Goal: Task Accomplishment & Management: Complete application form

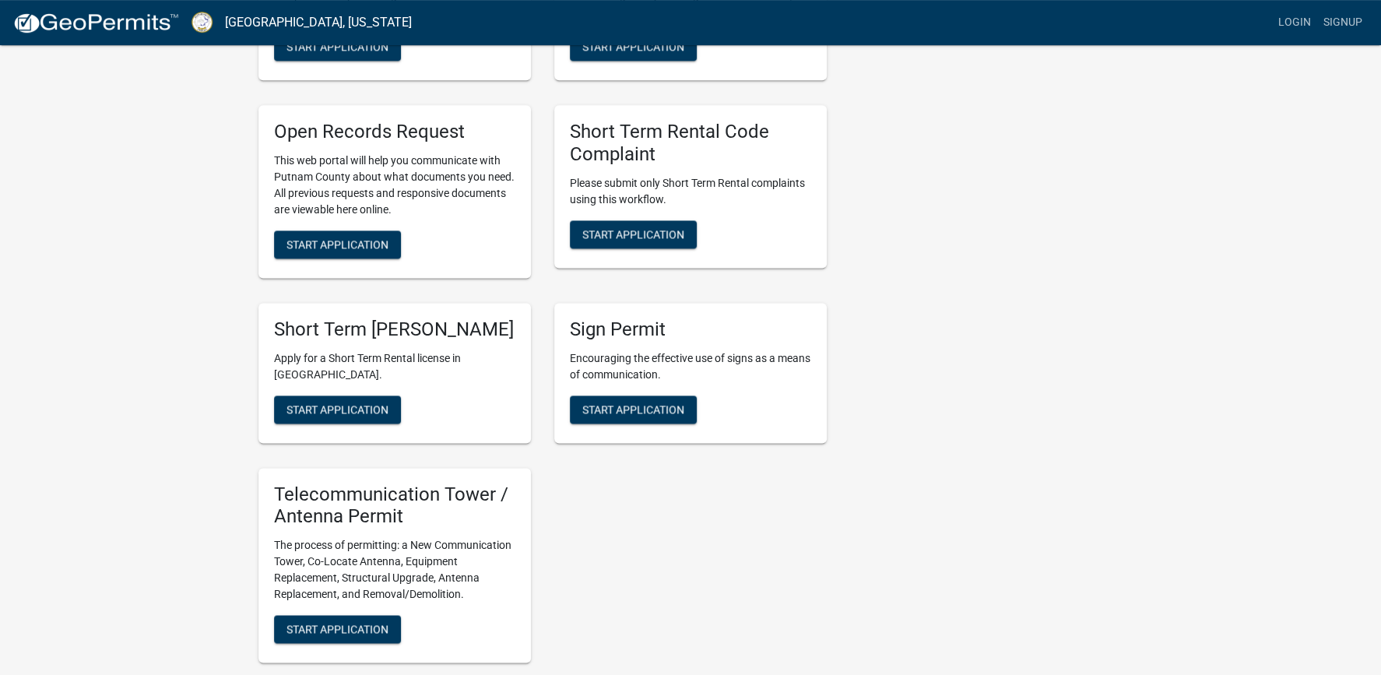
scroll to position [1348, 0]
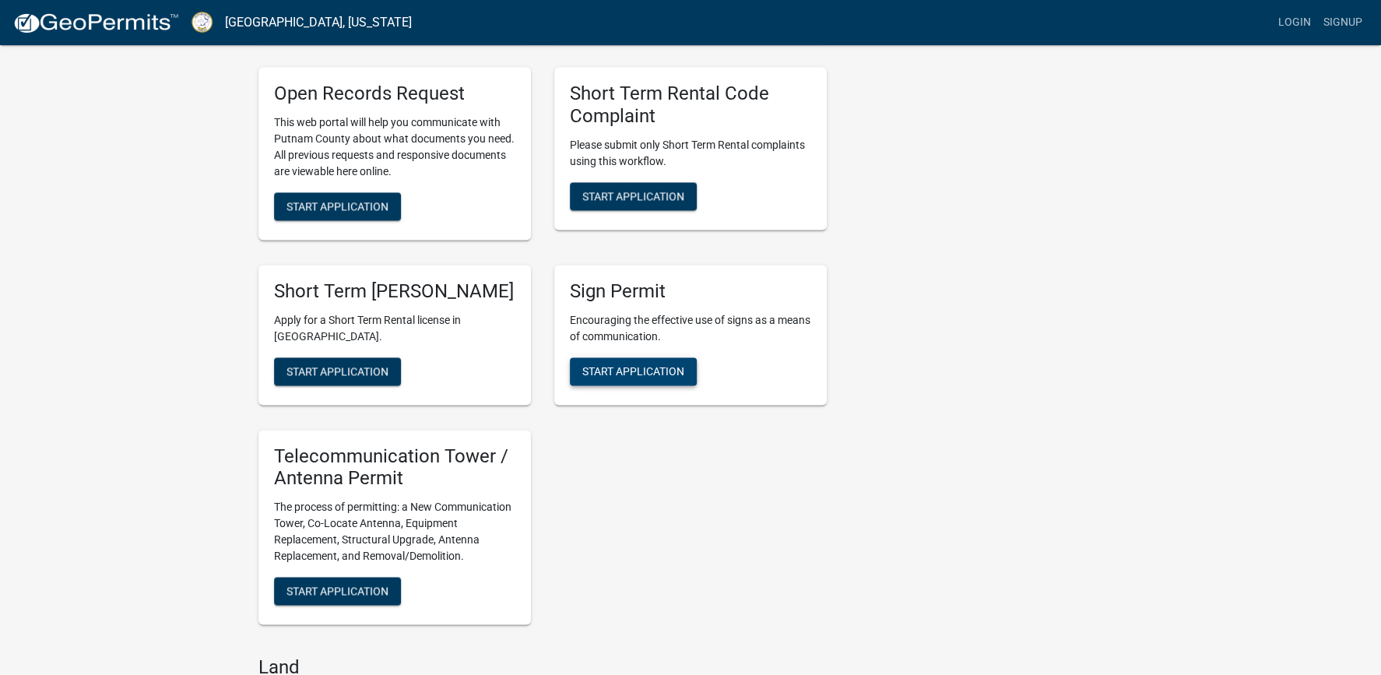
click at [650, 376] on span "Start Application" at bounding box center [633, 370] width 102 height 12
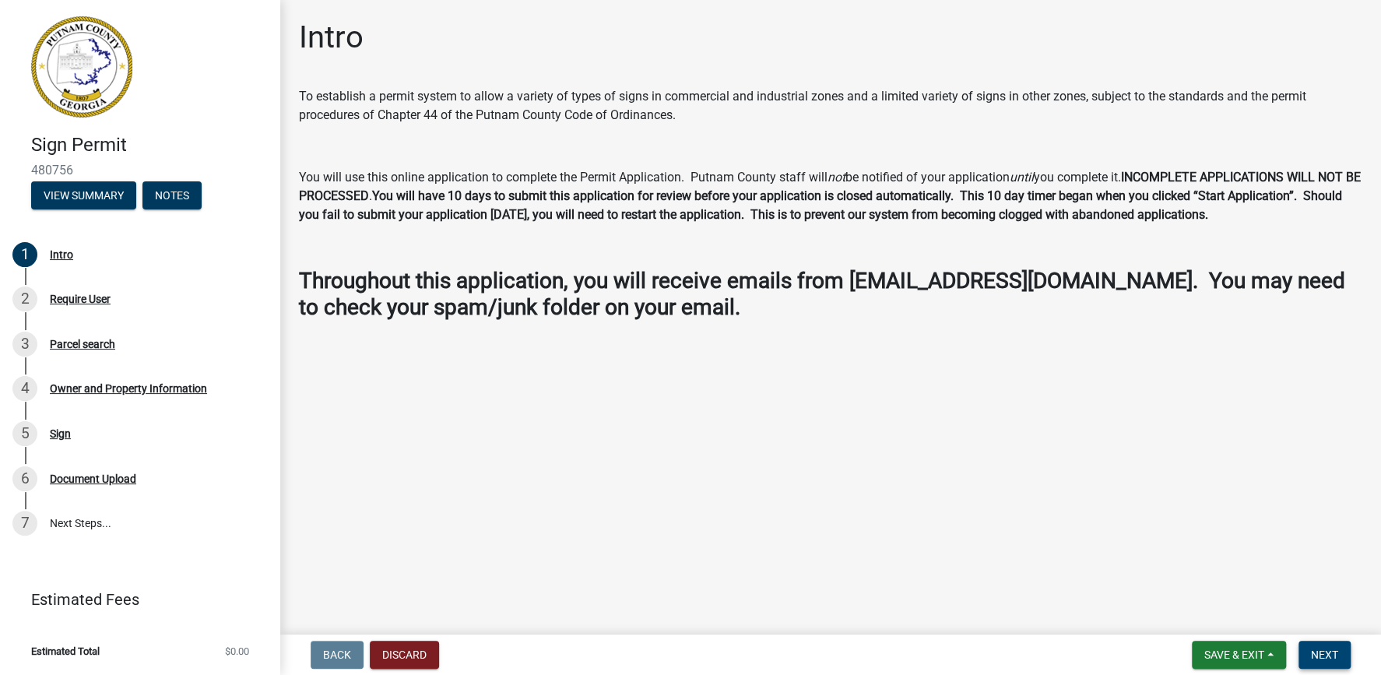
click at [1324, 659] on span "Next" at bounding box center [1324, 655] width 27 height 12
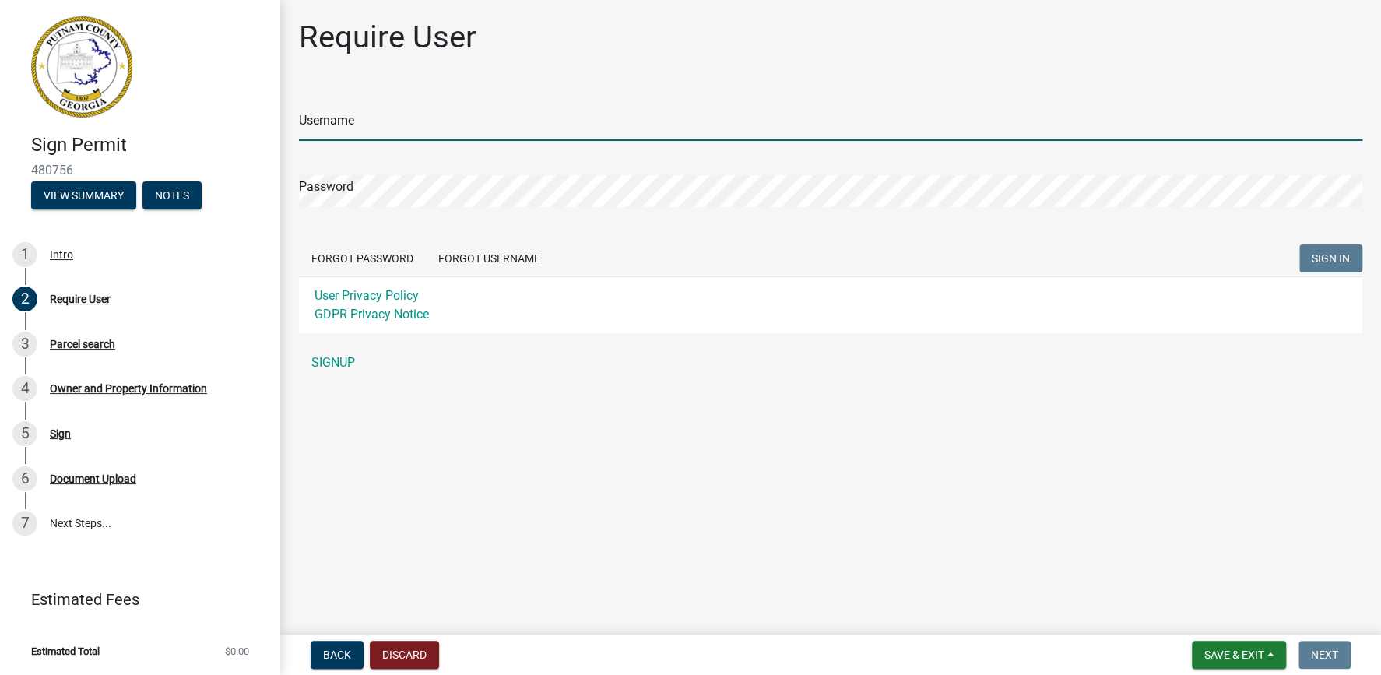
click at [337, 116] on input "Username" at bounding box center [830, 125] width 1063 height 32
click at [334, 123] on input "Username" at bounding box center [830, 125] width 1063 height 32
type input "l"
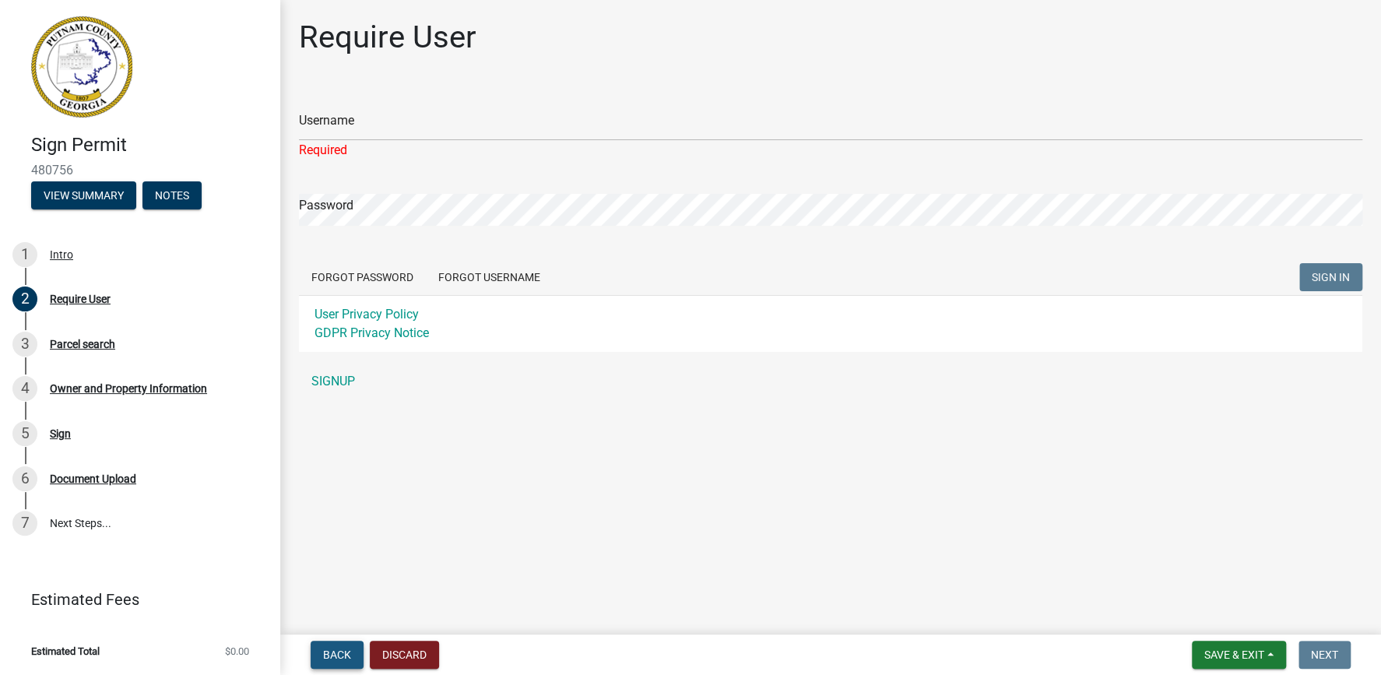
click at [334, 659] on span "Back" at bounding box center [337, 655] width 28 height 12
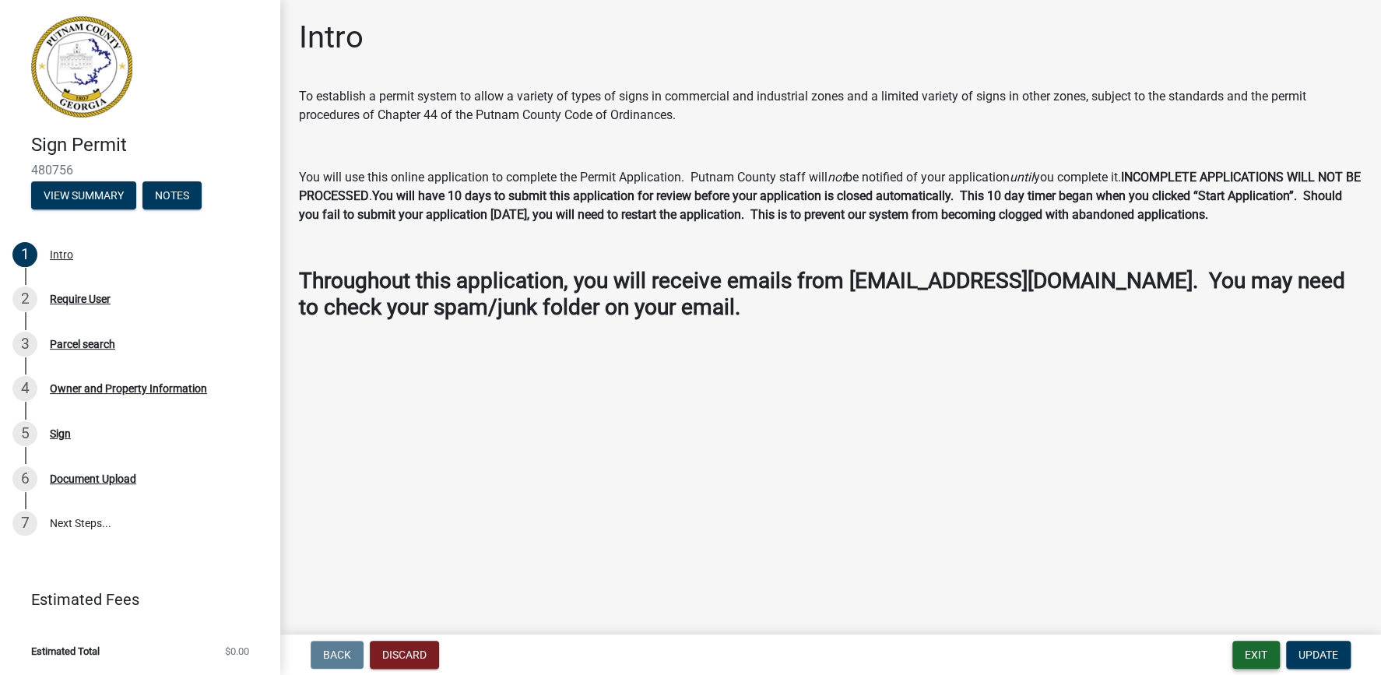
click at [1261, 659] on button "Exit" at bounding box center [1255, 655] width 47 height 28
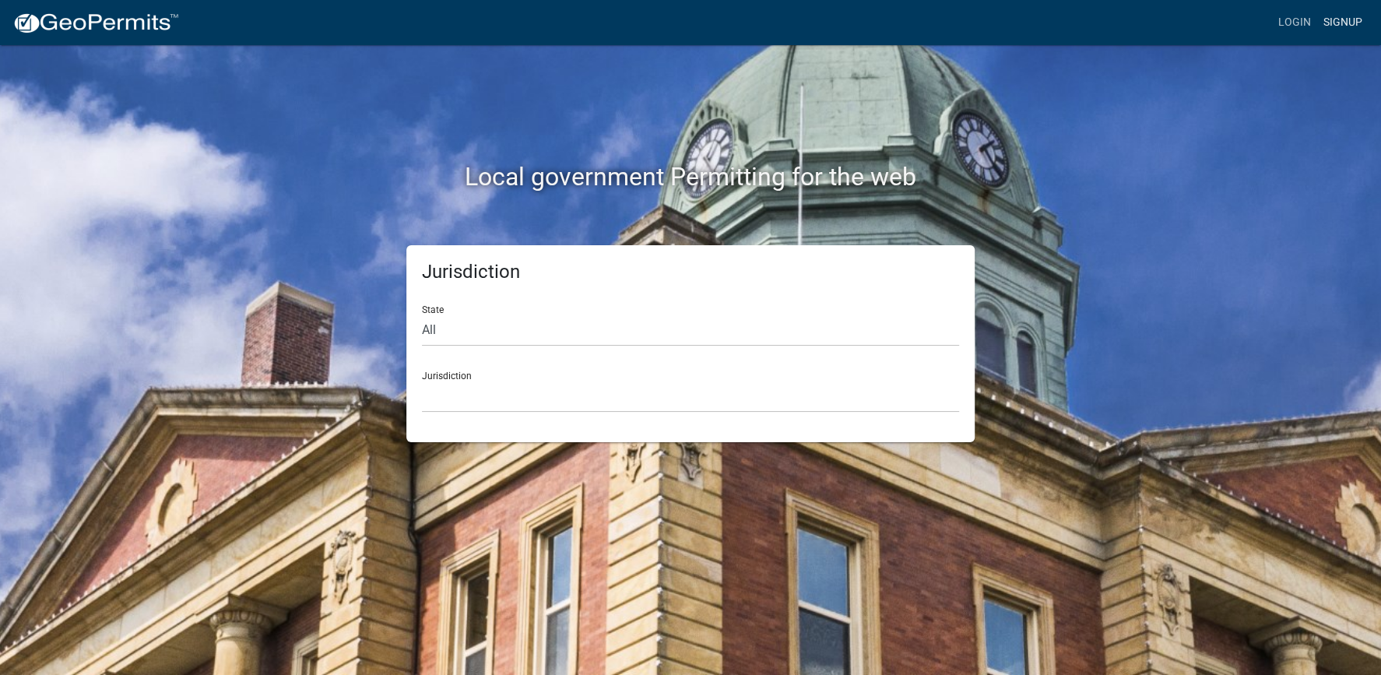
click at [1359, 17] on link "Signup" at bounding box center [1342, 23] width 51 height 30
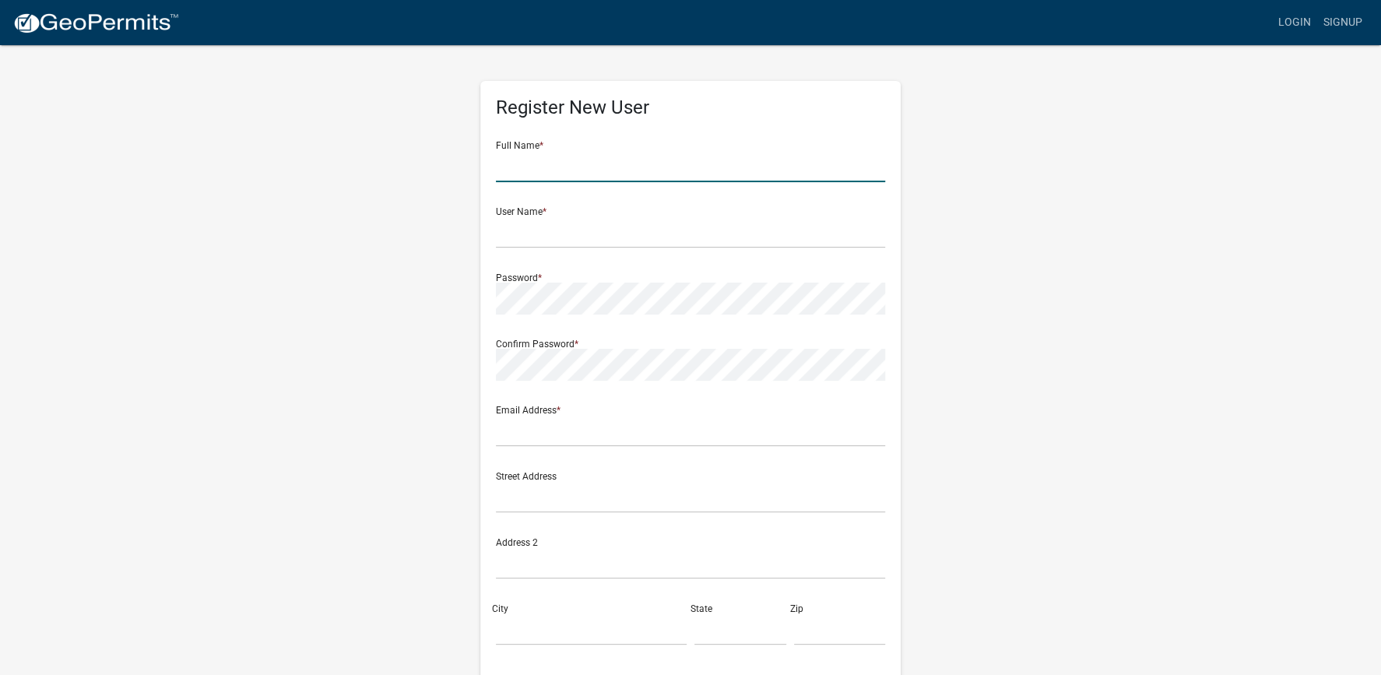
click at [512, 172] on input "text" at bounding box center [690, 166] width 389 height 32
type input "K"
type input "LYNN BLOODWORTH"
type input "lithonia2@gmail.com"
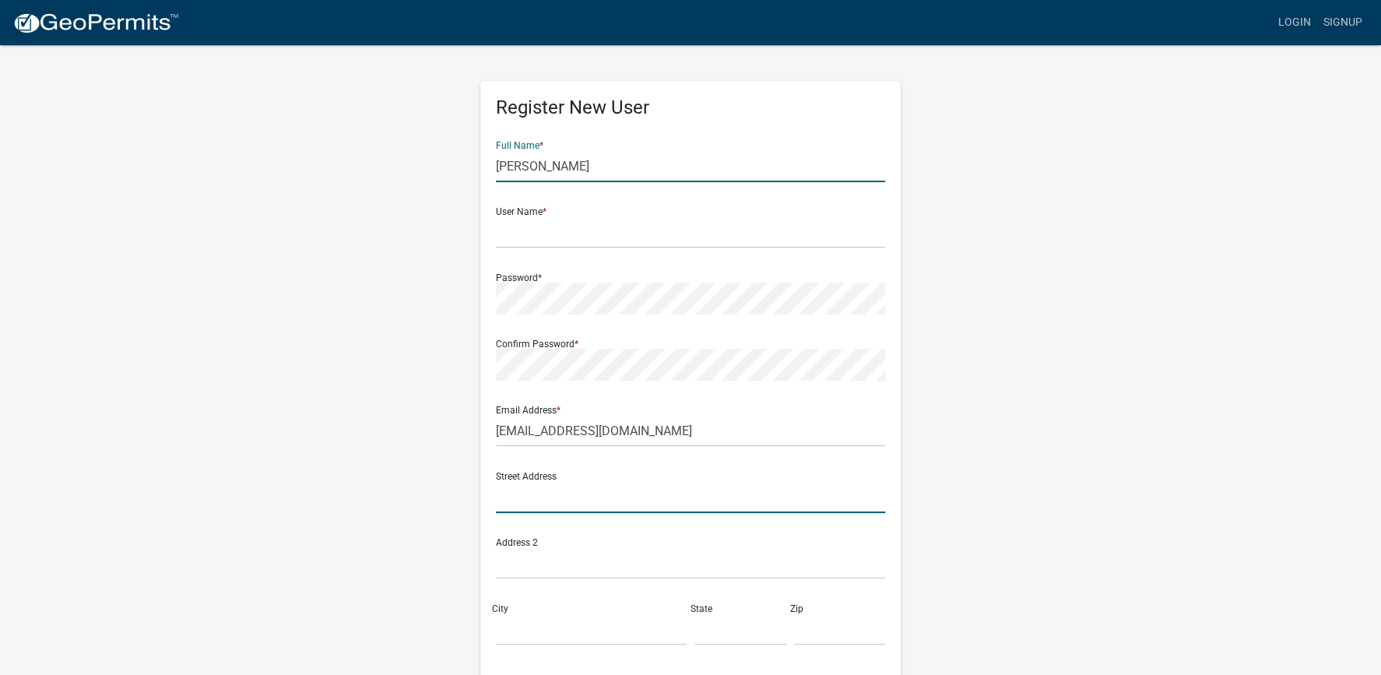
type input "490 PINE LN"
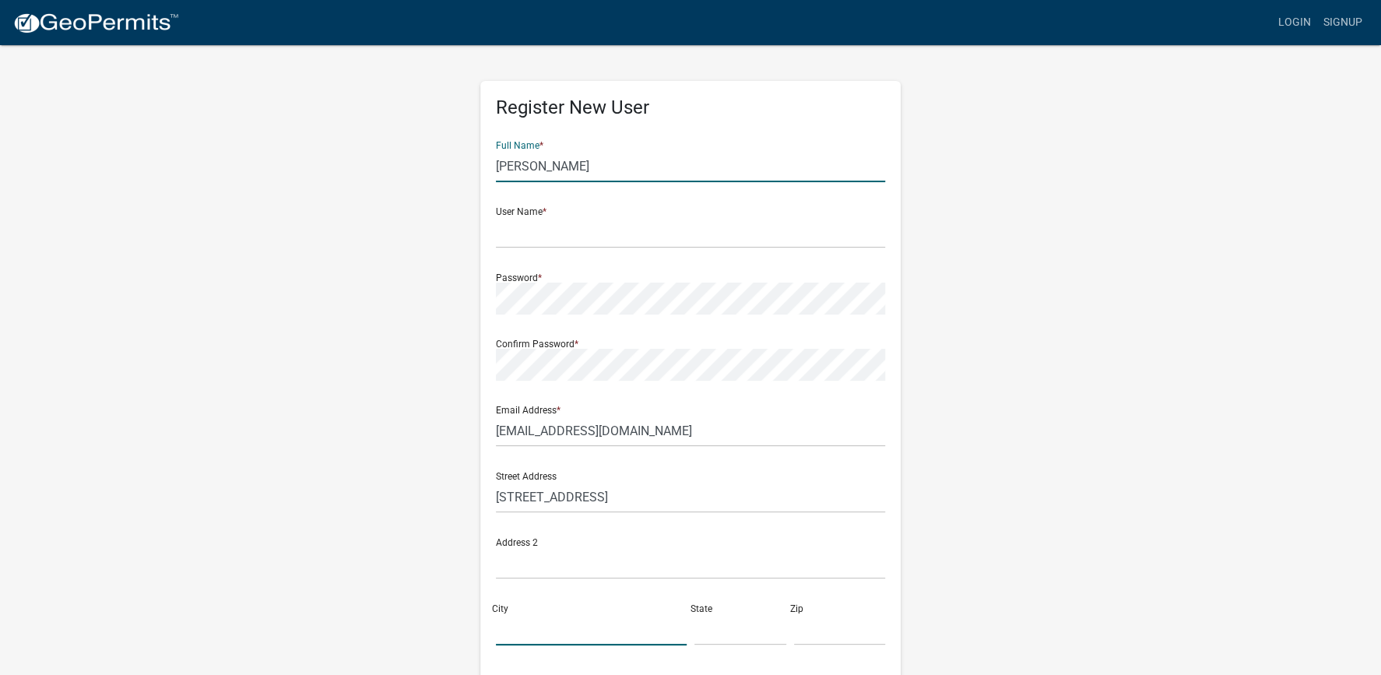
type input "COVINGTON"
type input "GA"
type input "30016-5363"
type input "4043888021"
click at [542, 233] on input "text" at bounding box center [690, 232] width 389 height 32
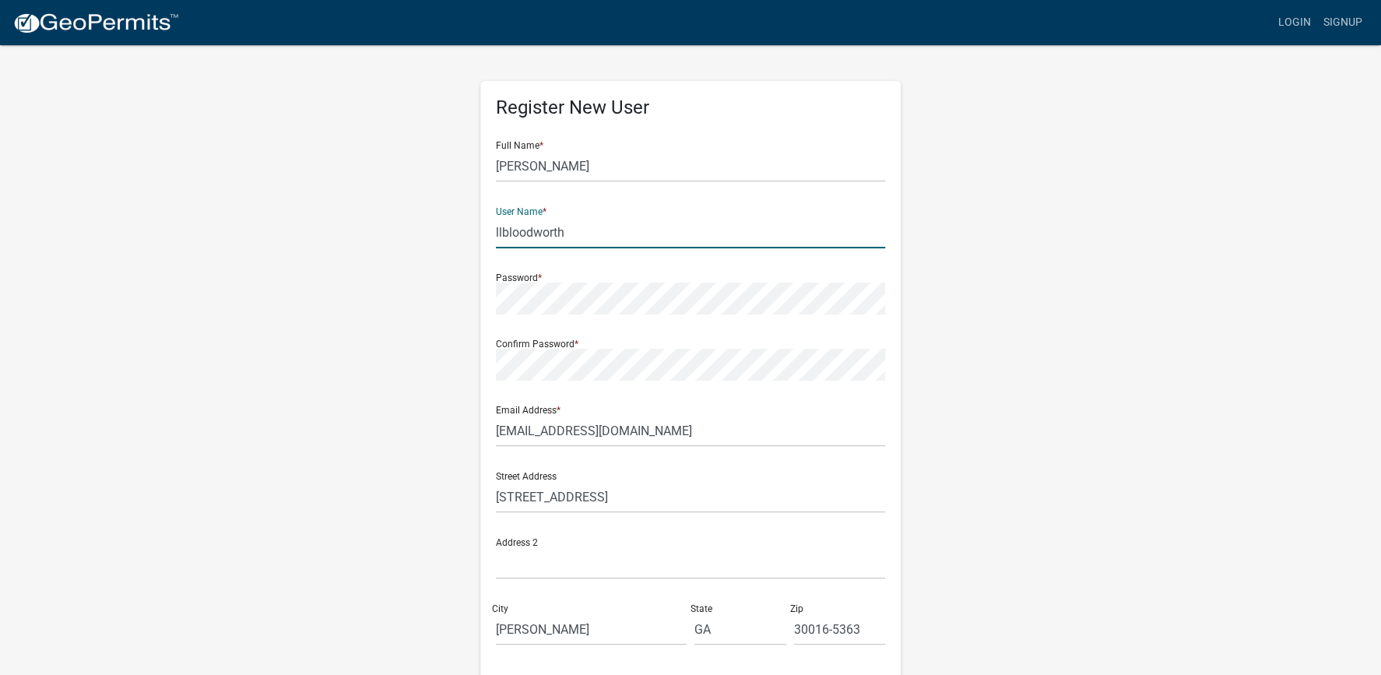
type input "llbloodworth"
click at [408, 462] on div "Register New User Full Name * LYNN BLOODWORTH User Name * llbloodworth Password…" at bounding box center [691, 460] width 888 height 833
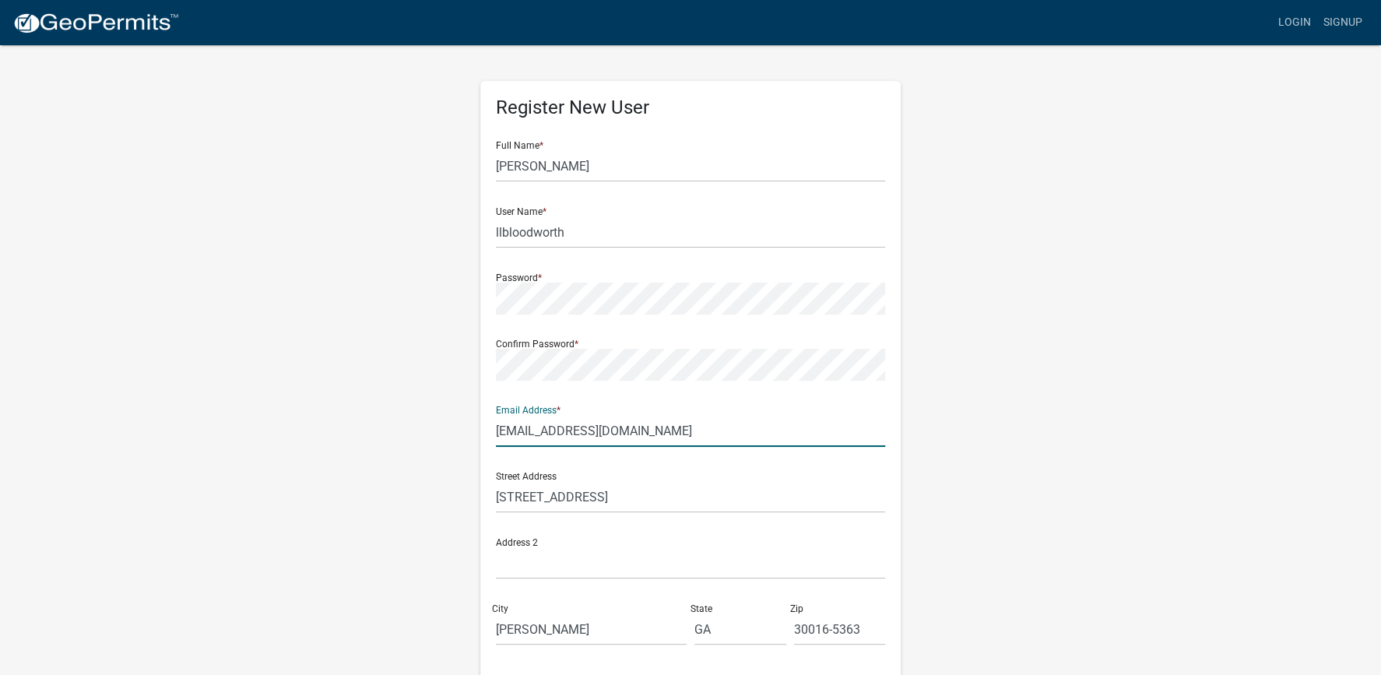
drag, startPoint x: 543, startPoint y: 431, endPoint x: 443, endPoint y: 434, distance: 99.7
click at [496, 434] on input "lithonia2@gmail.com" at bounding box center [690, 431] width 389 height 32
type input "bloodworthsign@gmail.com"
click at [433, 455] on div "Register New User Full Name * LYNN BLOODWORTH User Name * llbloodworth Password…" at bounding box center [691, 460] width 888 height 833
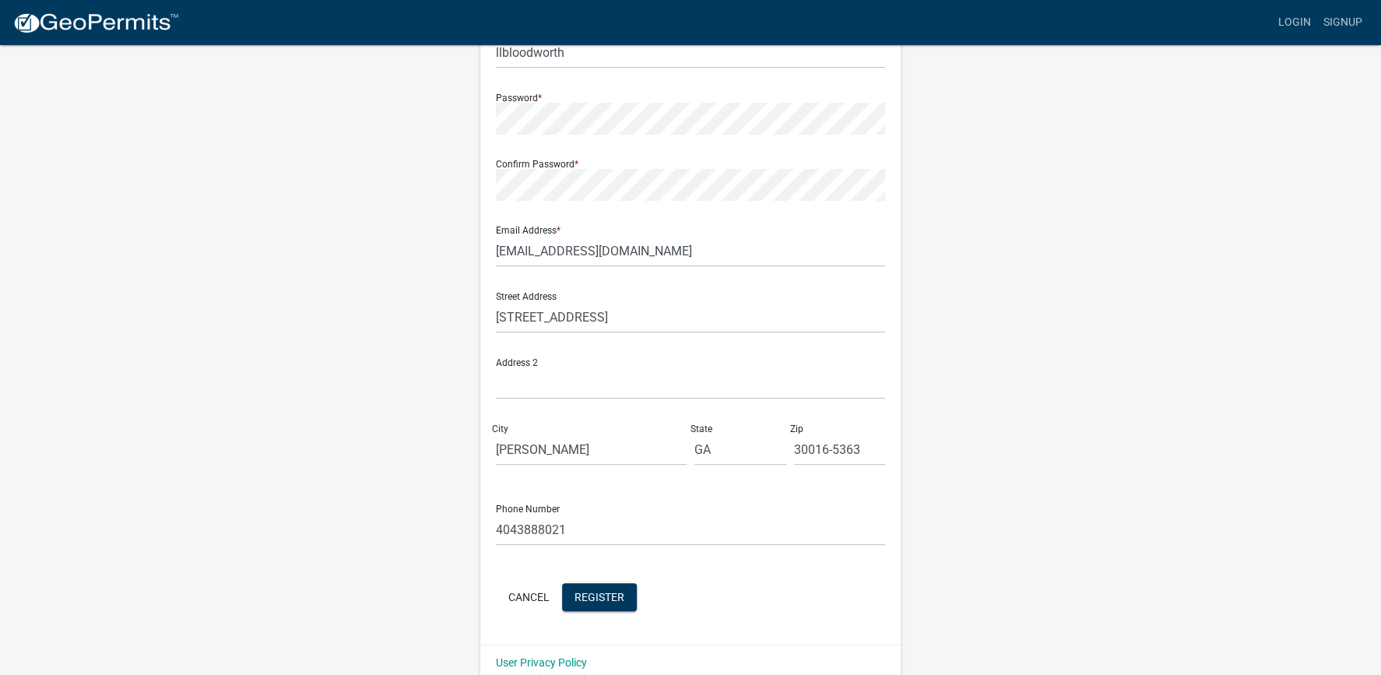
scroll to position [201, 0]
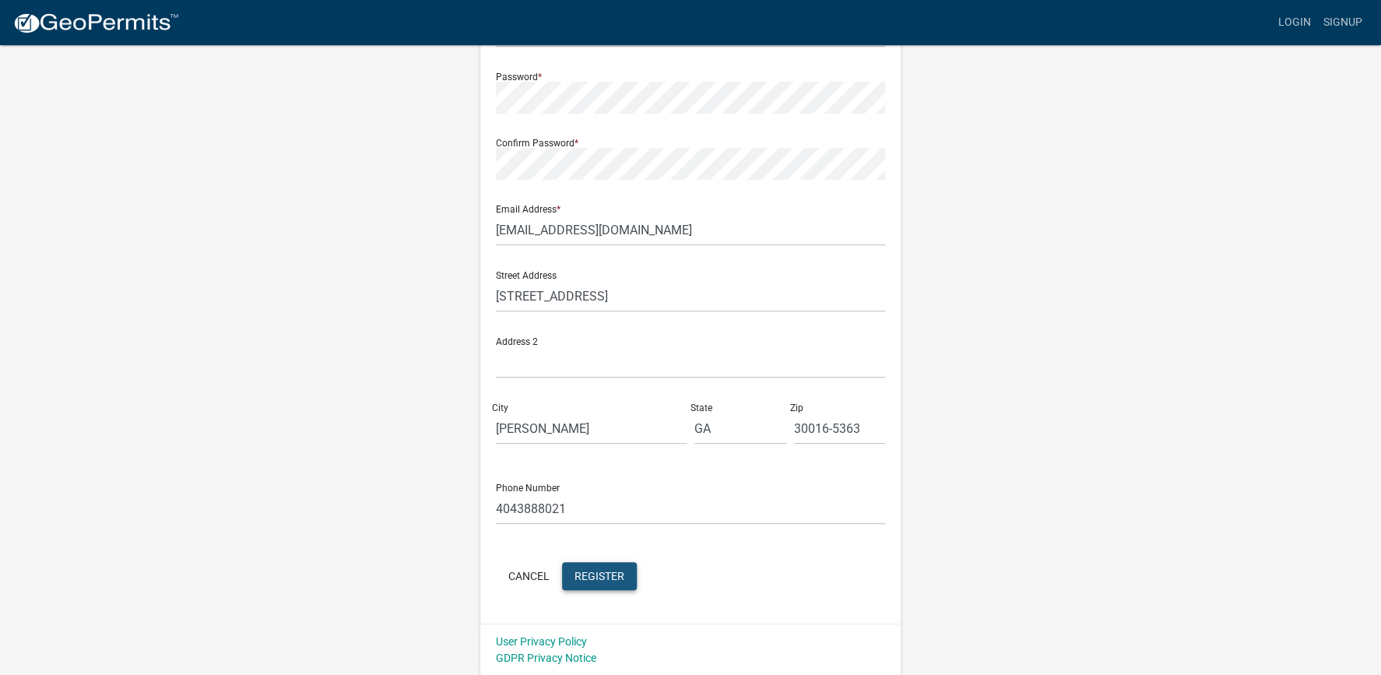
click at [597, 571] on span "Register" at bounding box center [600, 575] width 50 height 12
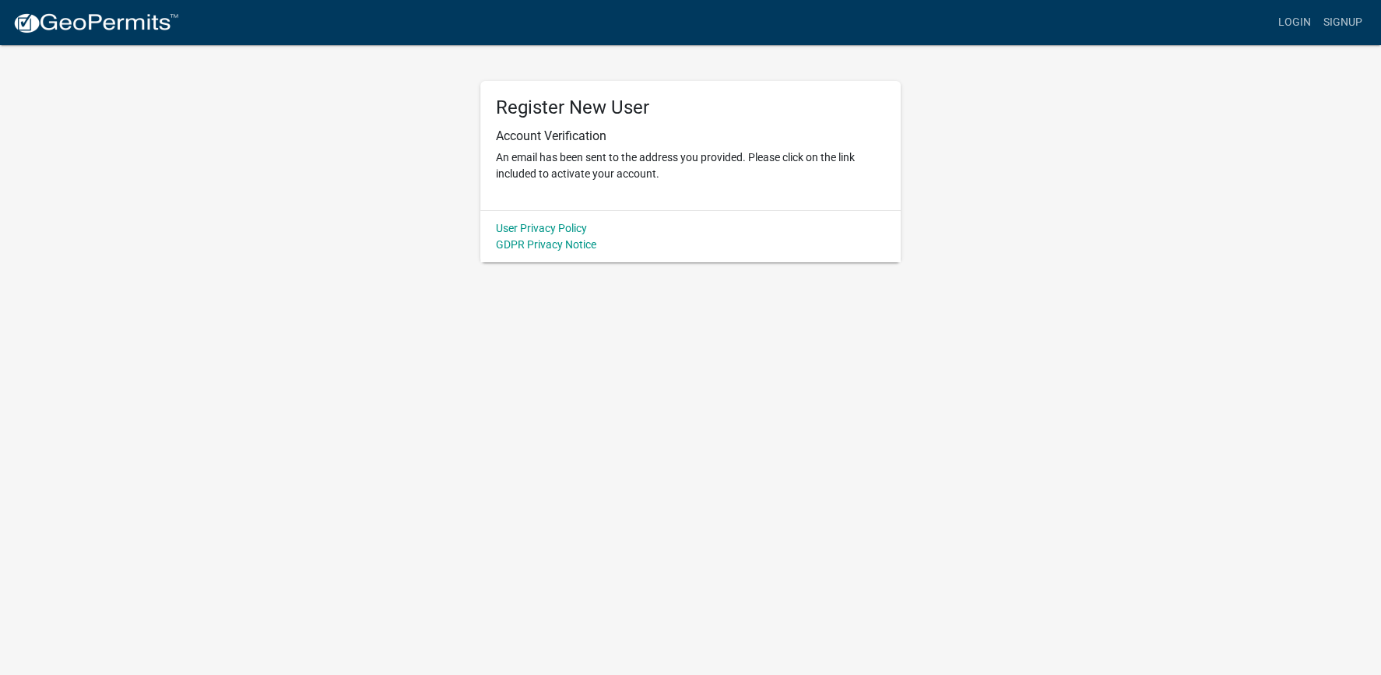
scroll to position [0, 0]
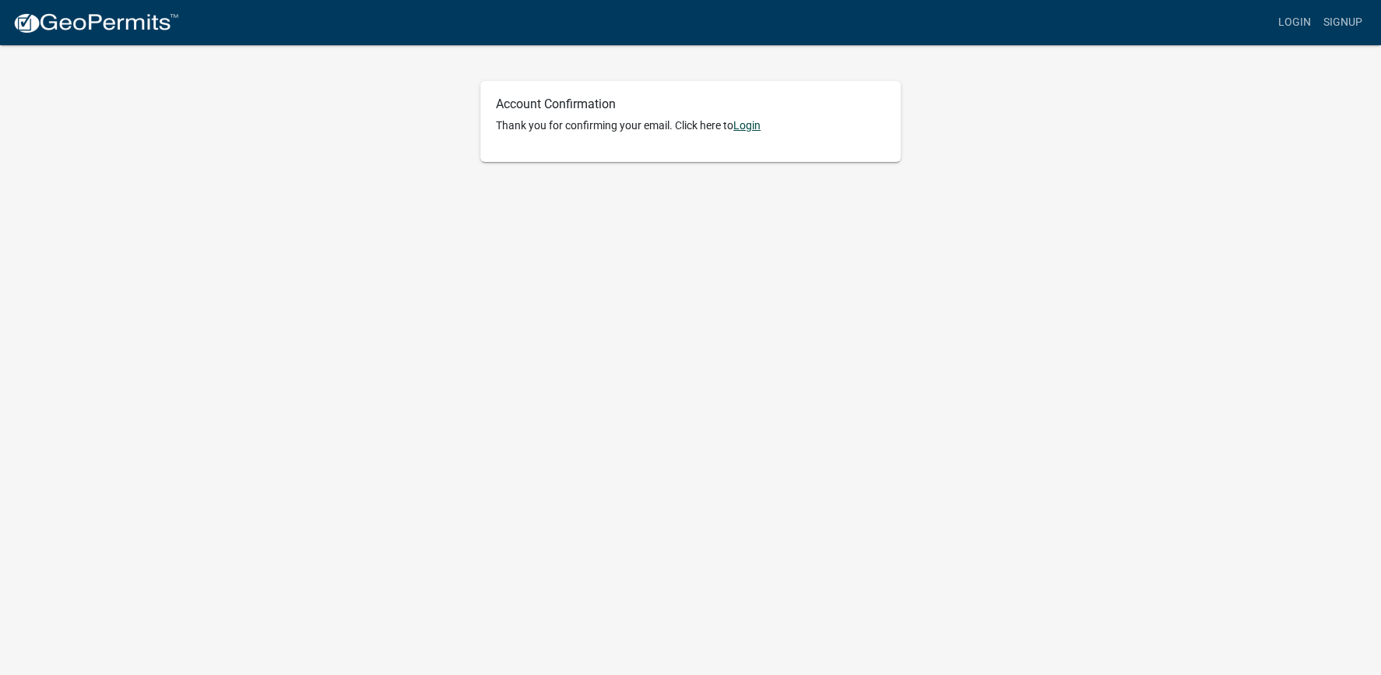
click at [752, 122] on link "Login" at bounding box center [746, 125] width 27 height 12
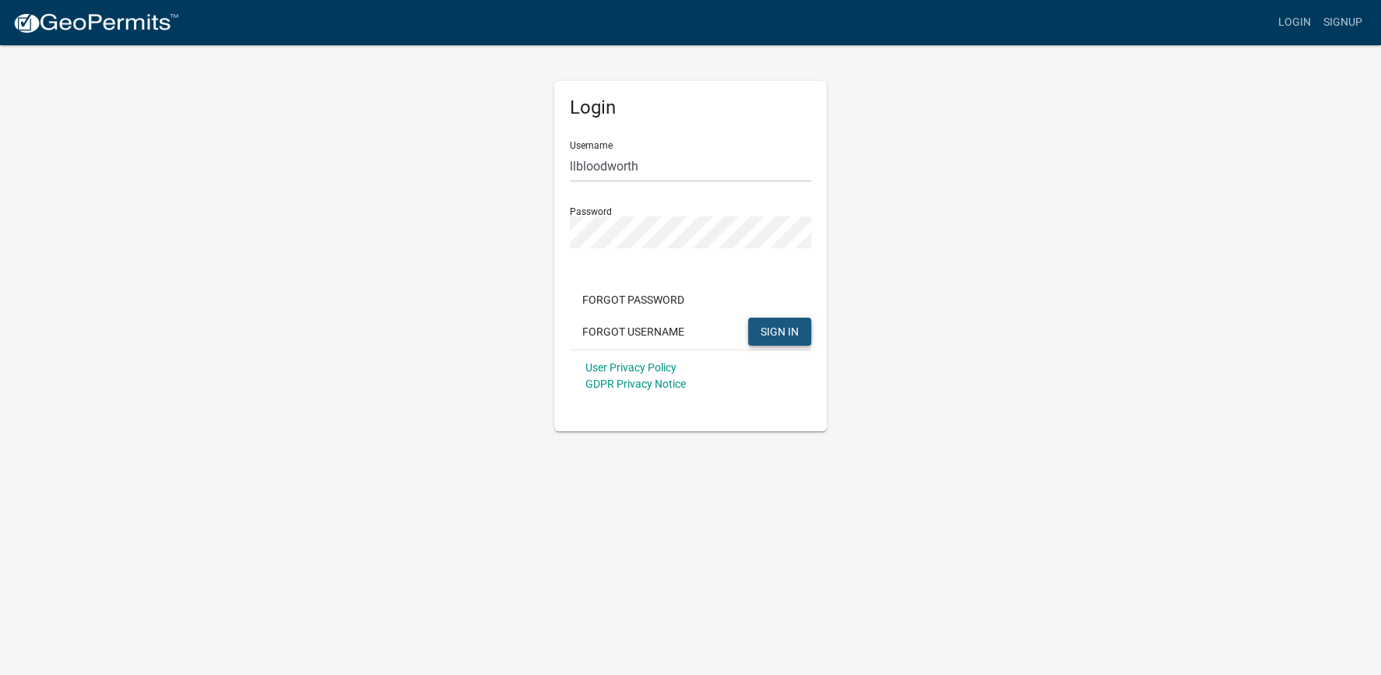
click at [784, 335] on span "SIGN IN" at bounding box center [780, 331] width 38 height 12
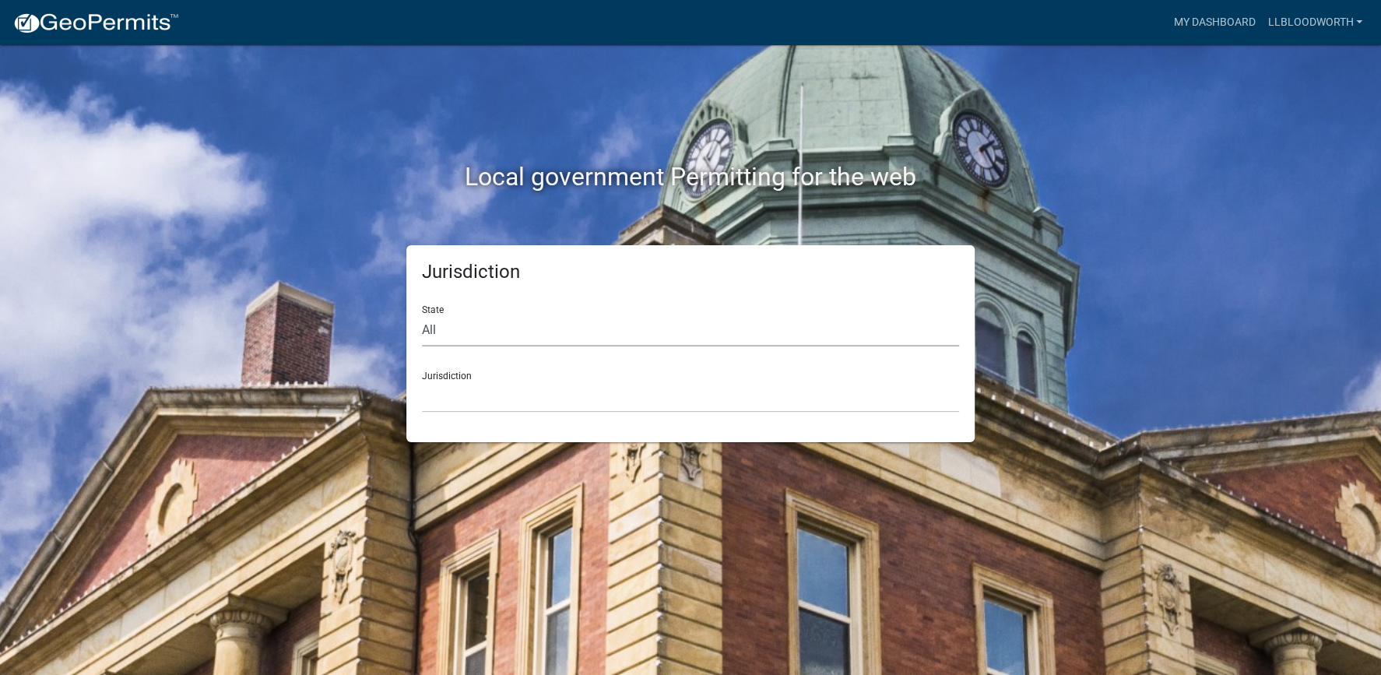
click at [422, 315] on select "All [US_STATE] [US_STATE] [US_STATE] [US_STATE] [US_STATE] [US_STATE] [US_STATE…" at bounding box center [690, 331] width 537 height 32
select select "[US_STATE]"
click option "[US_STATE]" at bounding box center [0, 0] width 0 height 0
click at [422, 381] on select "[GEOGRAPHIC_DATA], [US_STATE][PERSON_NAME][GEOGRAPHIC_DATA], [US_STATE][PERSON_…" at bounding box center [690, 397] width 537 height 32
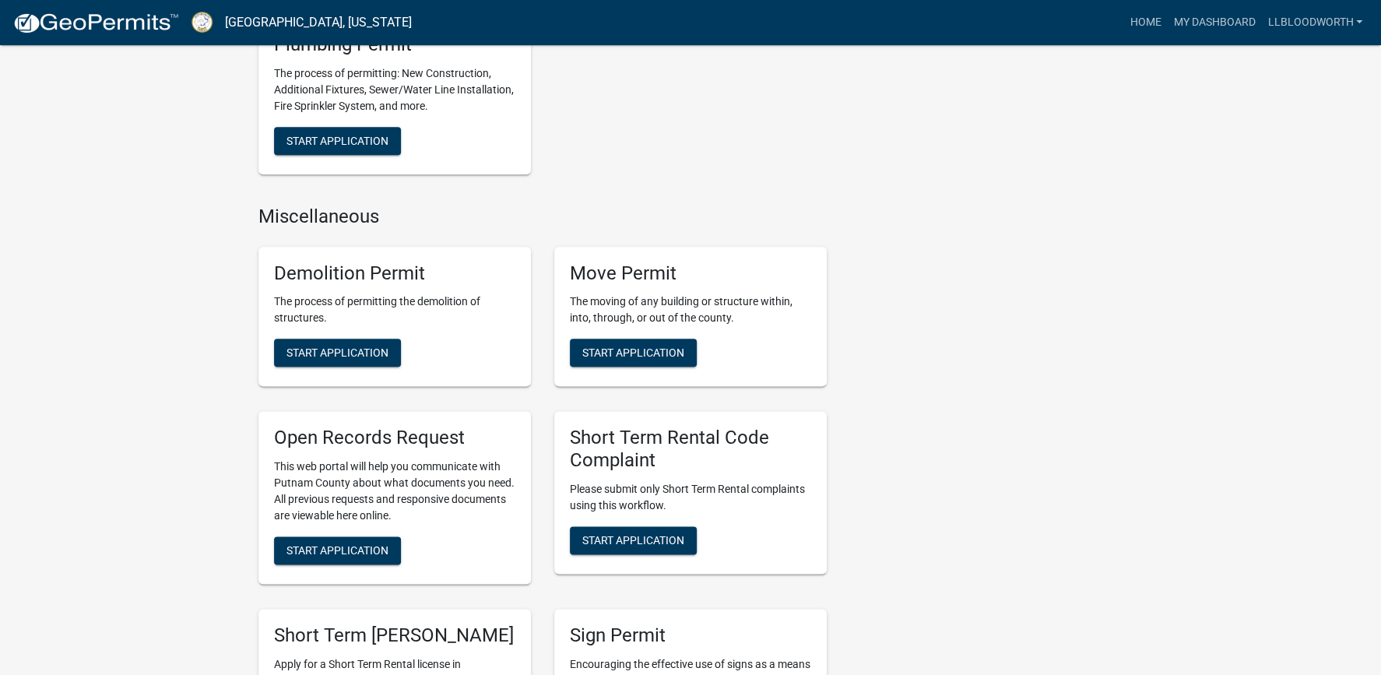
scroll to position [1433, 0]
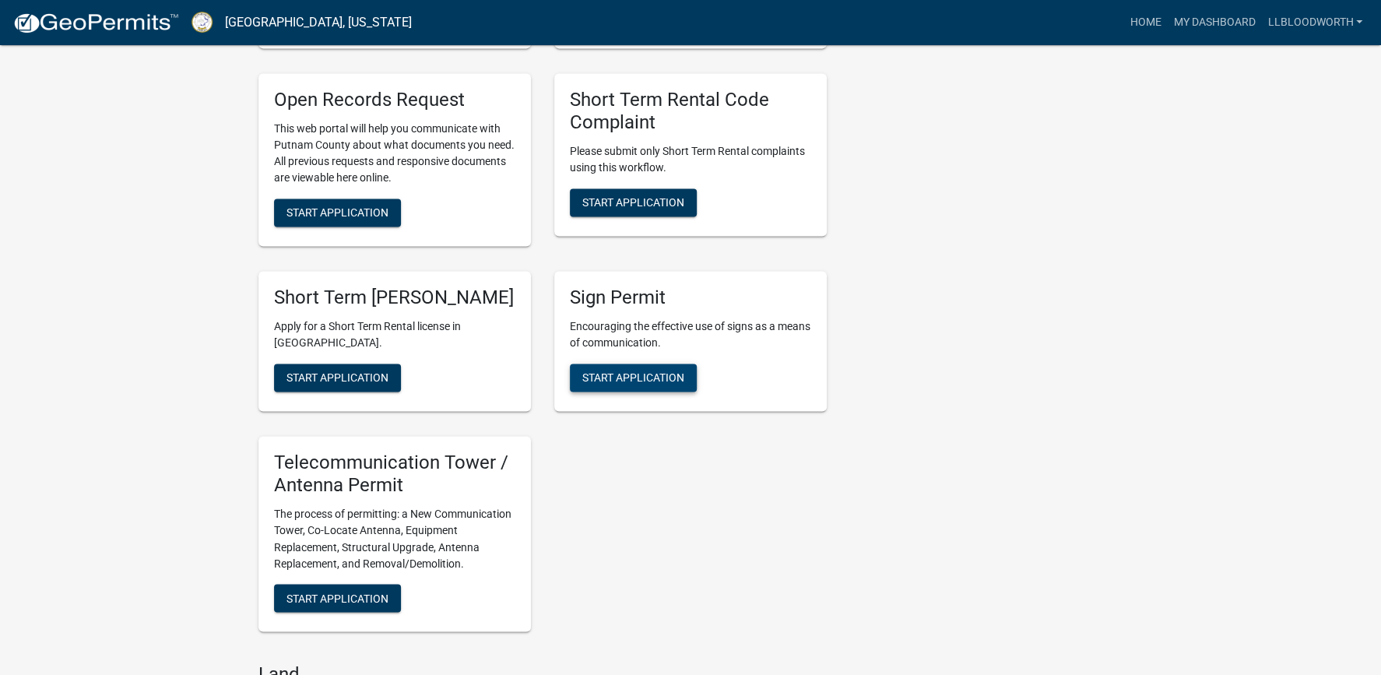
click at [631, 376] on span "Start Application" at bounding box center [633, 377] width 102 height 12
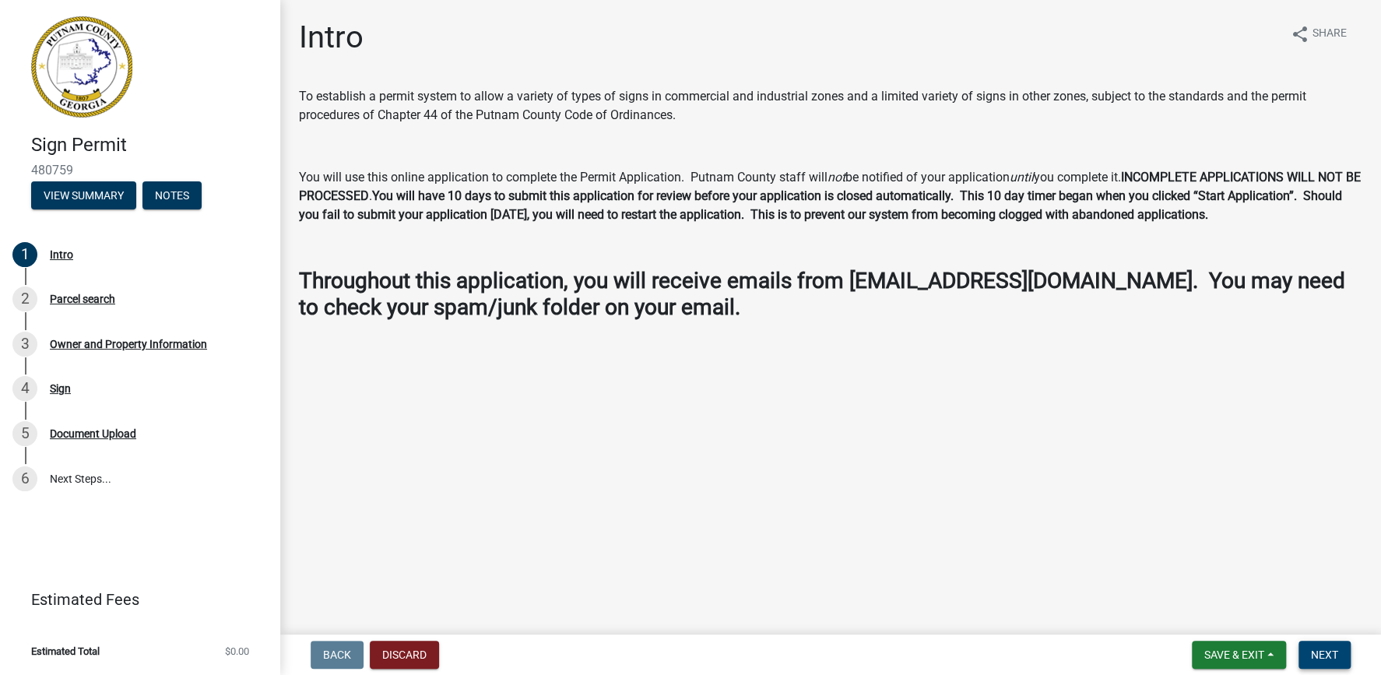
click at [1327, 653] on span "Next" at bounding box center [1324, 655] width 27 height 12
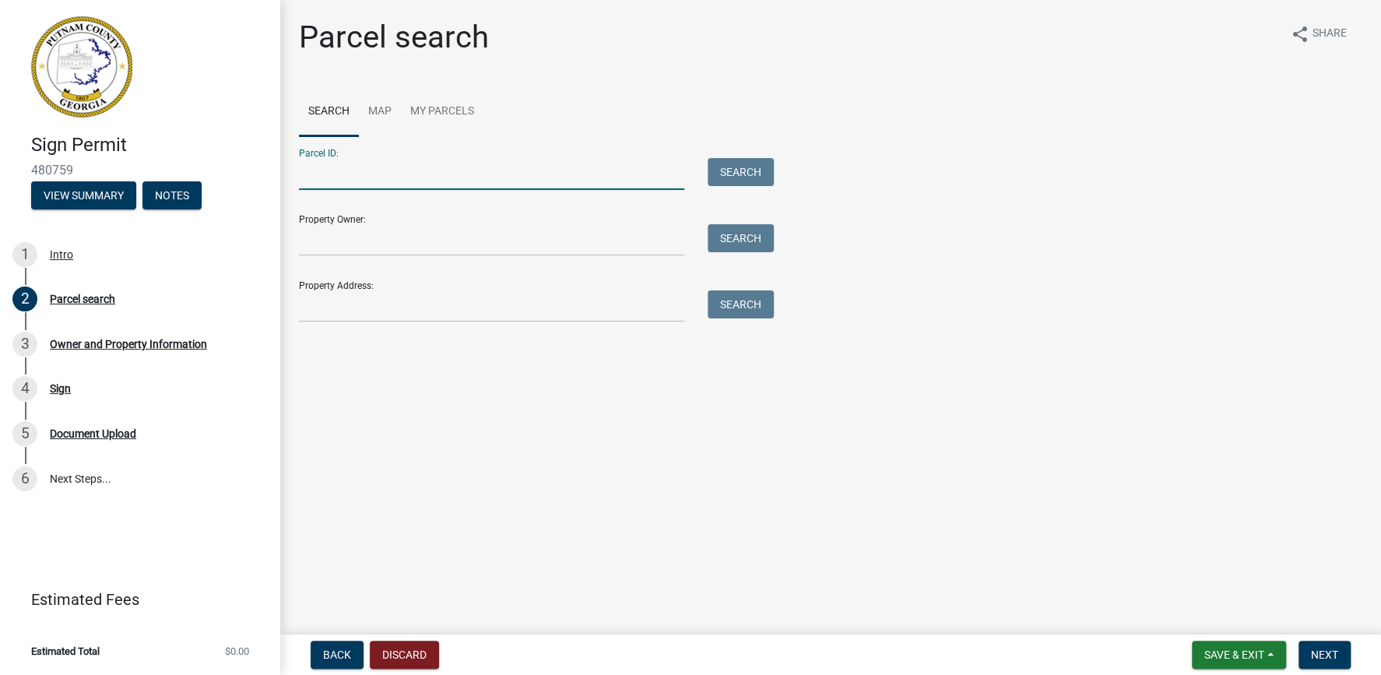
click at [342, 185] on input "Parcel ID:" at bounding box center [491, 174] width 385 height 32
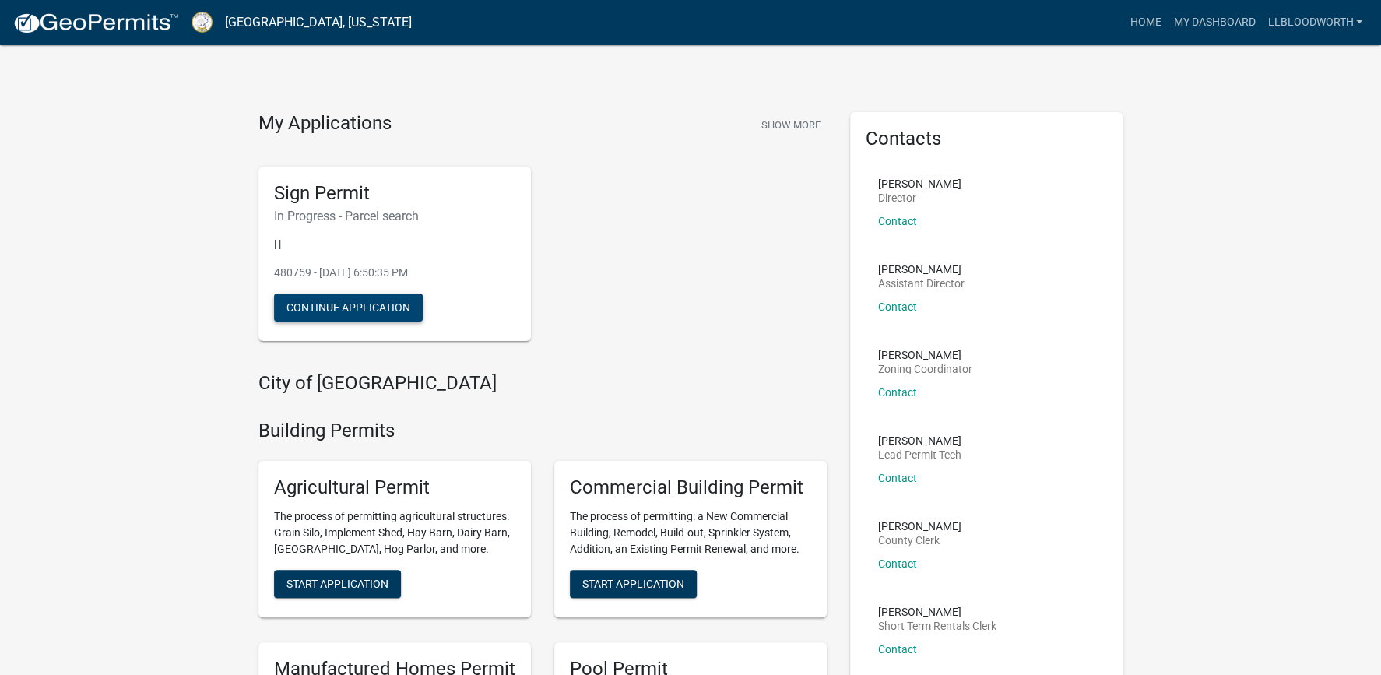
click at [353, 304] on button "Continue Application" at bounding box center [348, 307] width 149 height 28
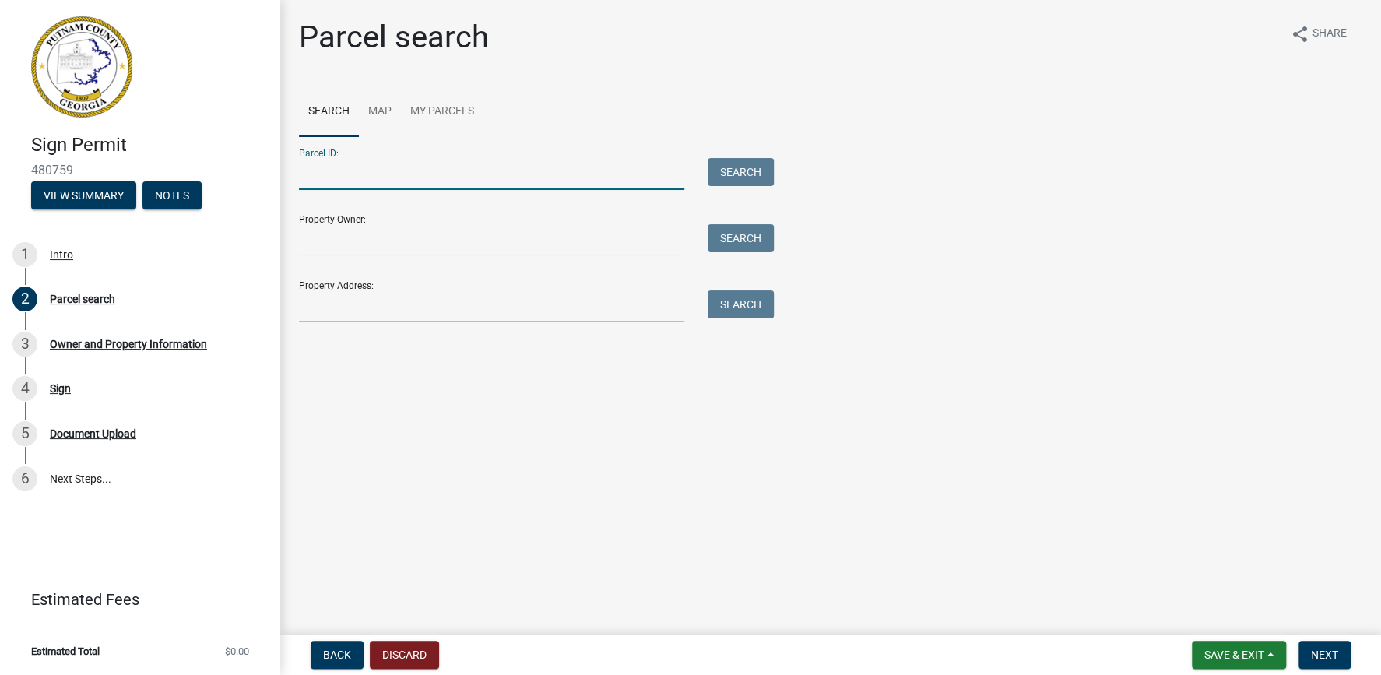
click at [362, 176] on input "Parcel ID:" at bounding box center [491, 174] width 385 height 32
click at [313, 312] on input "Property Address:" at bounding box center [491, 306] width 385 height 32
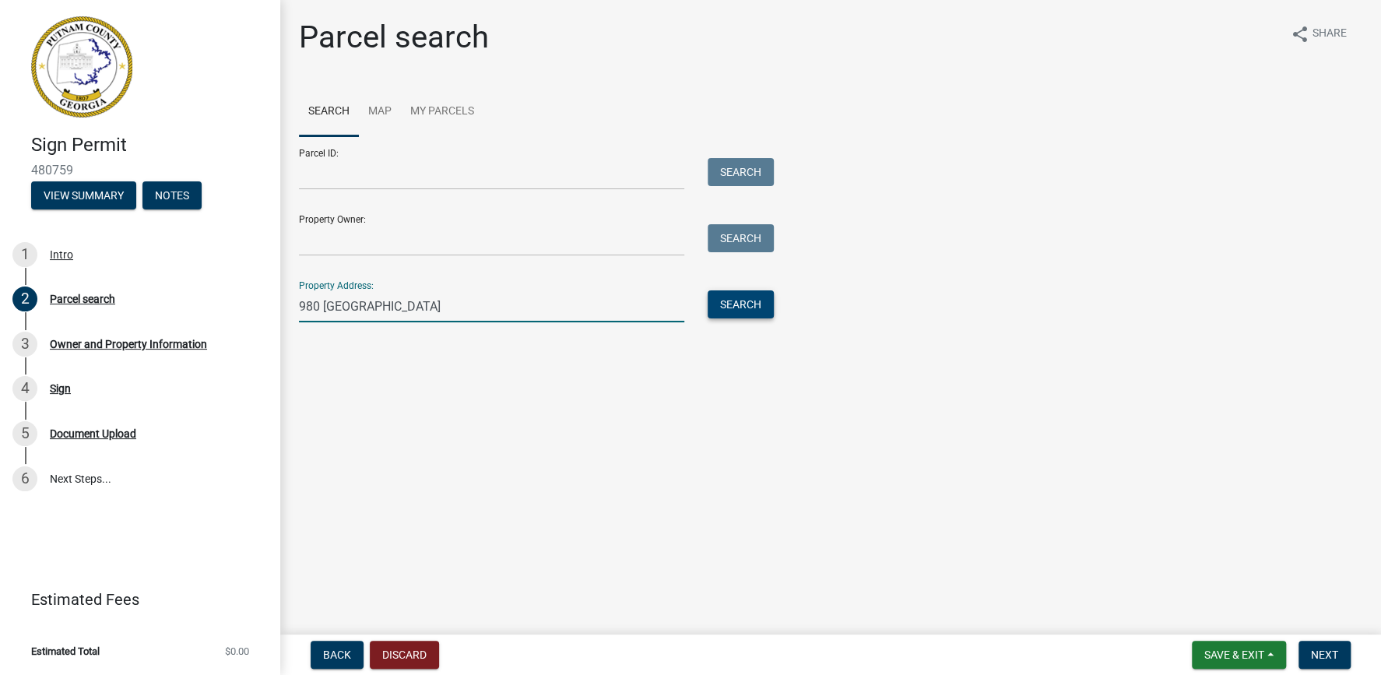
type input "980 Lake Oconee Pkwy"
click at [731, 301] on button "Search" at bounding box center [741, 304] width 66 height 28
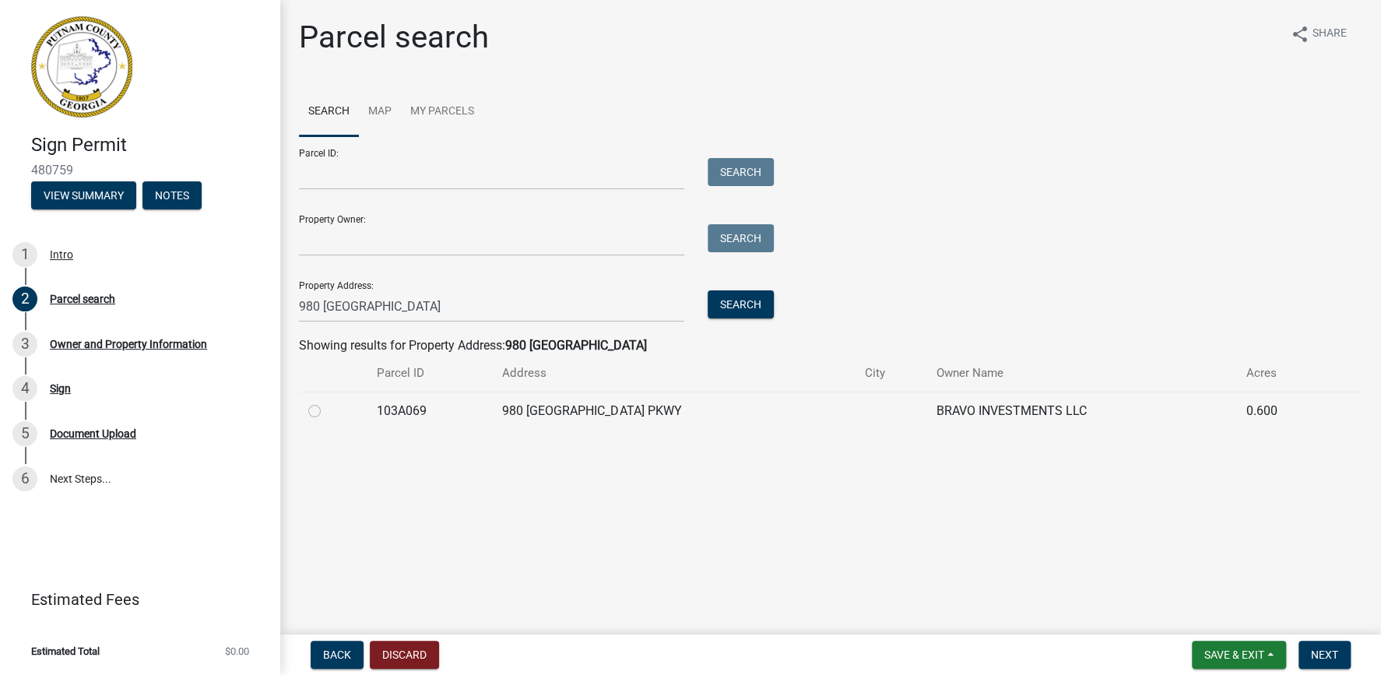
click at [327, 402] on label at bounding box center [327, 402] width 0 height 0
click at [327, 412] on input "radio" at bounding box center [332, 407] width 10 height 10
radio input "true"
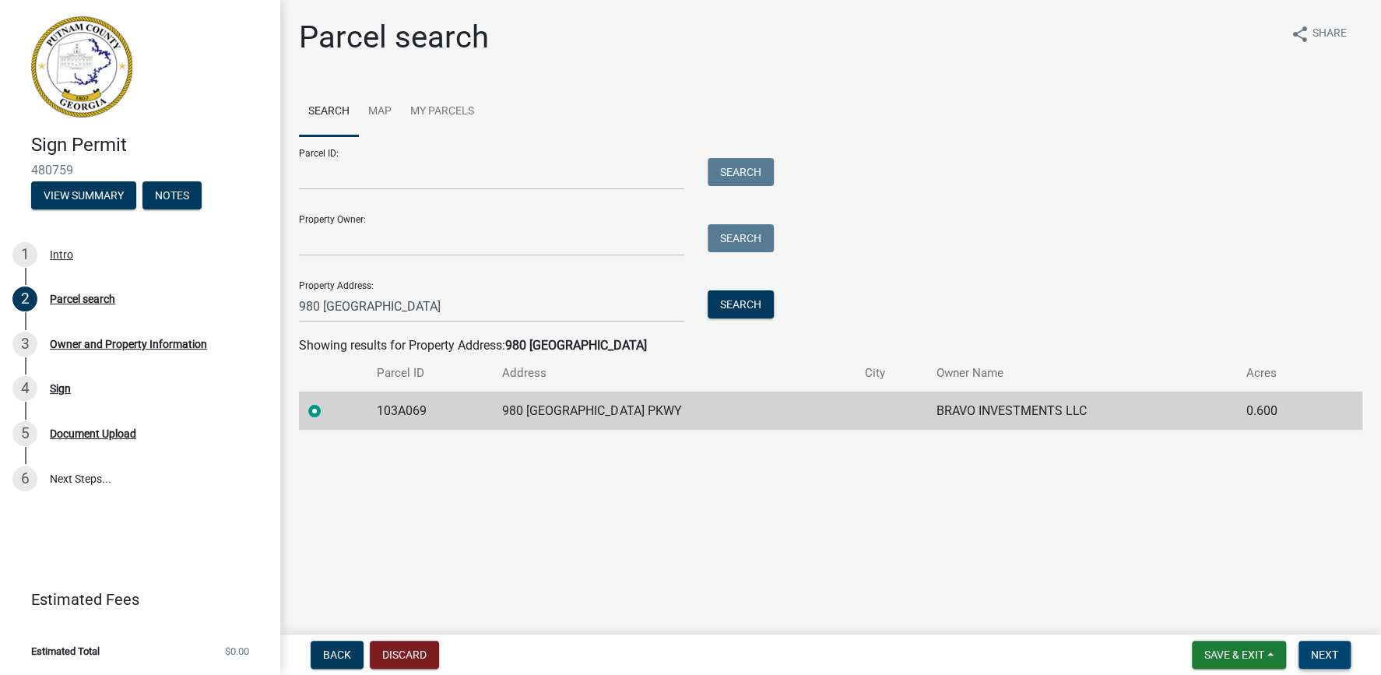
click at [1324, 657] on span "Next" at bounding box center [1324, 655] width 27 height 12
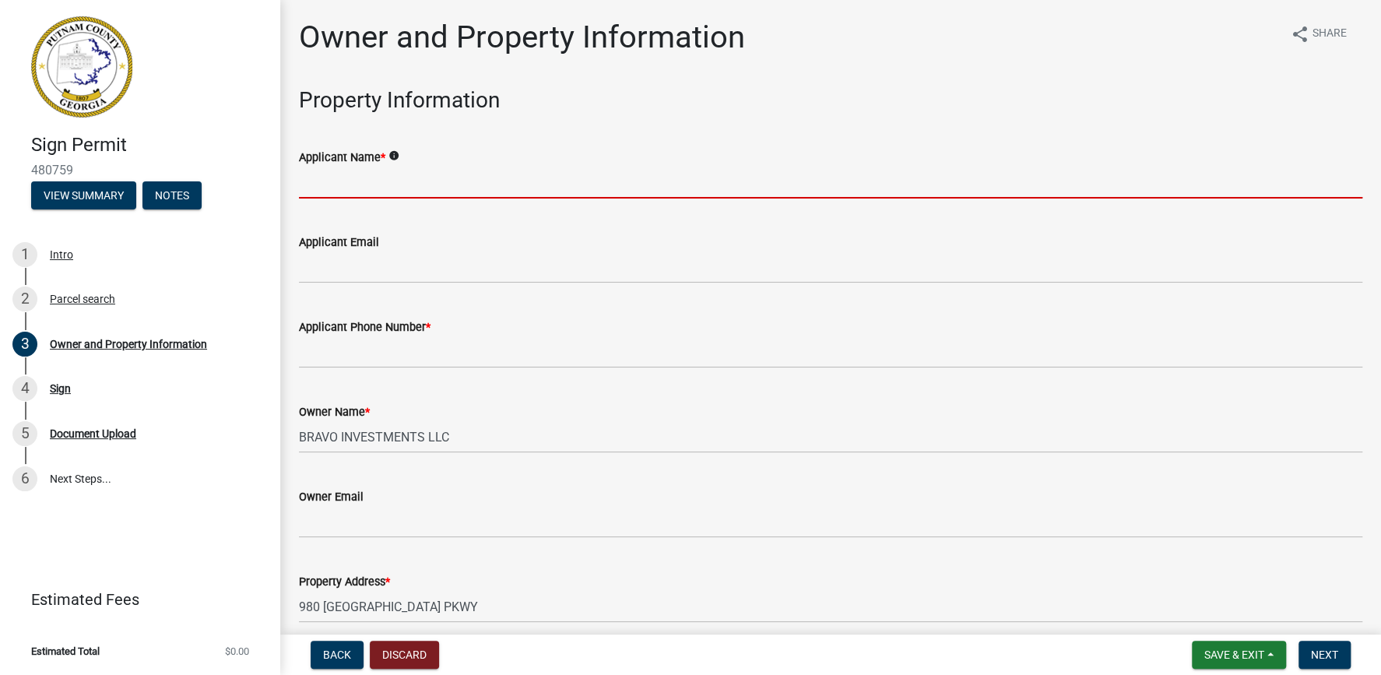
click at [323, 185] on input "Applicant Name *" at bounding box center [830, 183] width 1063 height 32
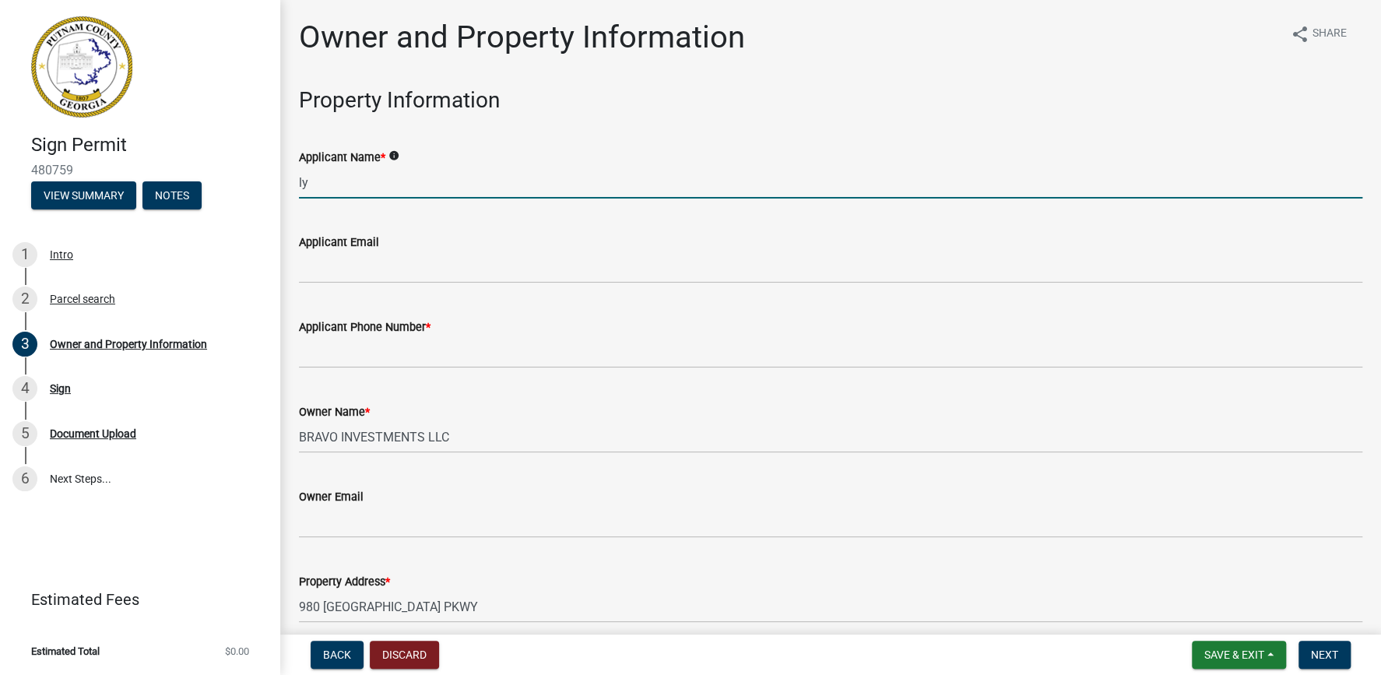
type input "l"
type input "LYNN BLOODWORTH"
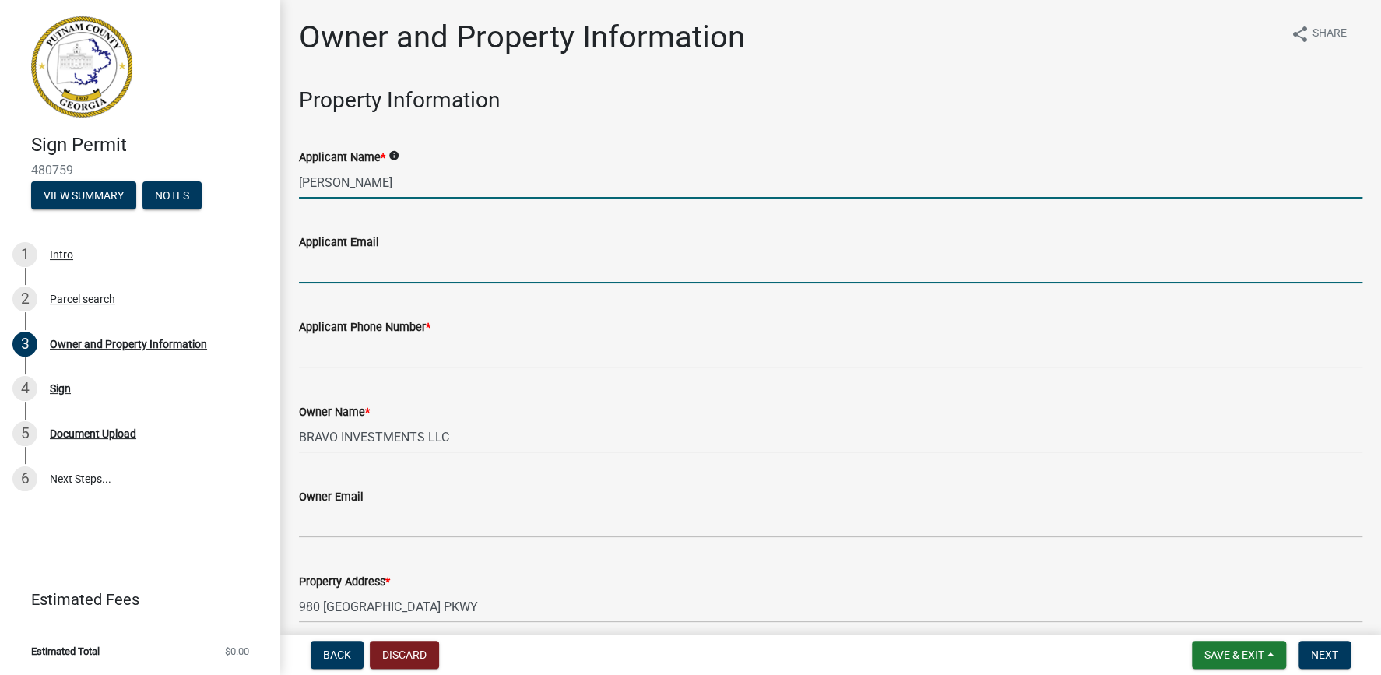
click at [305, 268] on input "Applicant Email" at bounding box center [830, 267] width 1063 height 32
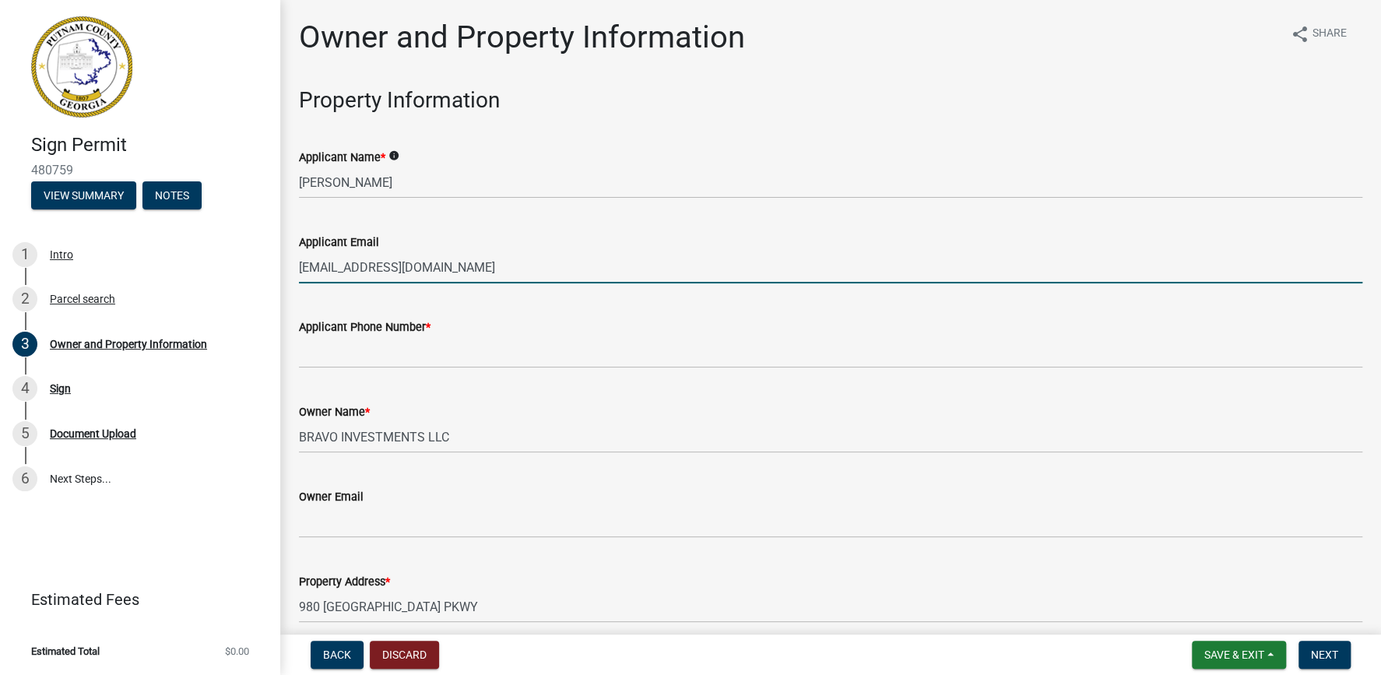
type input "BLOODWORTHSIGN@GMAIL.COM"
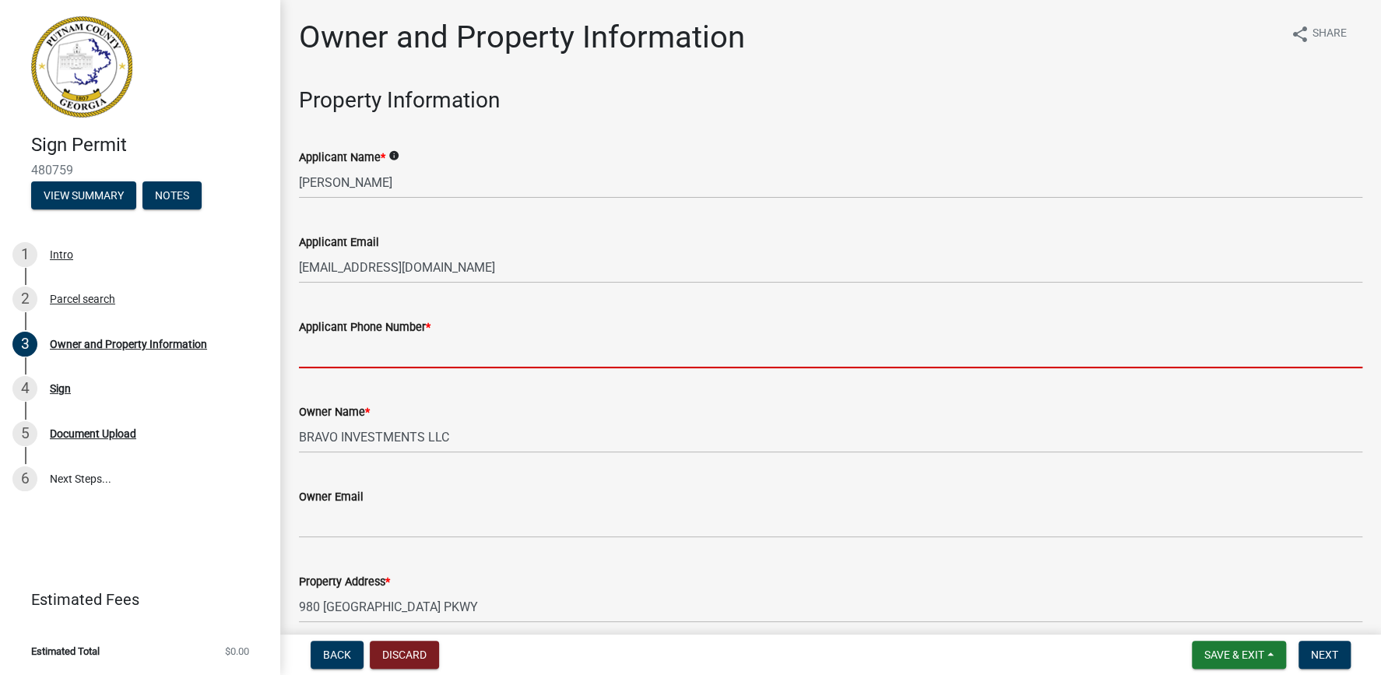
click at [311, 360] on input "Applicant Phone Number *" at bounding box center [830, 352] width 1063 height 32
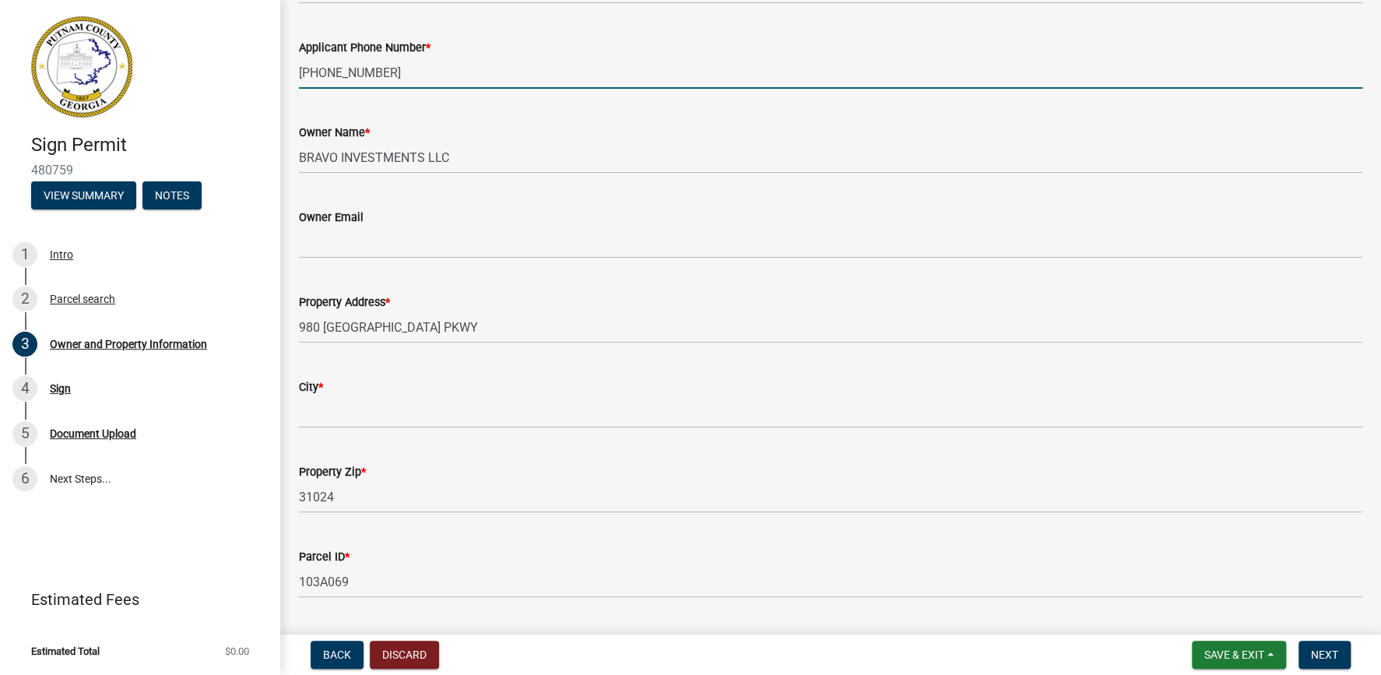
scroll to position [178, 0]
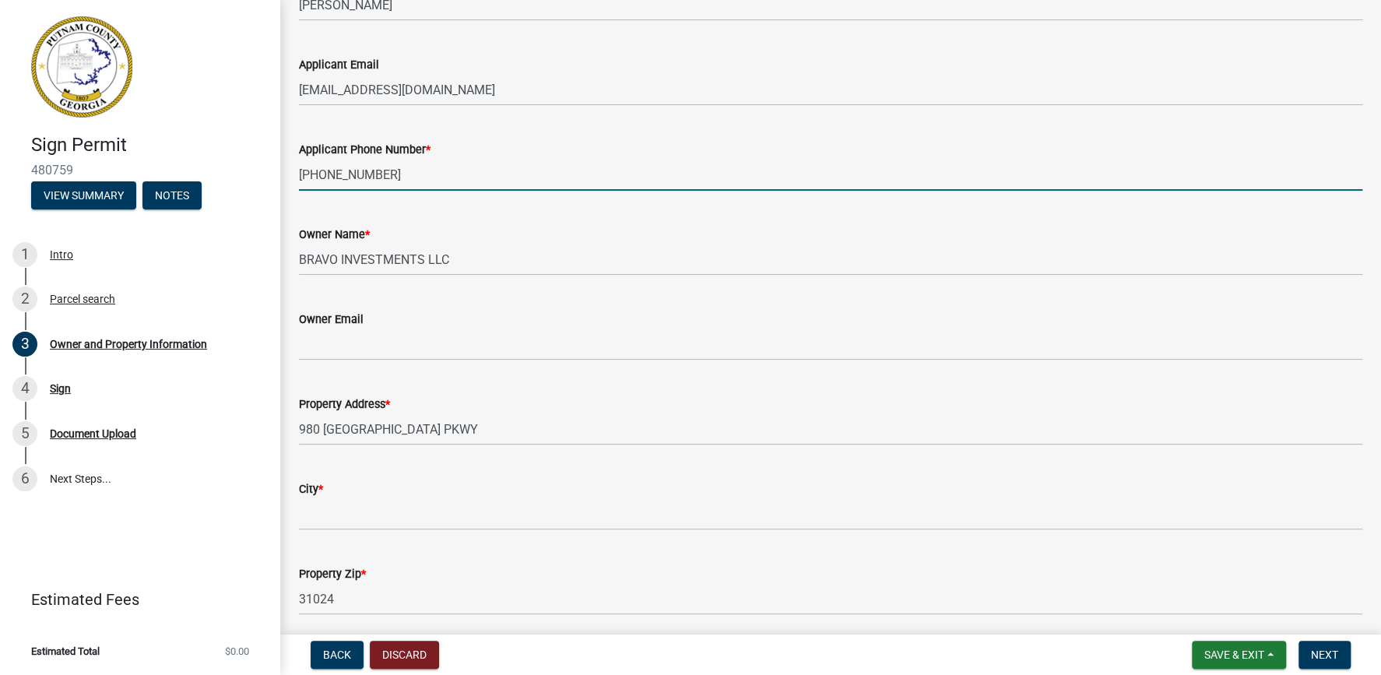
type input "404-388-8021"
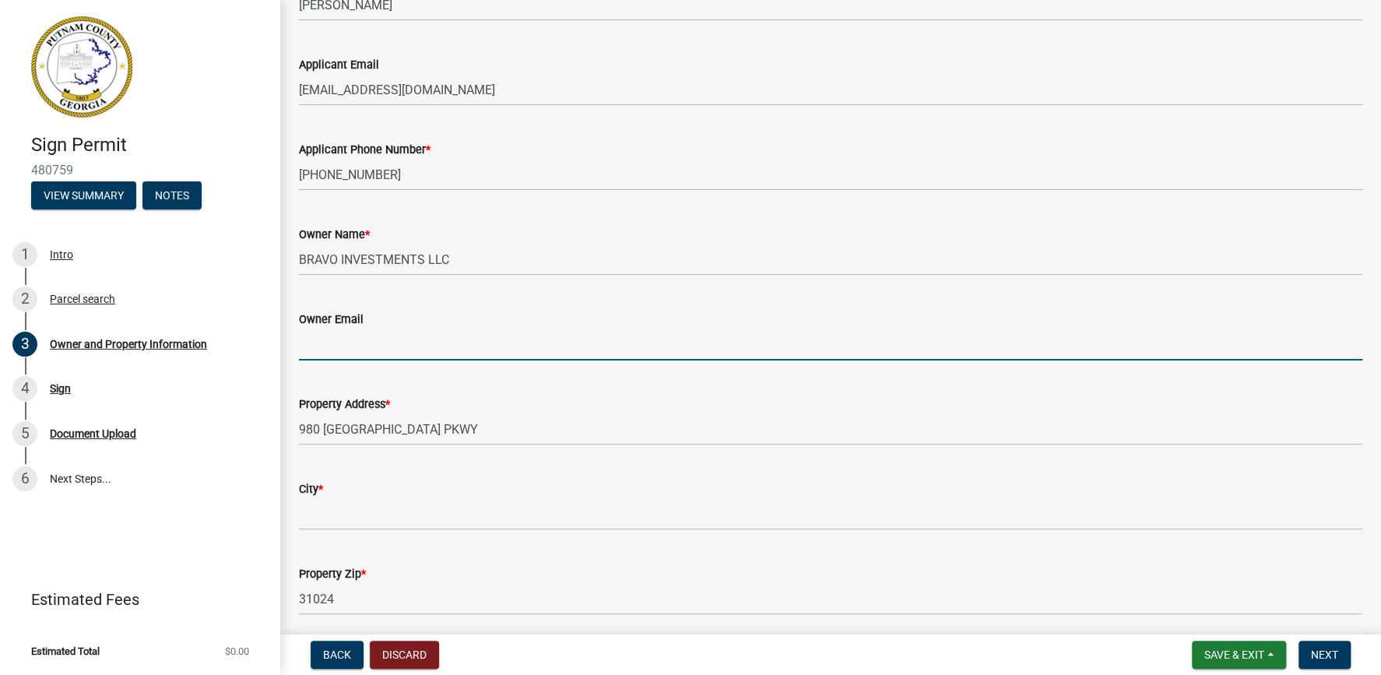
click at [339, 346] on input "Owner Email" at bounding box center [830, 345] width 1063 height 32
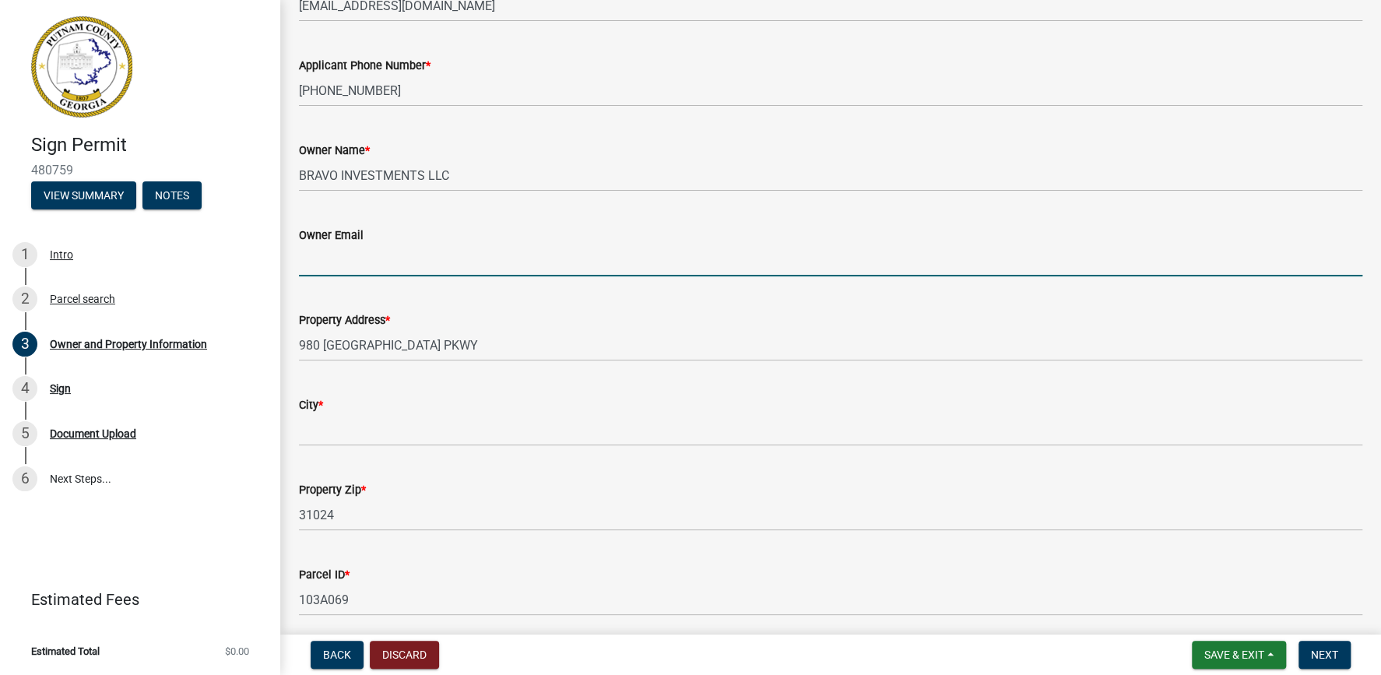
scroll to position [444, 0]
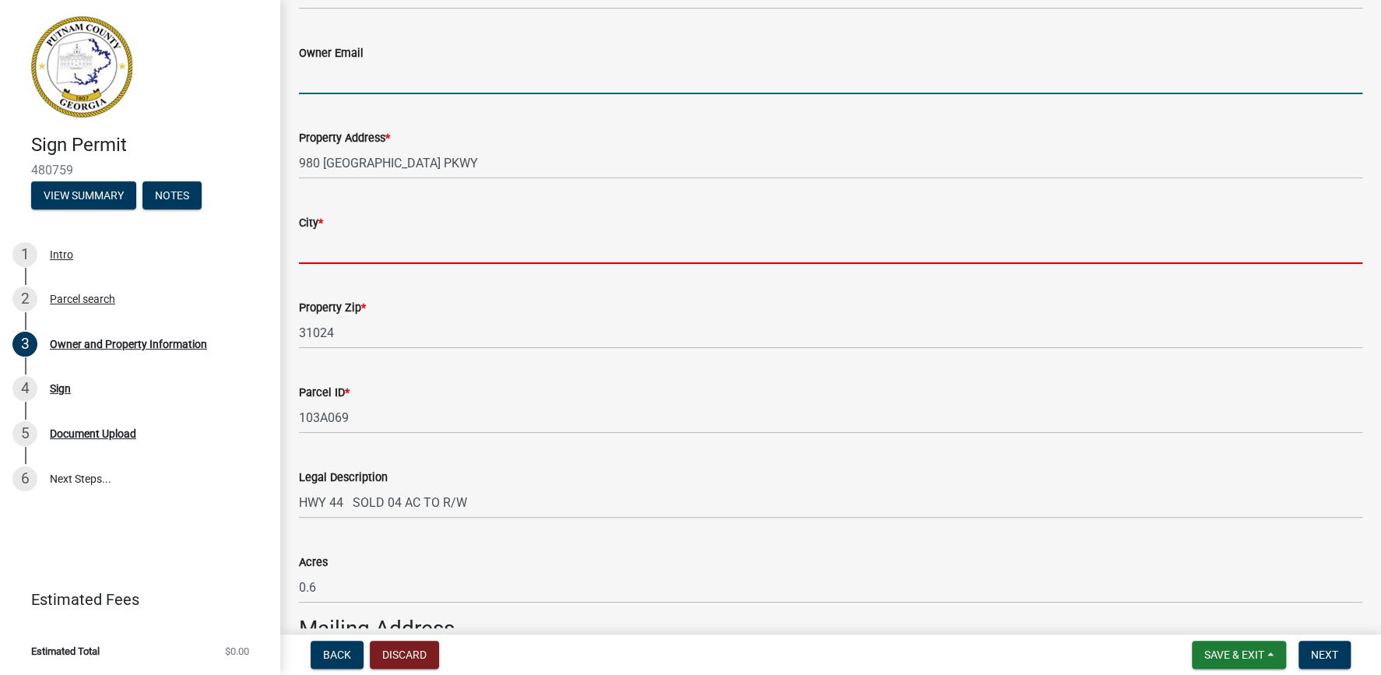
click at [332, 242] on input "City *" at bounding box center [830, 248] width 1063 height 32
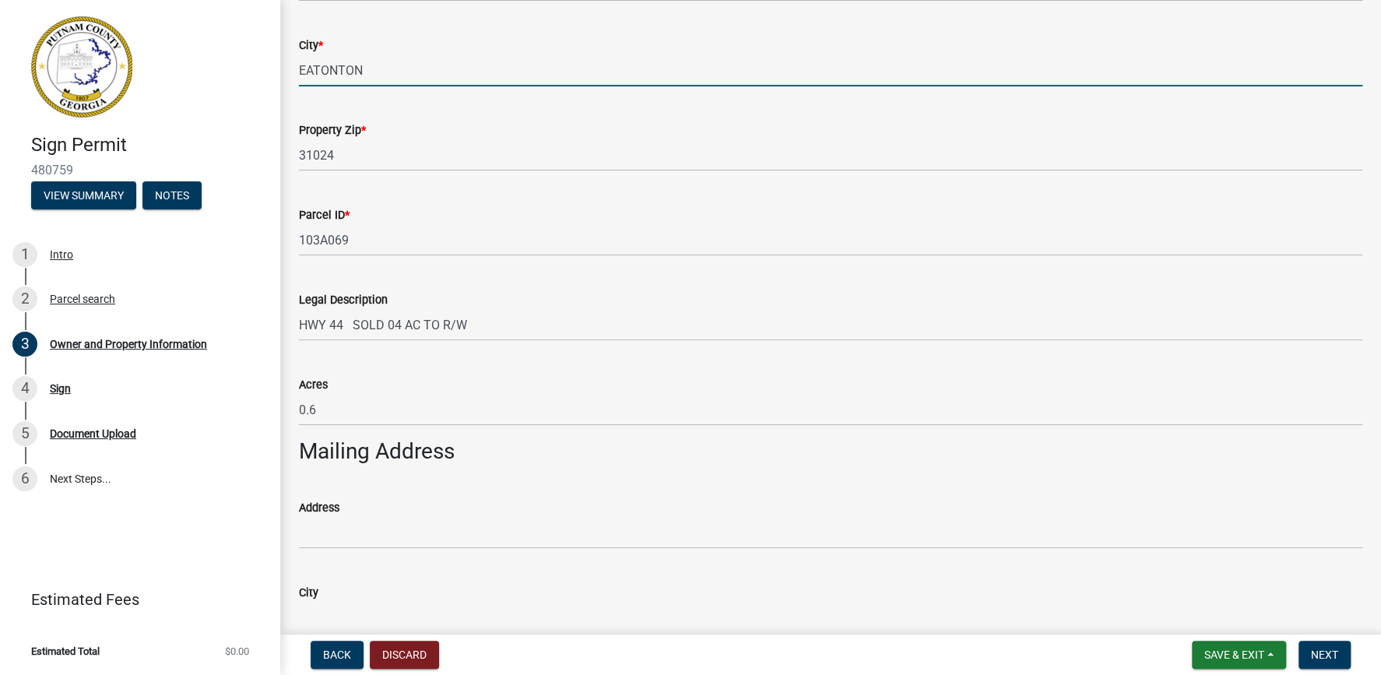
scroll to position [621, 0]
type input "EATONTON"
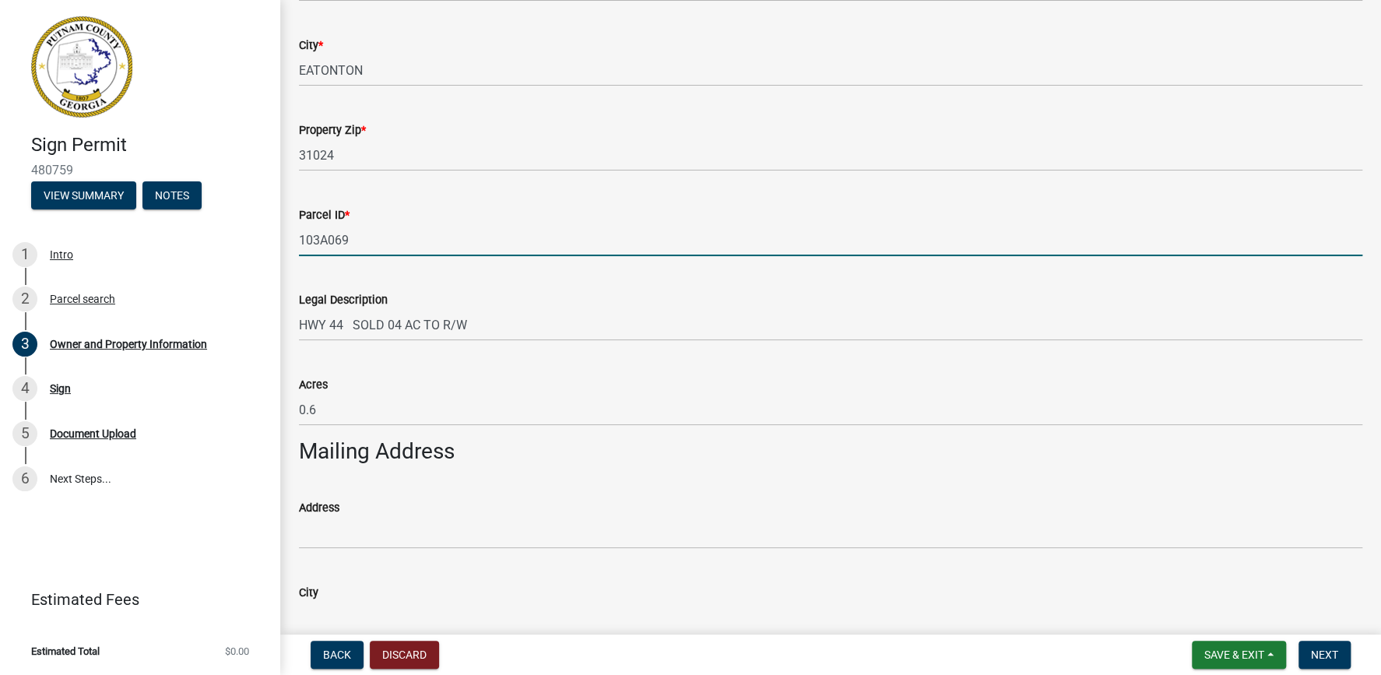
drag, startPoint x: 353, startPoint y: 239, endPoint x: 301, endPoint y: 239, distance: 52.2
click at [301, 239] on input "103A069" at bounding box center [830, 240] width 1063 height 32
click at [557, 299] on div "Legal Description" at bounding box center [830, 299] width 1063 height 19
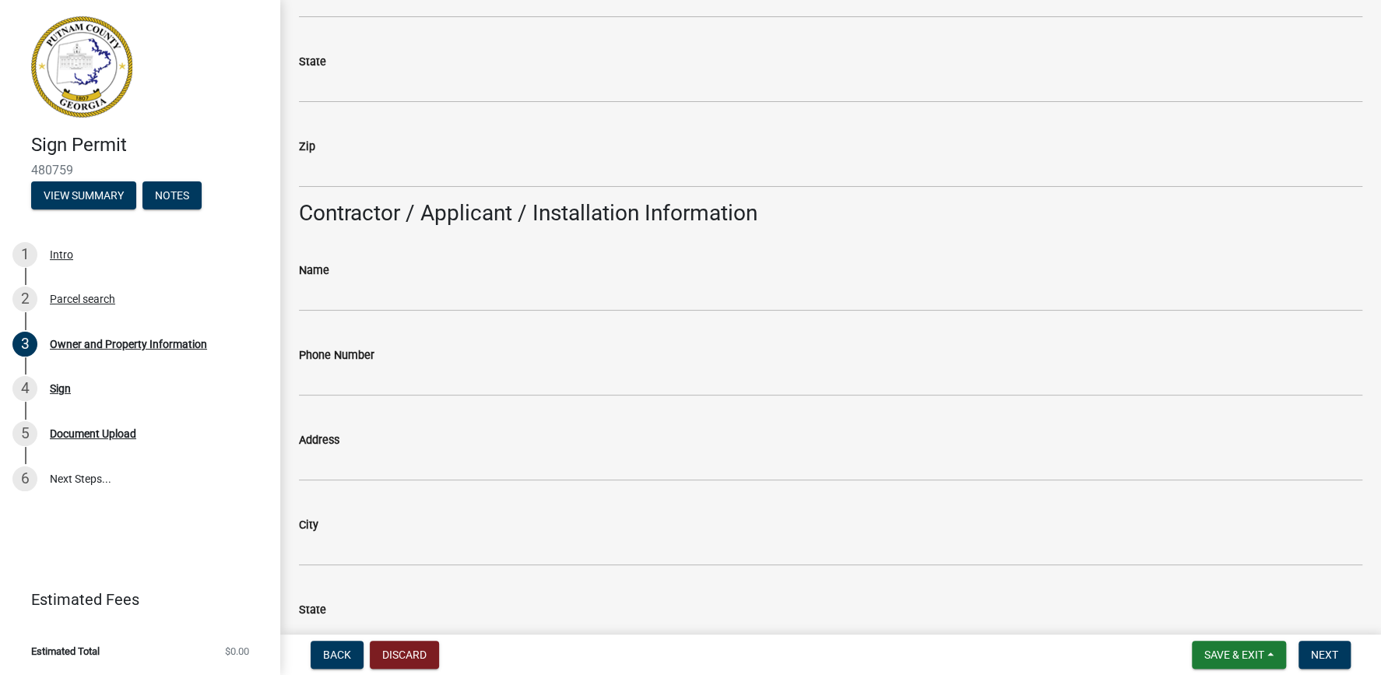
scroll to position [1243, 0]
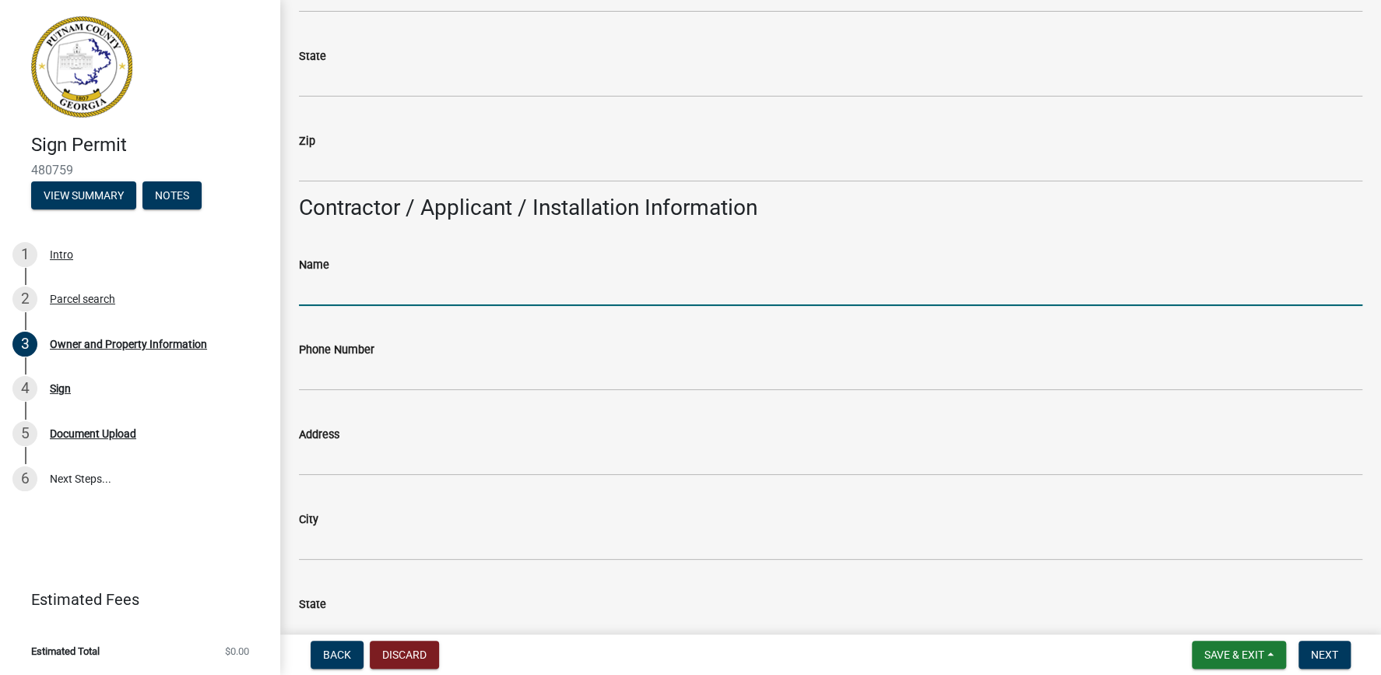
click at [357, 290] on input "Name" at bounding box center [830, 290] width 1063 height 32
type input "BLOODWORTH SIGN SERVICE"
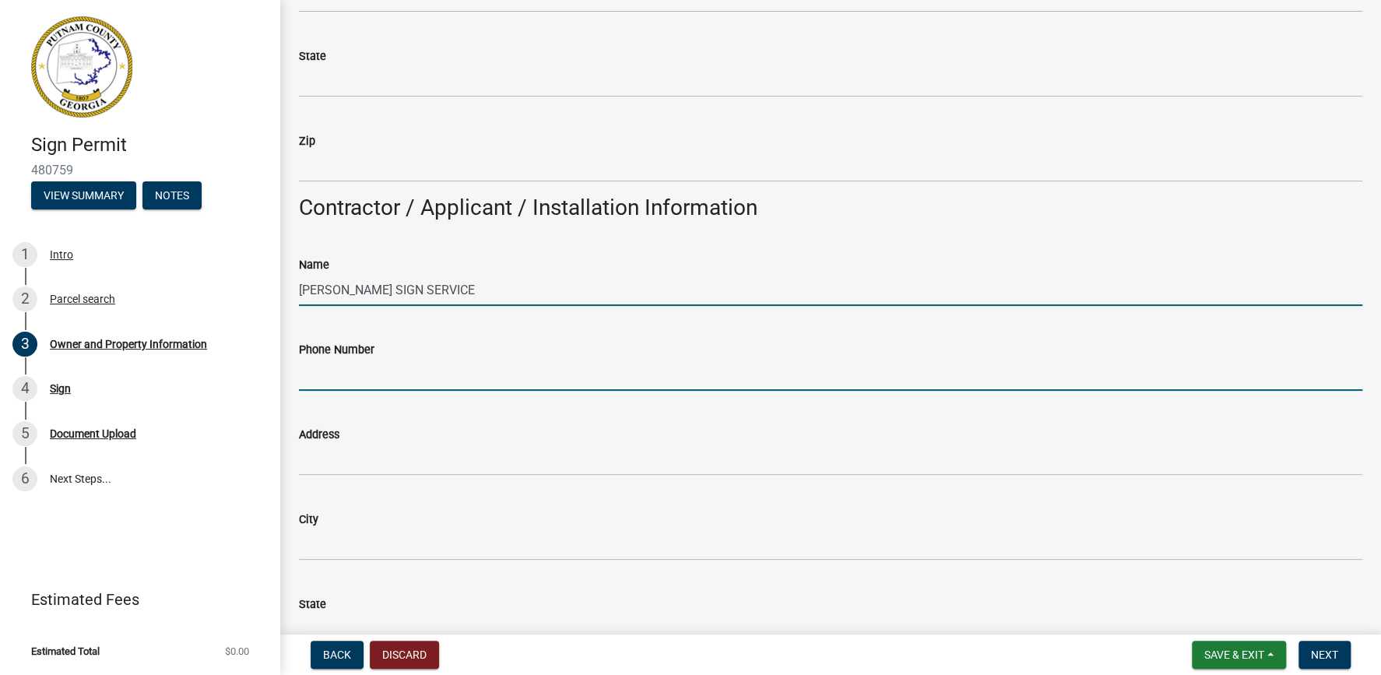
click at [339, 378] on input "Phone Number" at bounding box center [830, 375] width 1063 height 32
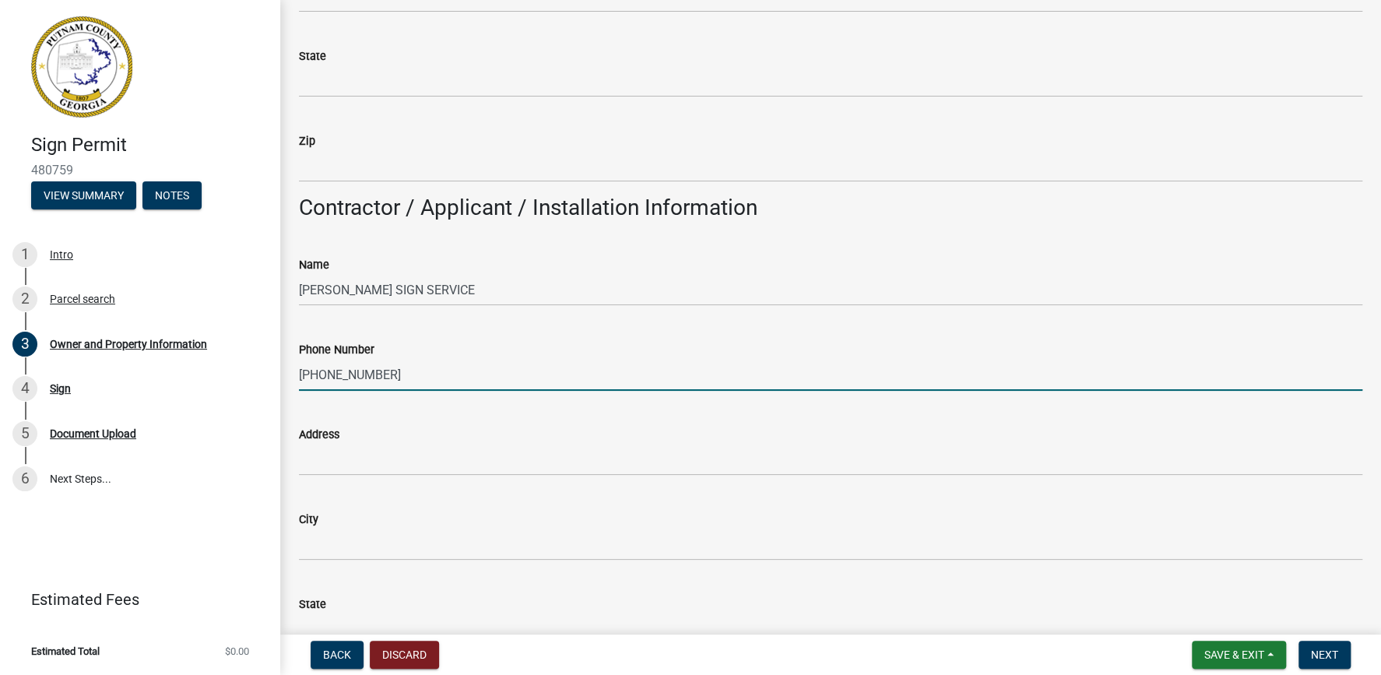
type input "404-388-8021"
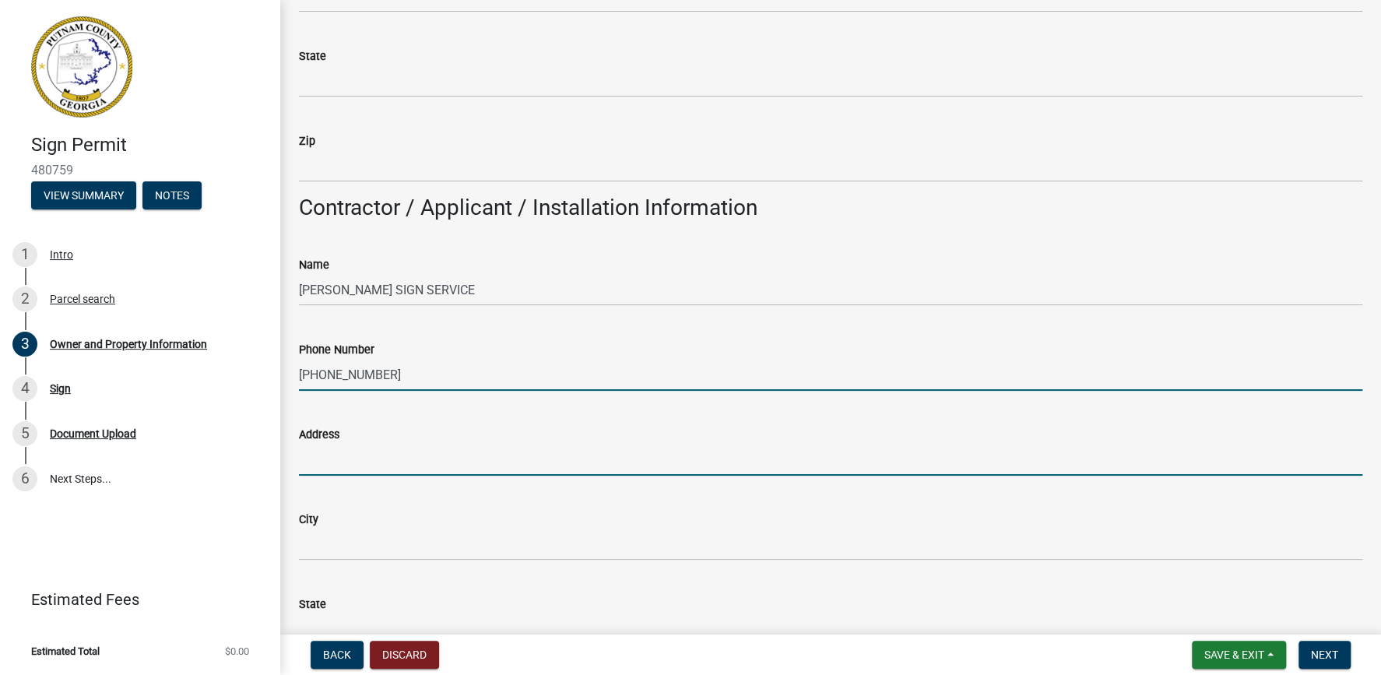
click at [334, 462] on input "Address" at bounding box center [830, 460] width 1063 height 32
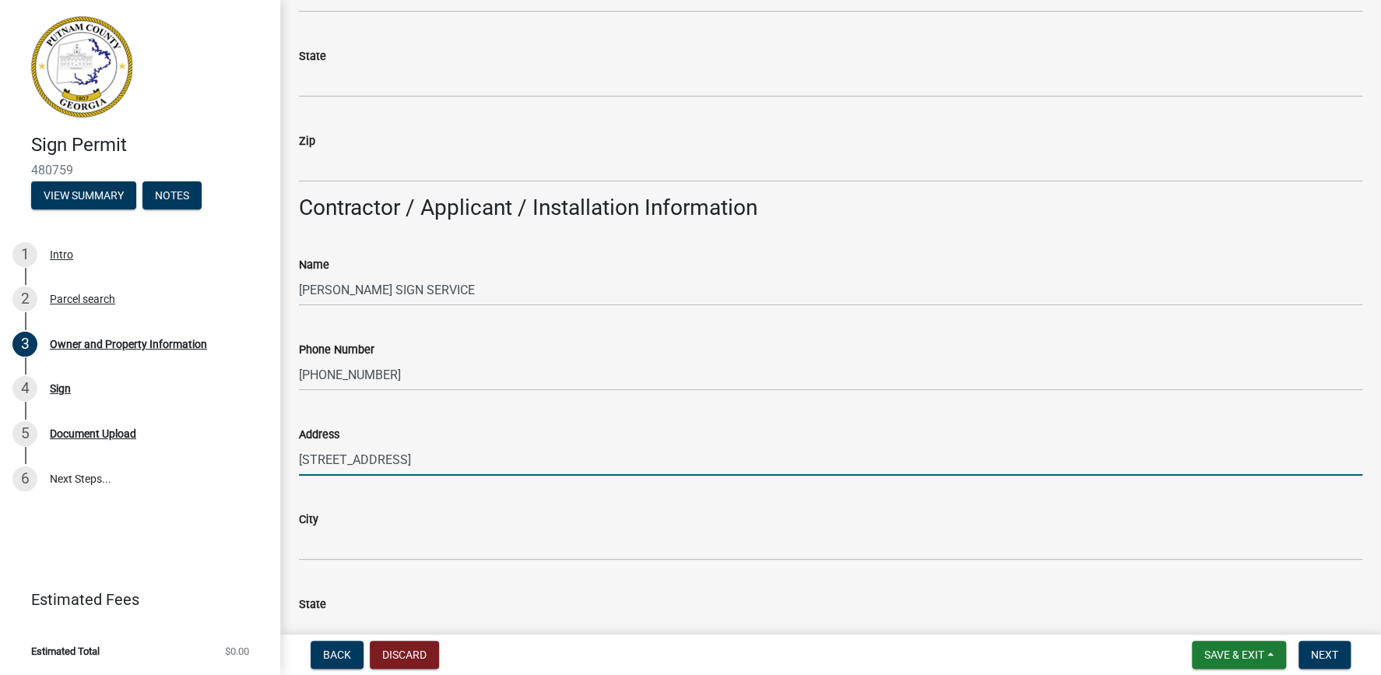
type input "490 PINE LN"
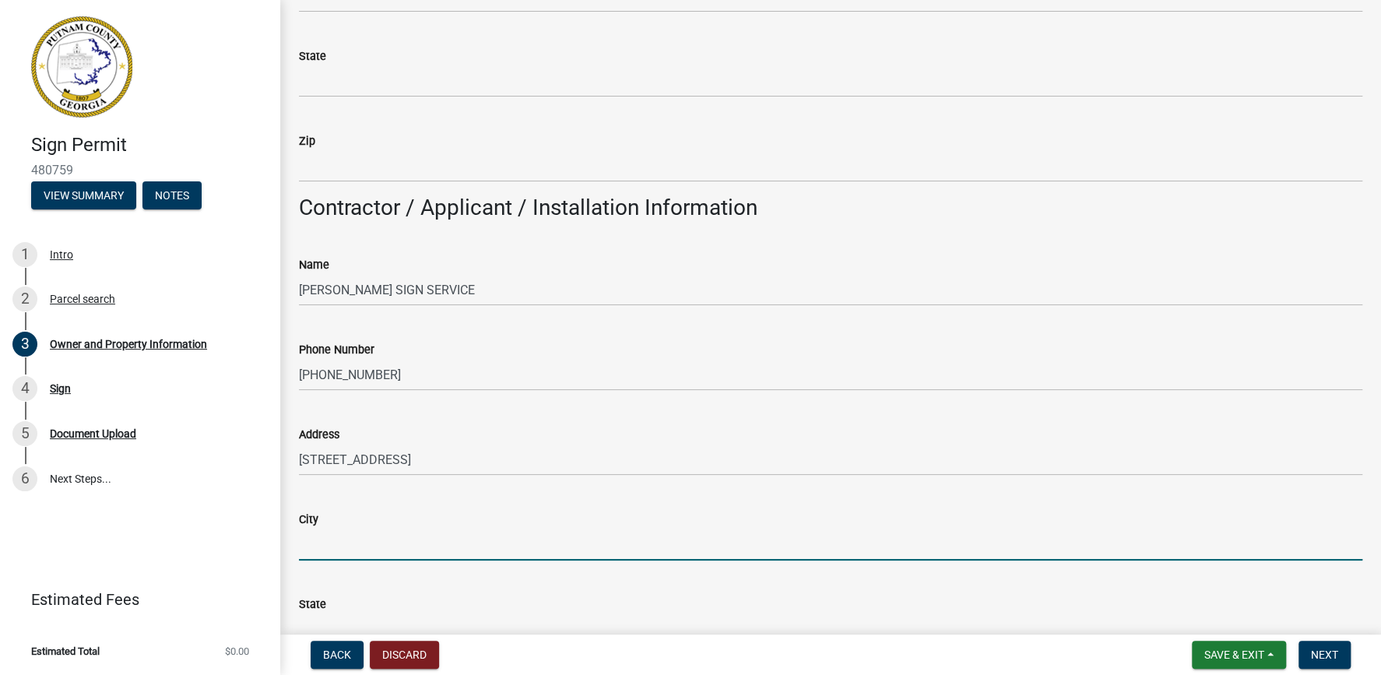
click at [334, 552] on input "City" at bounding box center [830, 545] width 1063 height 32
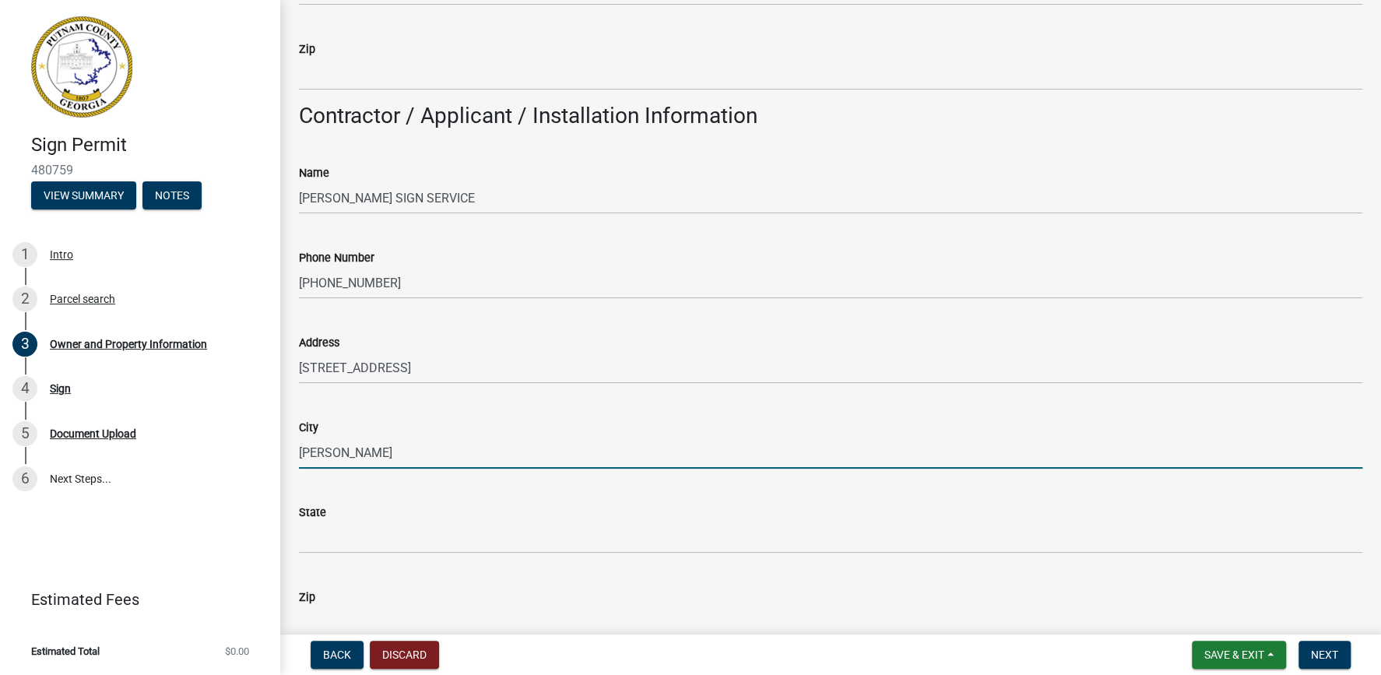
scroll to position [1509, 0]
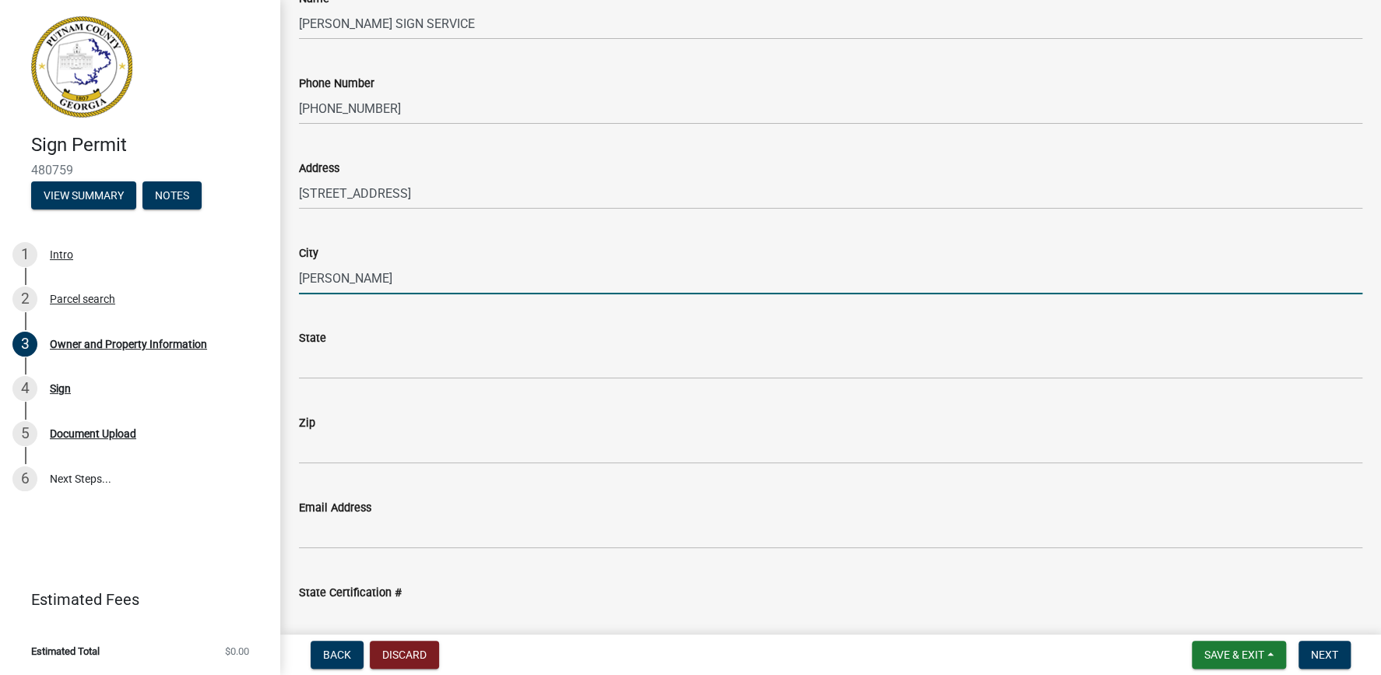
type input "COVINGTON"
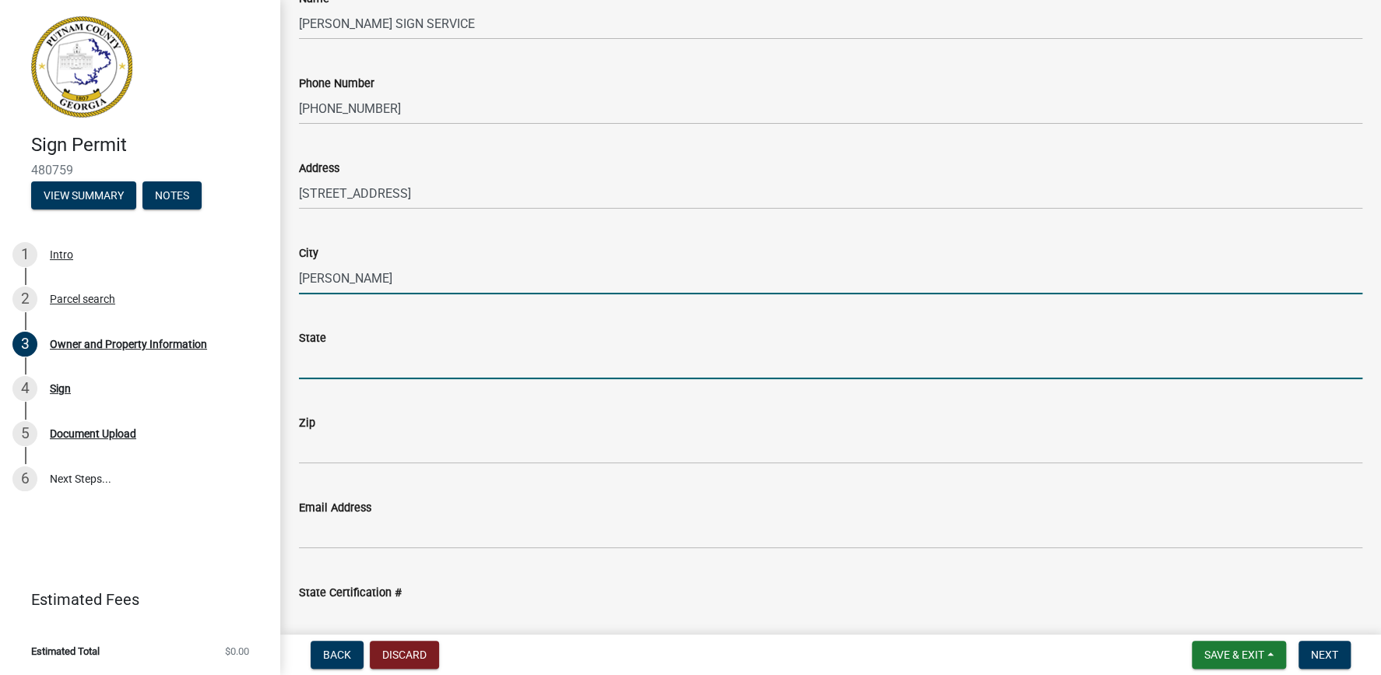
click at [342, 367] on input "State" at bounding box center [830, 363] width 1063 height 32
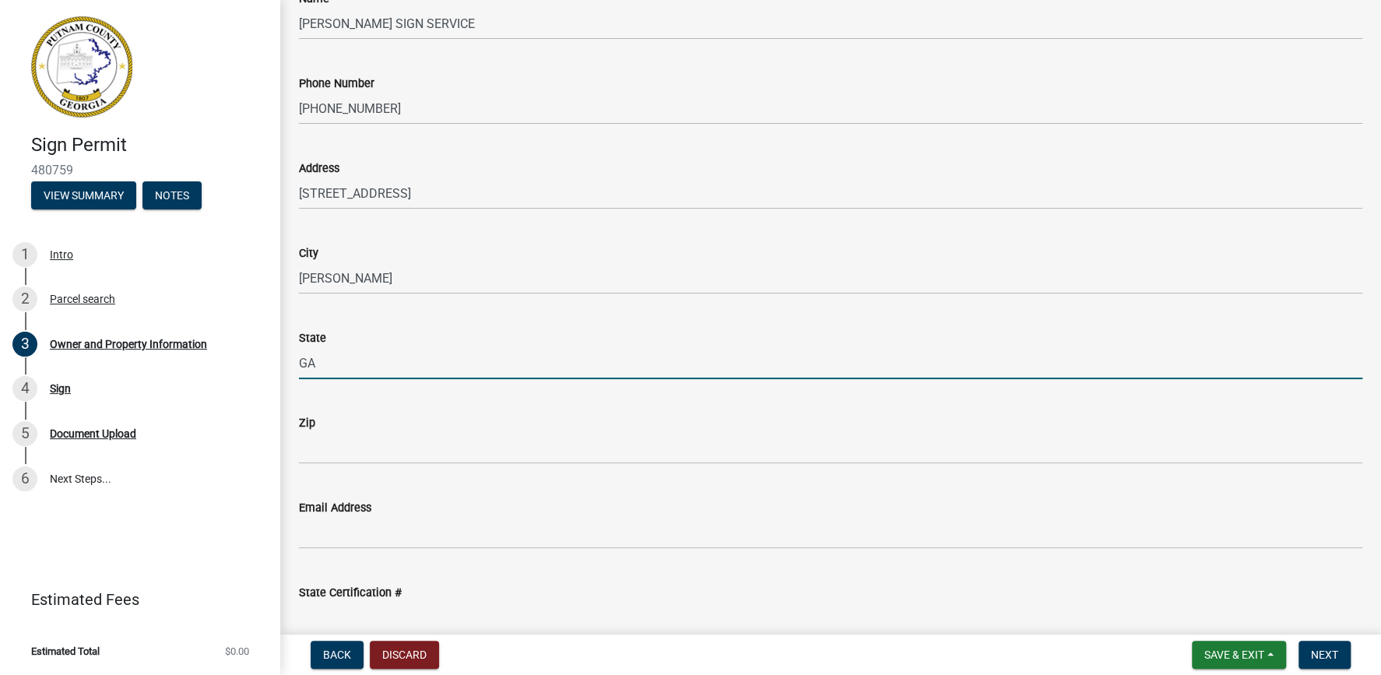
type input "GA"
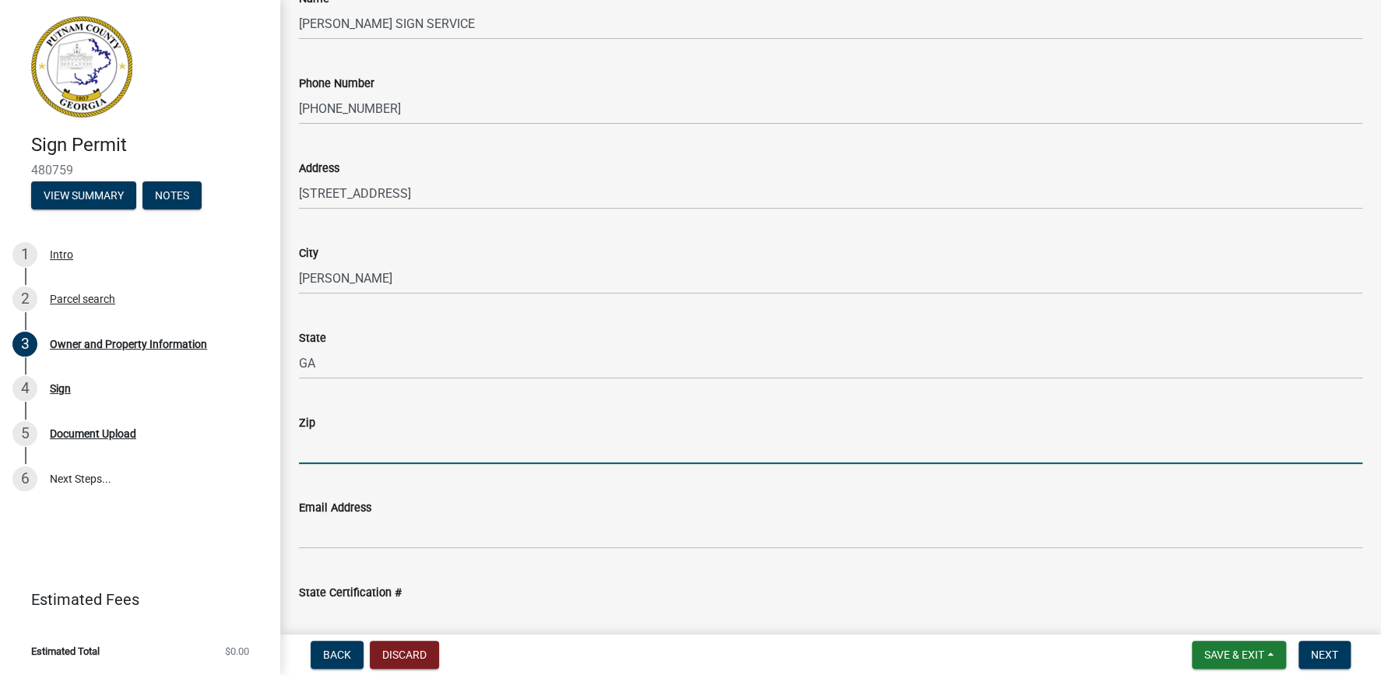
click at [331, 448] on input "Zip" at bounding box center [830, 448] width 1063 height 32
type input "30016"
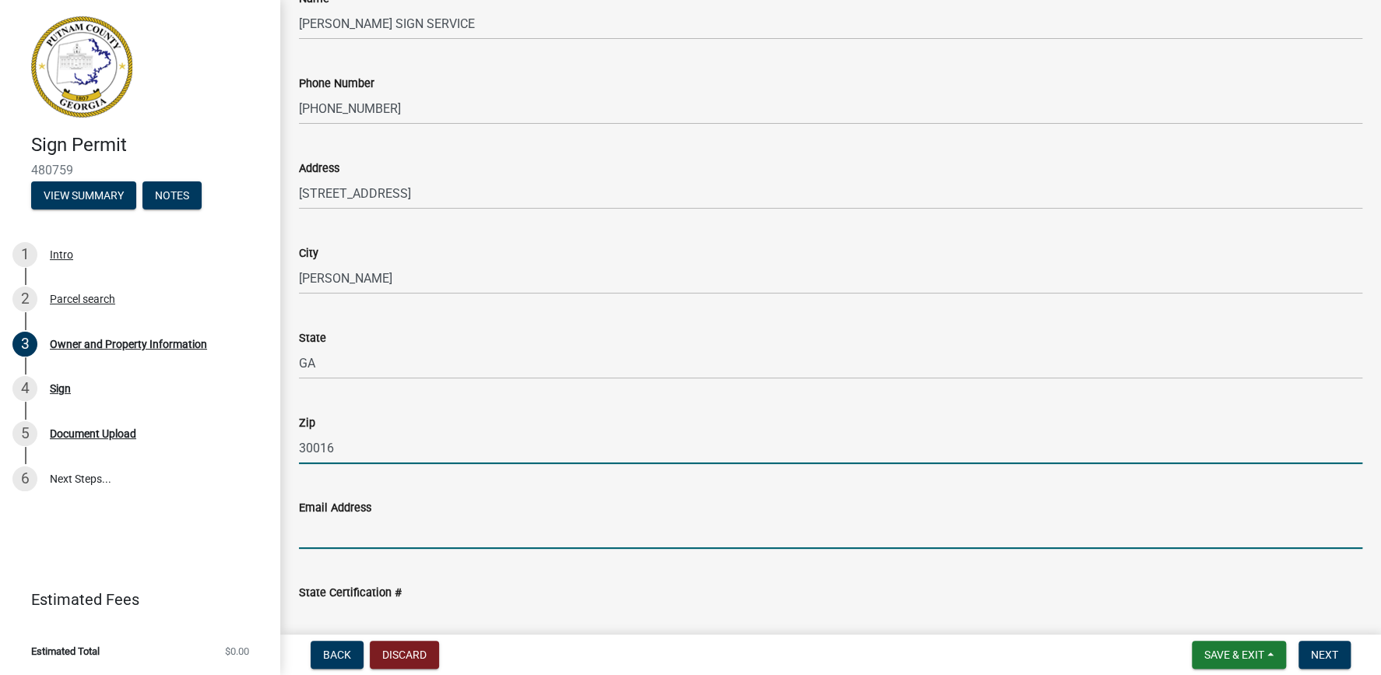
click at [328, 540] on input "Email Address" at bounding box center [830, 533] width 1063 height 32
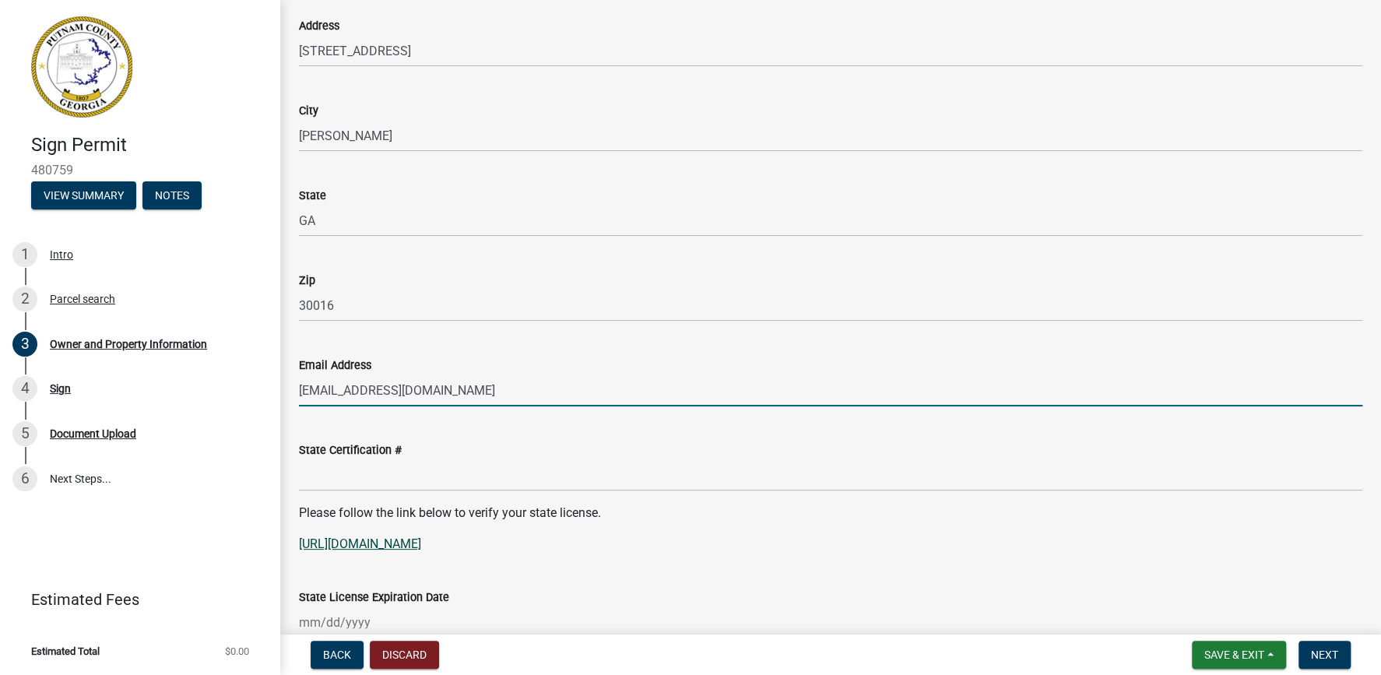
scroll to position [1775, 0]
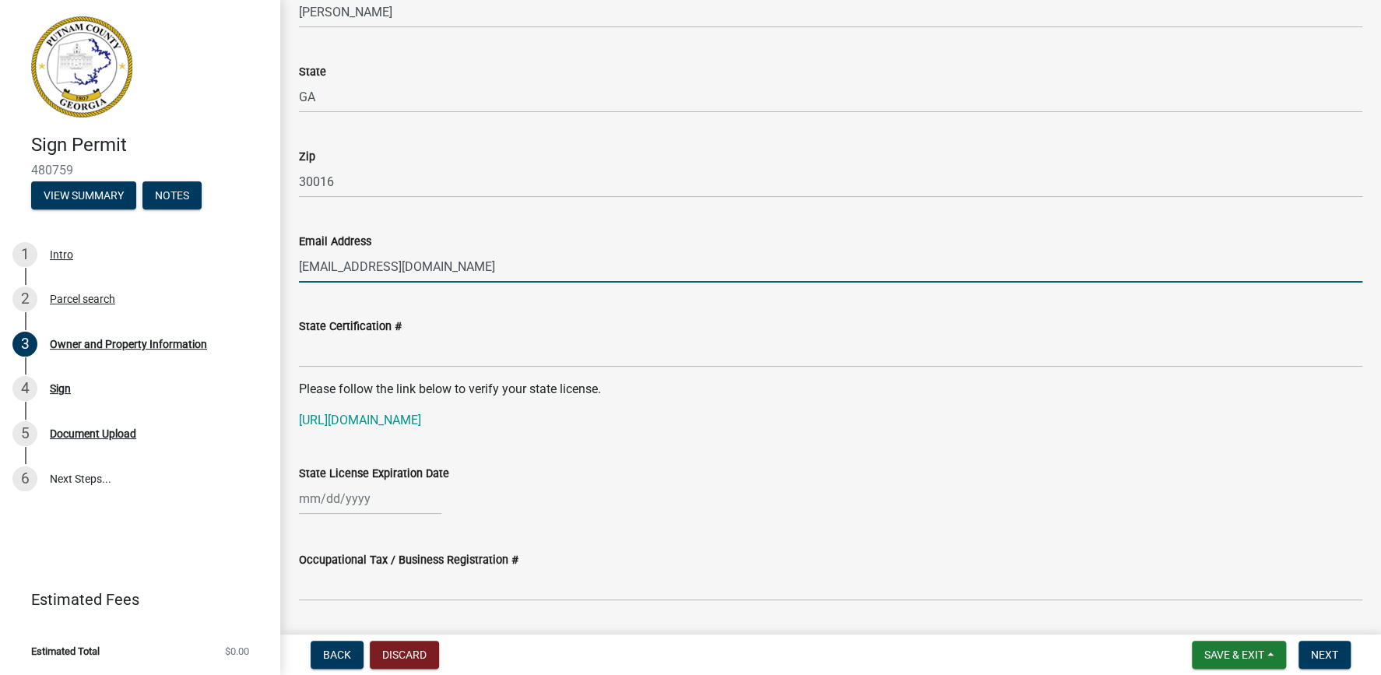
type input "BLOODWORTHSIGN@GMAIL.COM"
click at [535, 452] on div "State License Expiration Date" at bounding box center [830, 478] width 1063 height 72
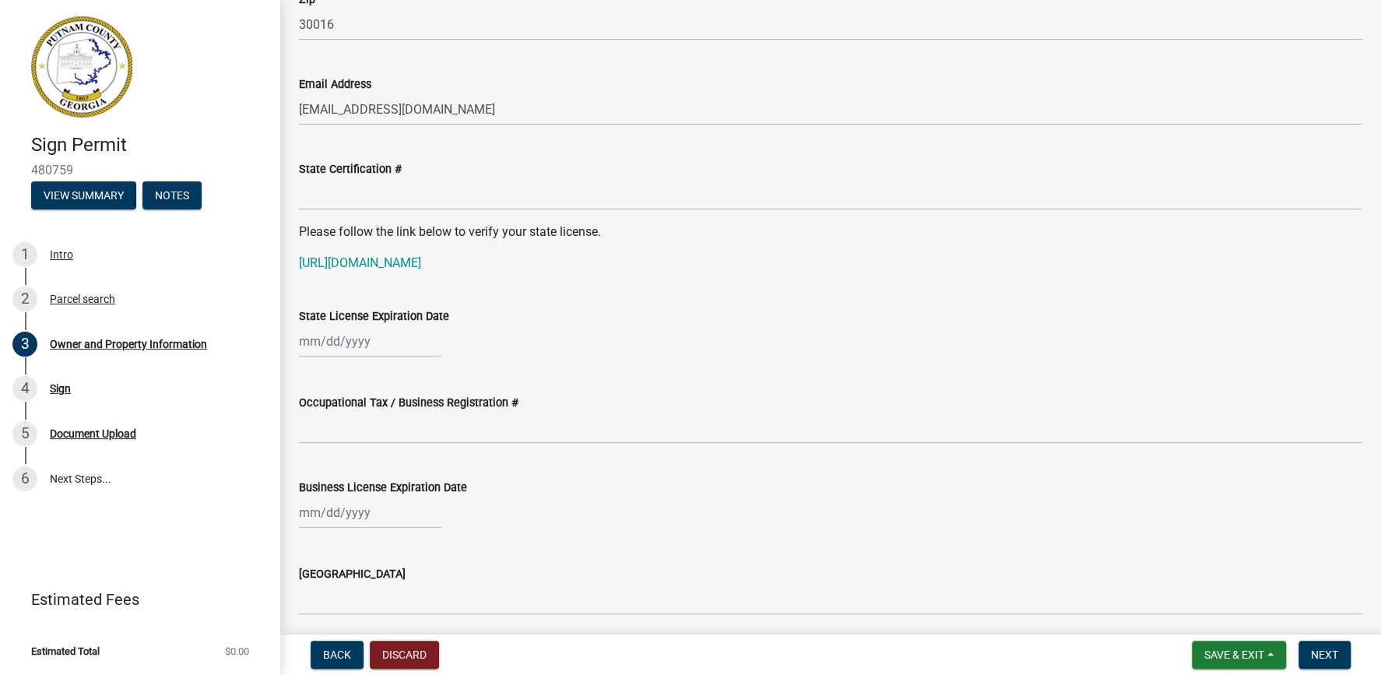
scroll to position [1953, 0]
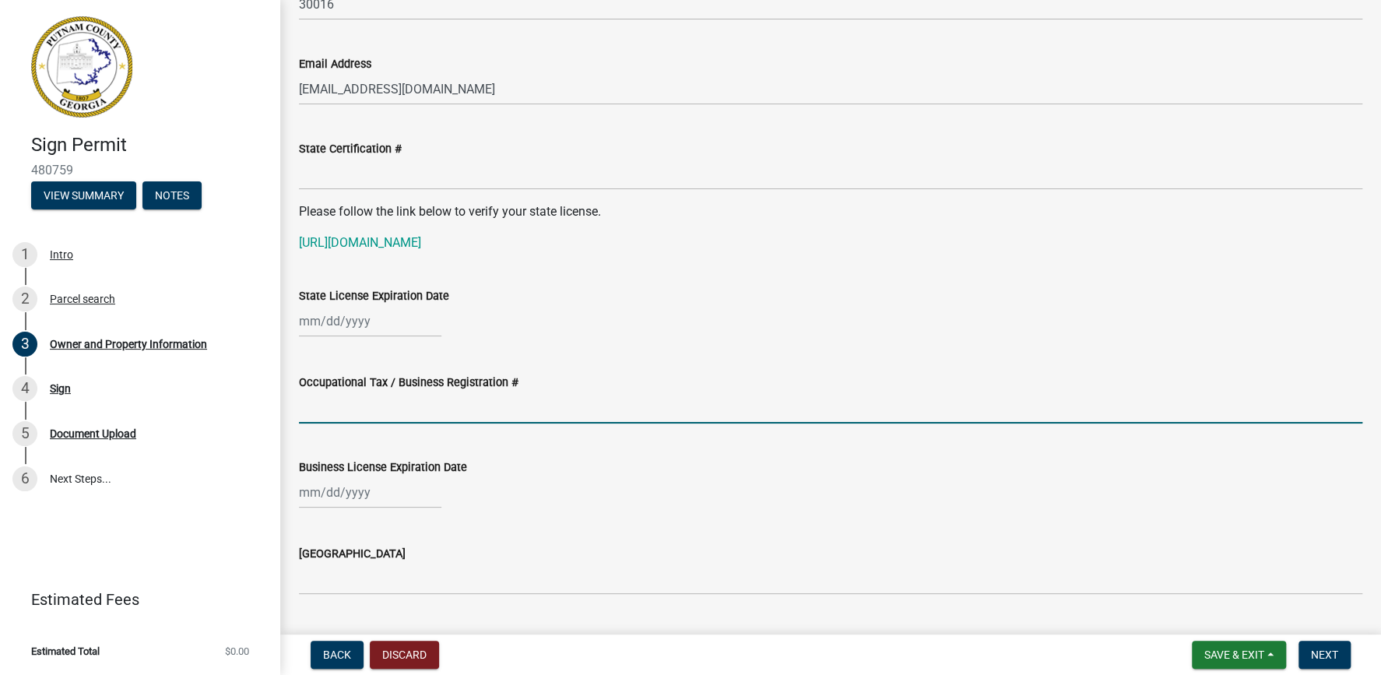
click at [352, 416] on input "Occupational Tax / Business Registration #" at bounding box center [830, 408] width 1063 height 32
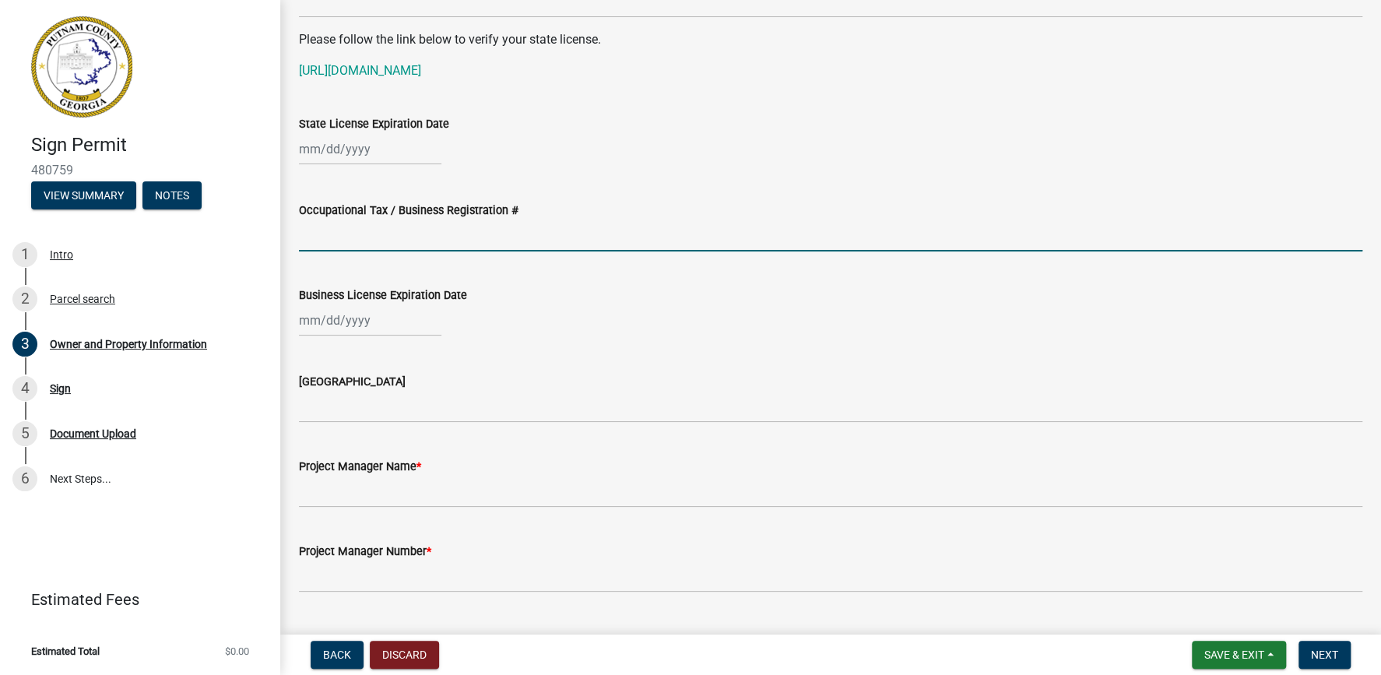
scroll to position [2130, 0]
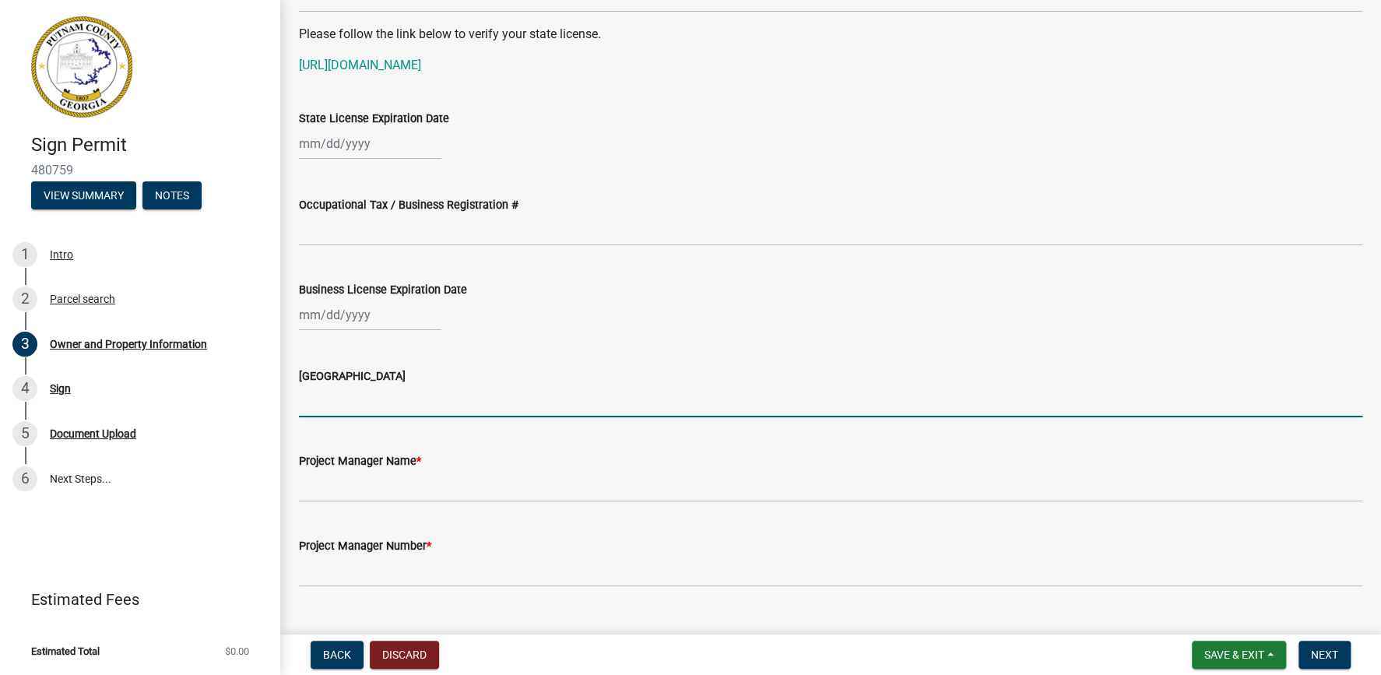
click at [339, 393] on input "Issuing County" at bounding box center [830, 401] width 1063 height 32
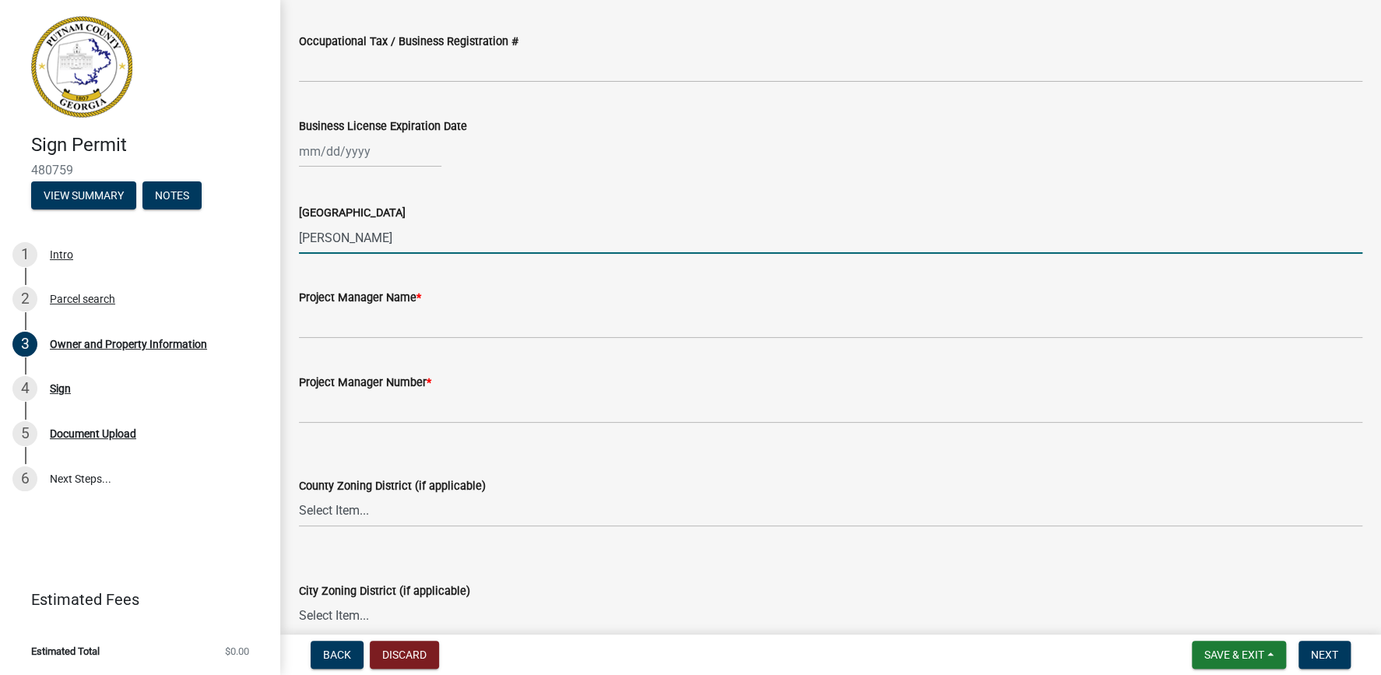
scroll to position [2308, 0]
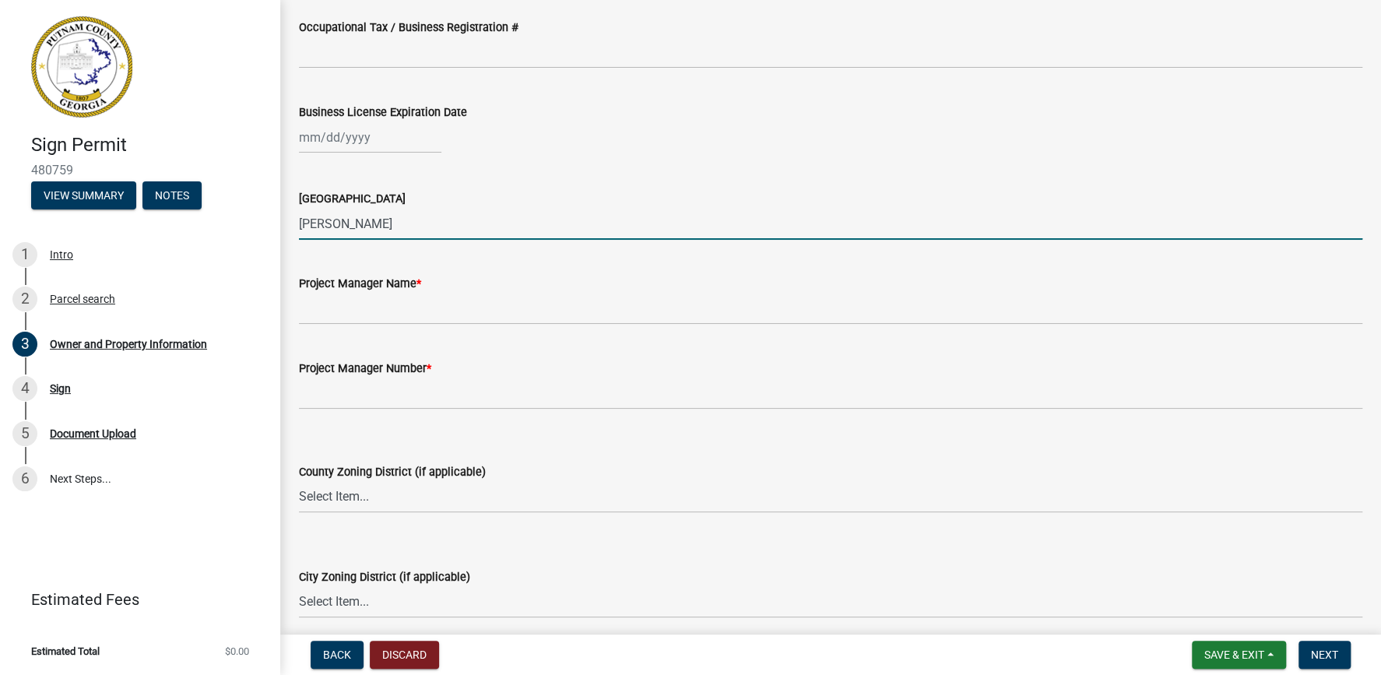
type input "NEWTON"
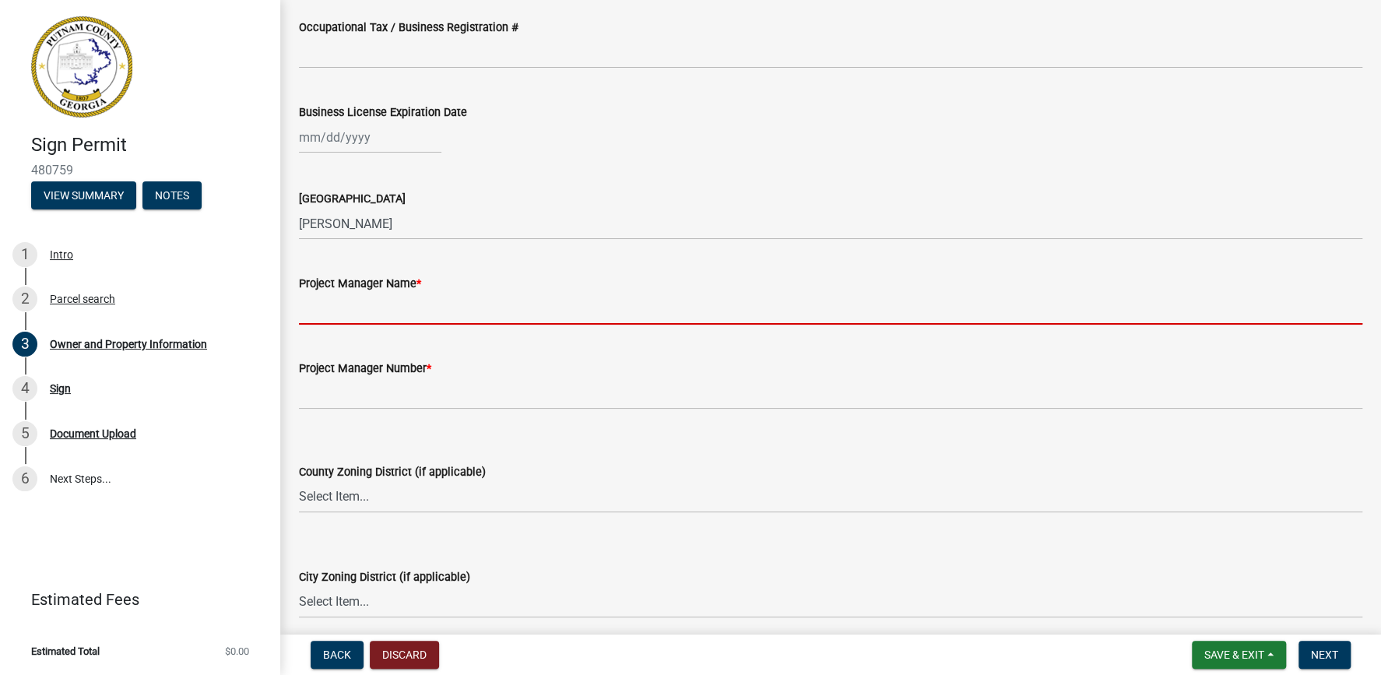
click at [333, 313] on input "Project Manager Name *" at bounding box center [830, 309] width 1063 height 32
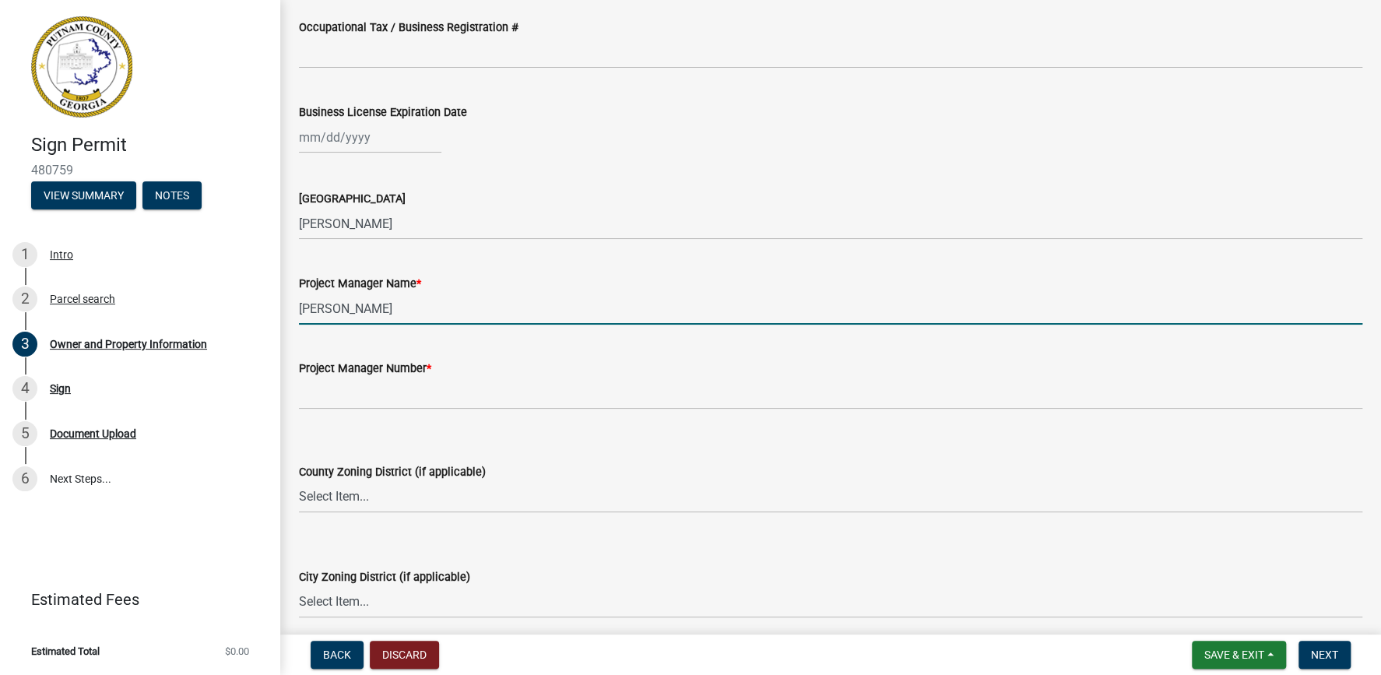
type input "LYNN BLOODWORTH"
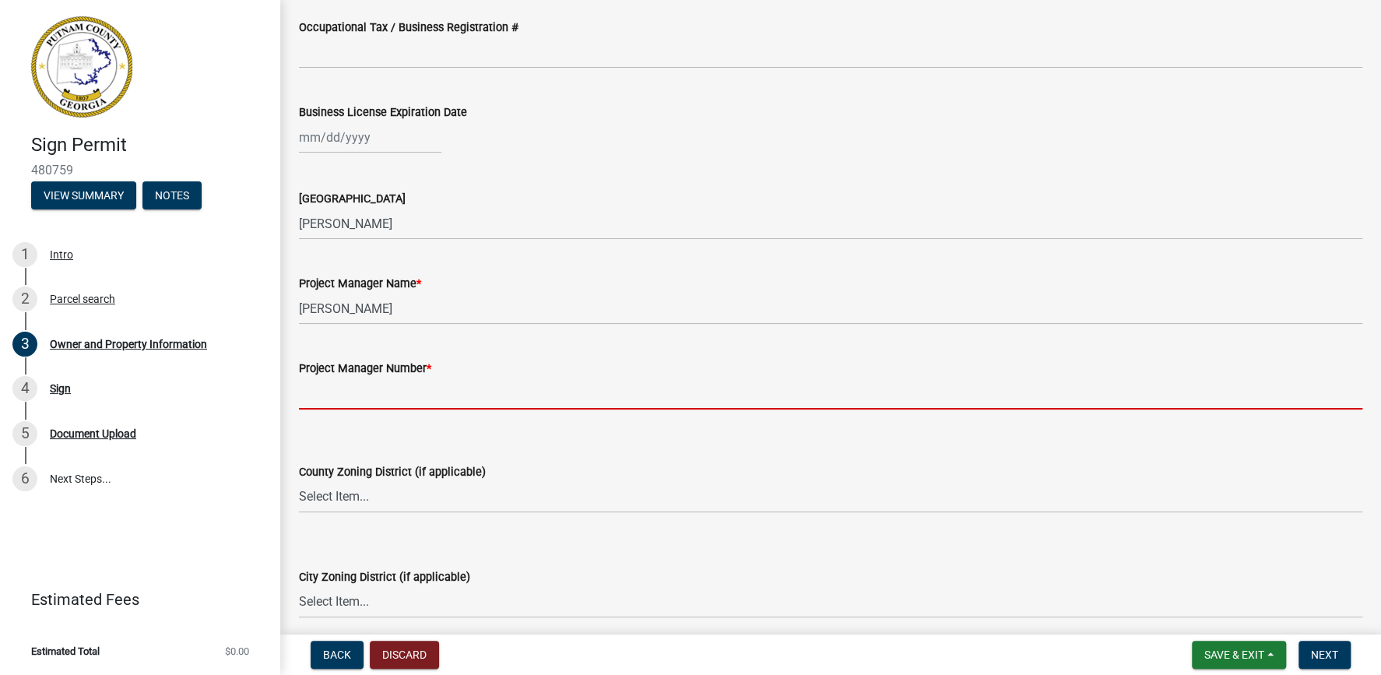
click at [328, 398] on input "Project Manager Number *" at bounding box center [830, 394] width 1063 height 32
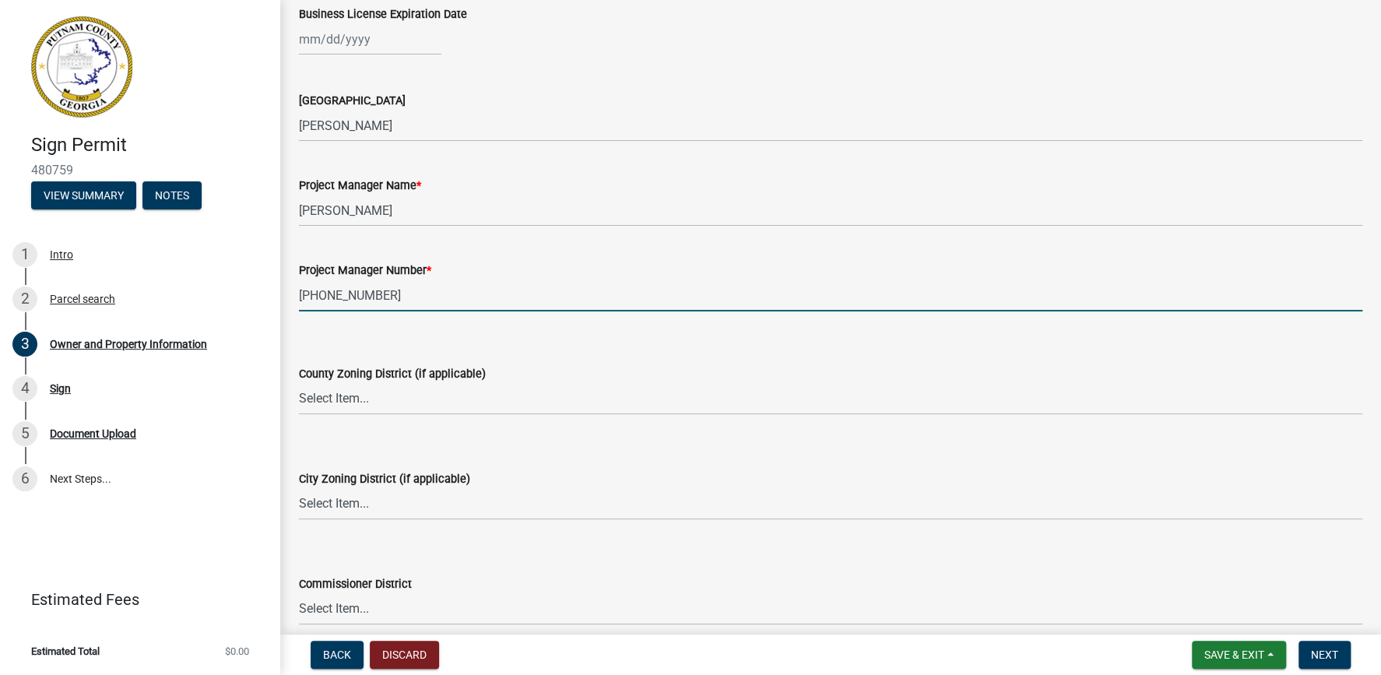
scroll to position [2574, 0]
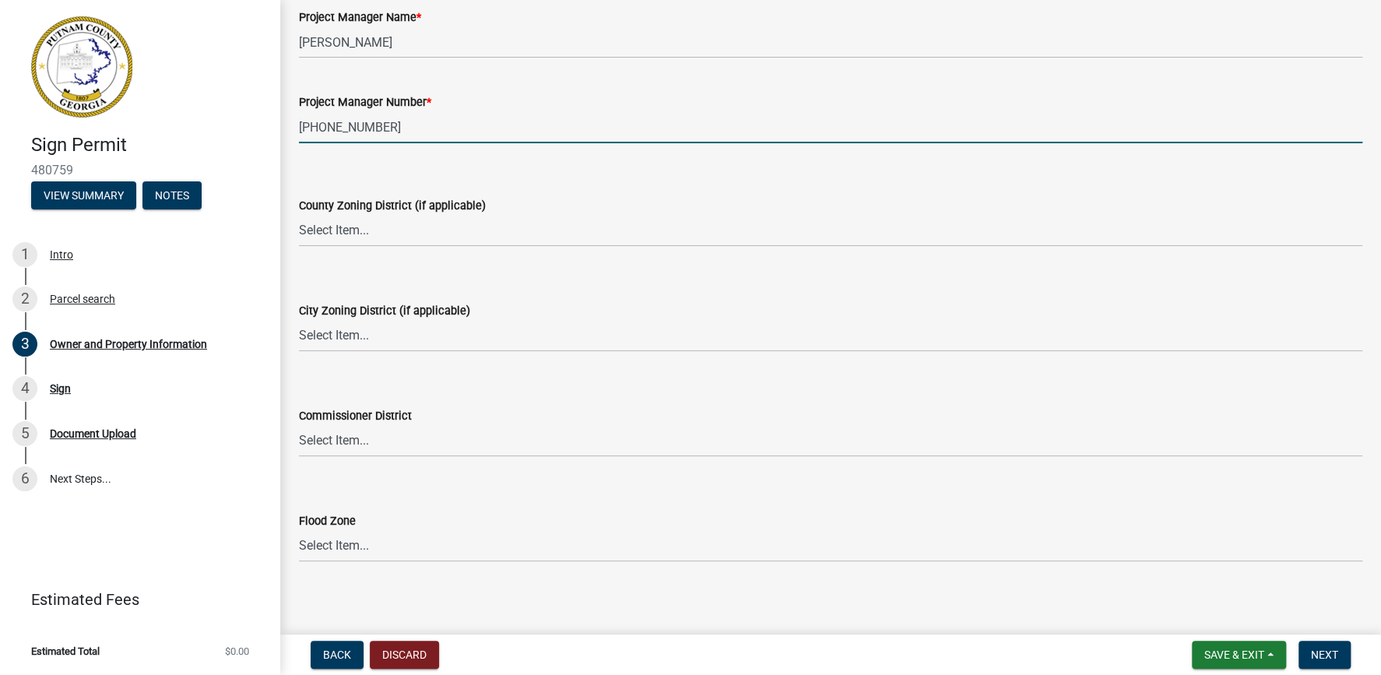
type input "404-388-8021"
click at [299, 215] on select "Select Item... AG-1 R-1R R-1 R-2 MHP RM-1 RM-3 C-1 C-2 I-M PUD N/A" at bounding box center [830, 231] width 1063 height 32
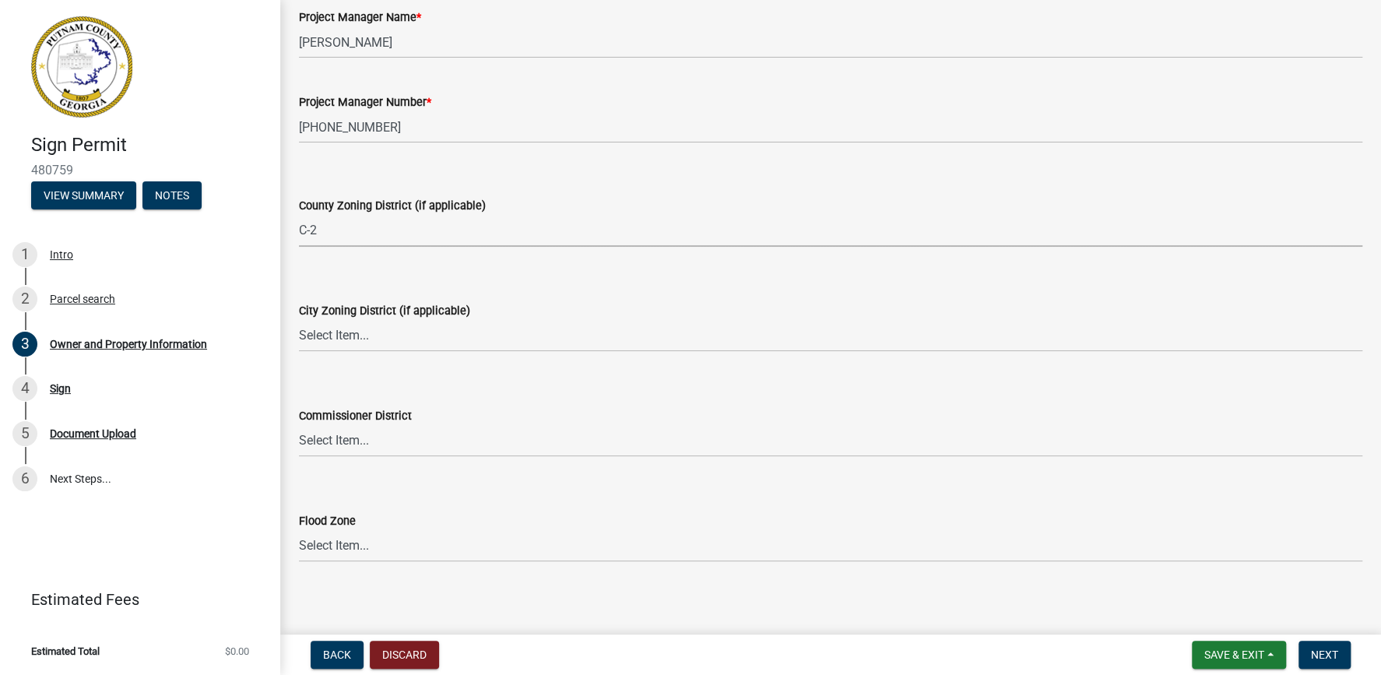
click option "C-2" at bounding box center [0, 0] width 0 height 0
select select "78a0cf10-583c-416f-b876-f8d04396e91b"
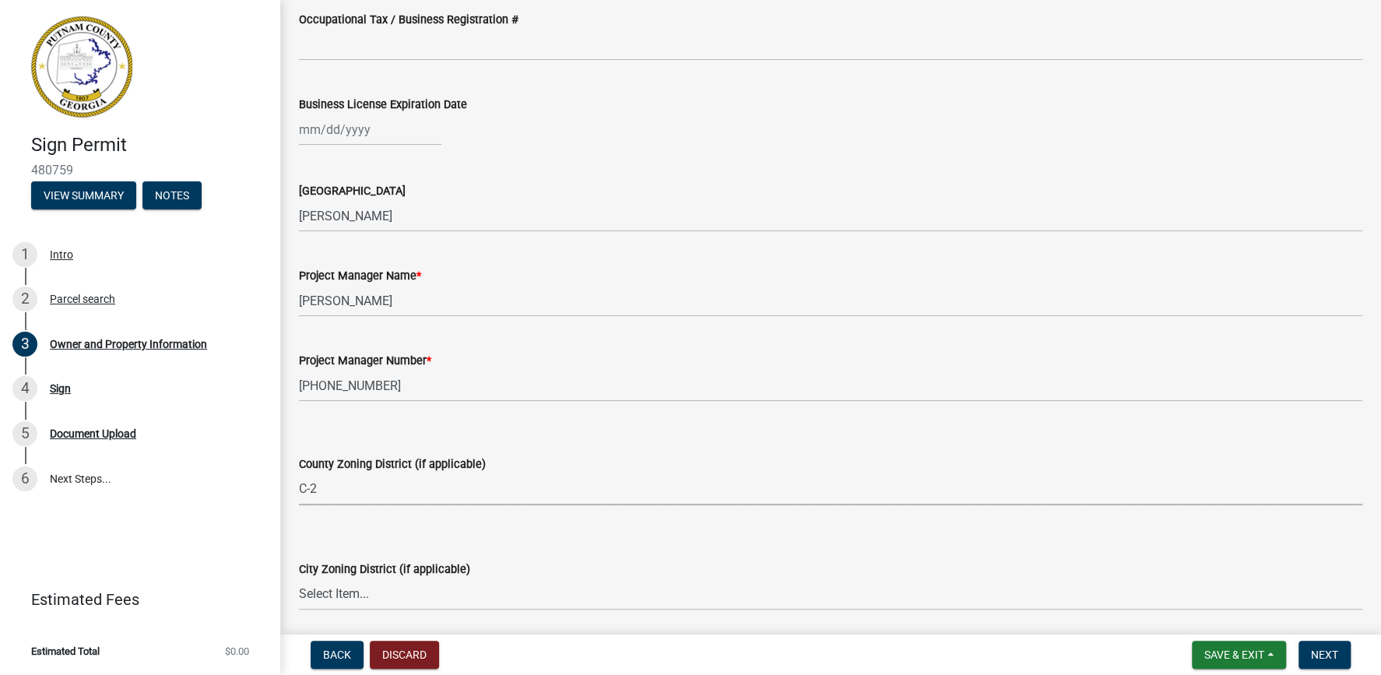
scroll to position [2227, 0]
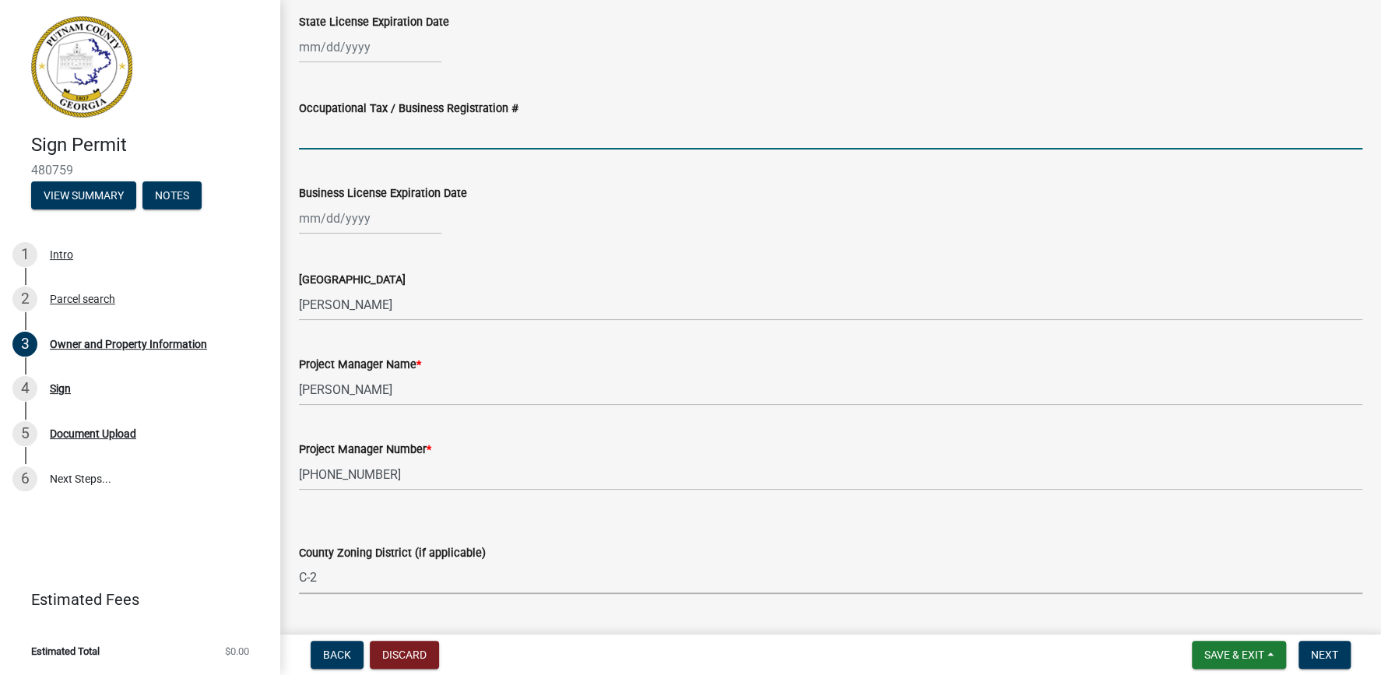
click at [352, 134] on input "Occupational Tax / Business Registration #" at bounding box center [830, 134] width 1063 height 32
type input "BLH-21069"
click at [372, 216] on input "Business License Expiration Date" at bounding box center [370, 218] width 142 height 32
select select "9"
select select "2025"
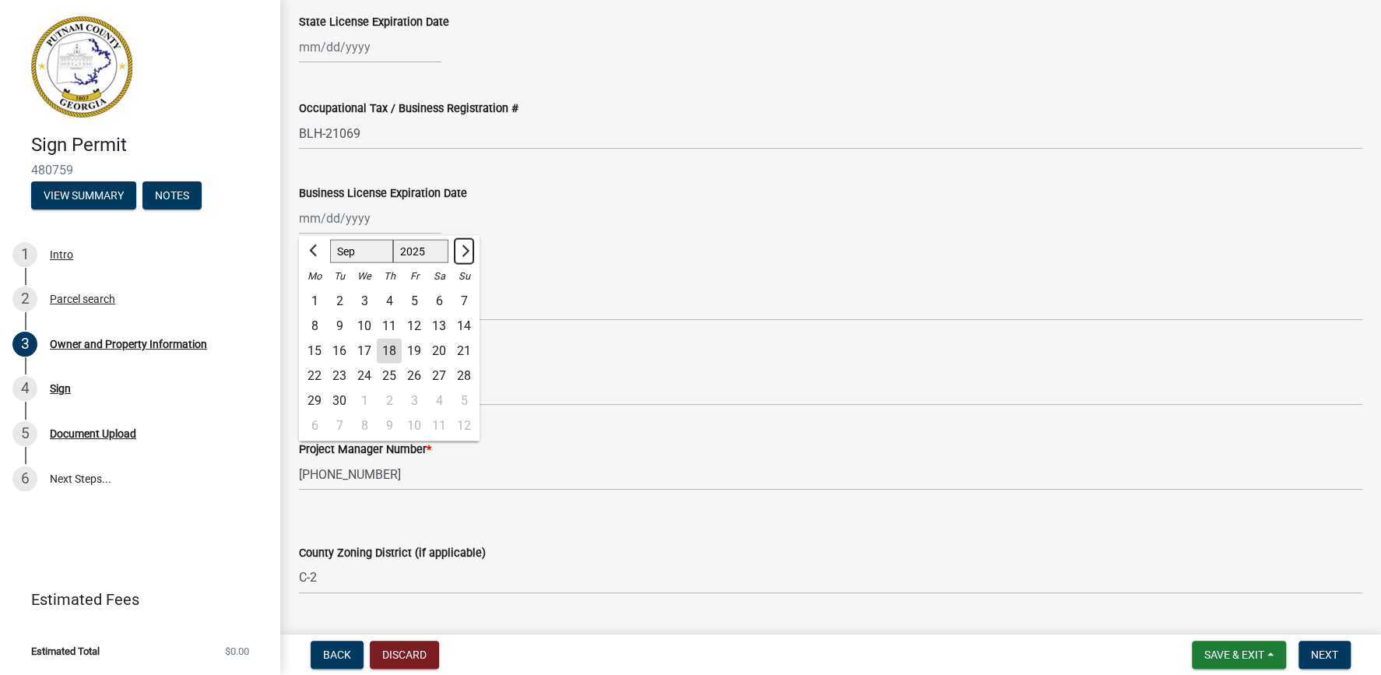
click at [461, 248] on span "Next month" at bounding box center [464, 251] width 12 height 12
select select "12"
click at [368, 405] on div "31" at bounding box center [364, 400] width 25 height 25
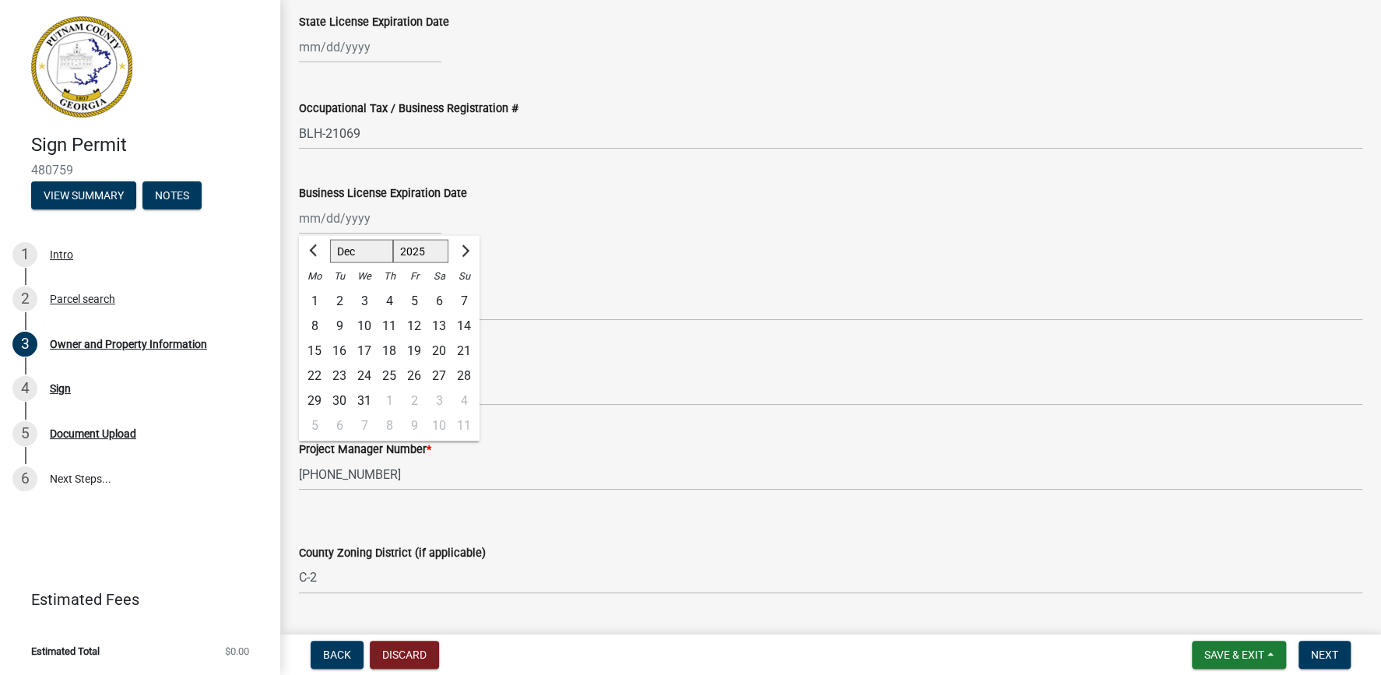
type input "12/31/2025"
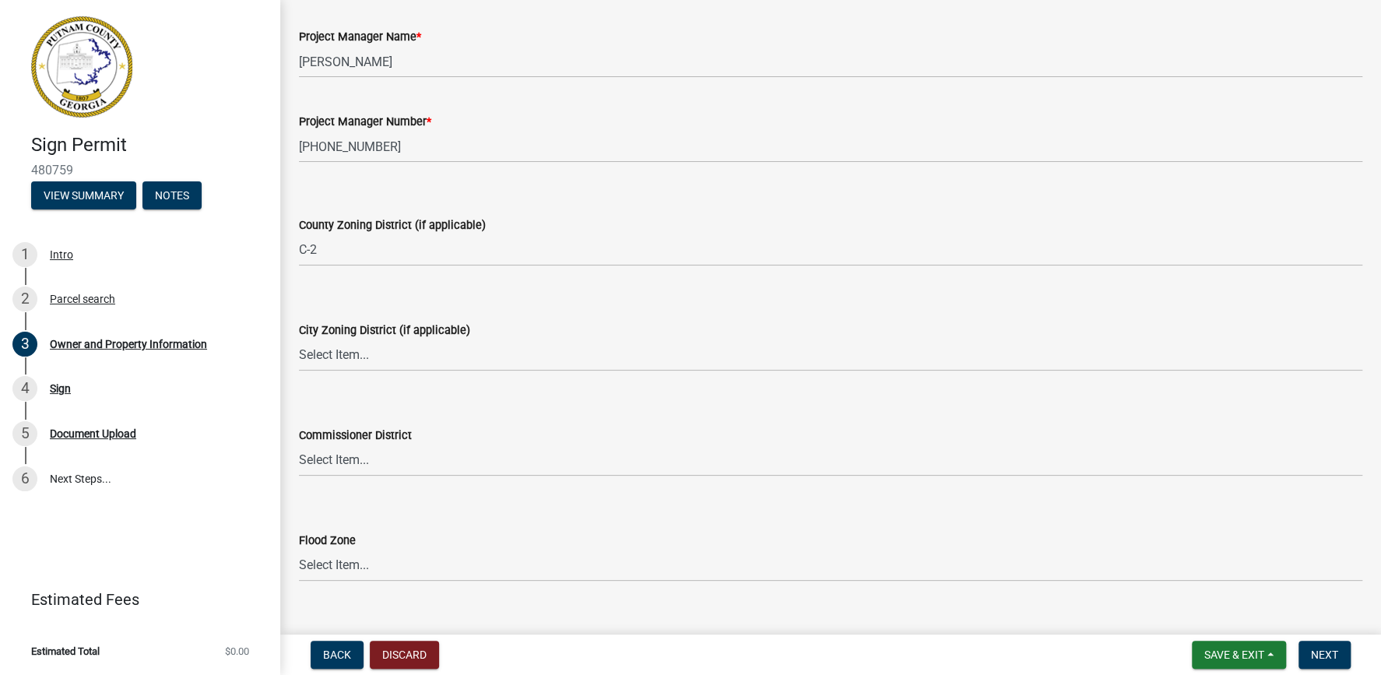
scroll to position [2582, 0]
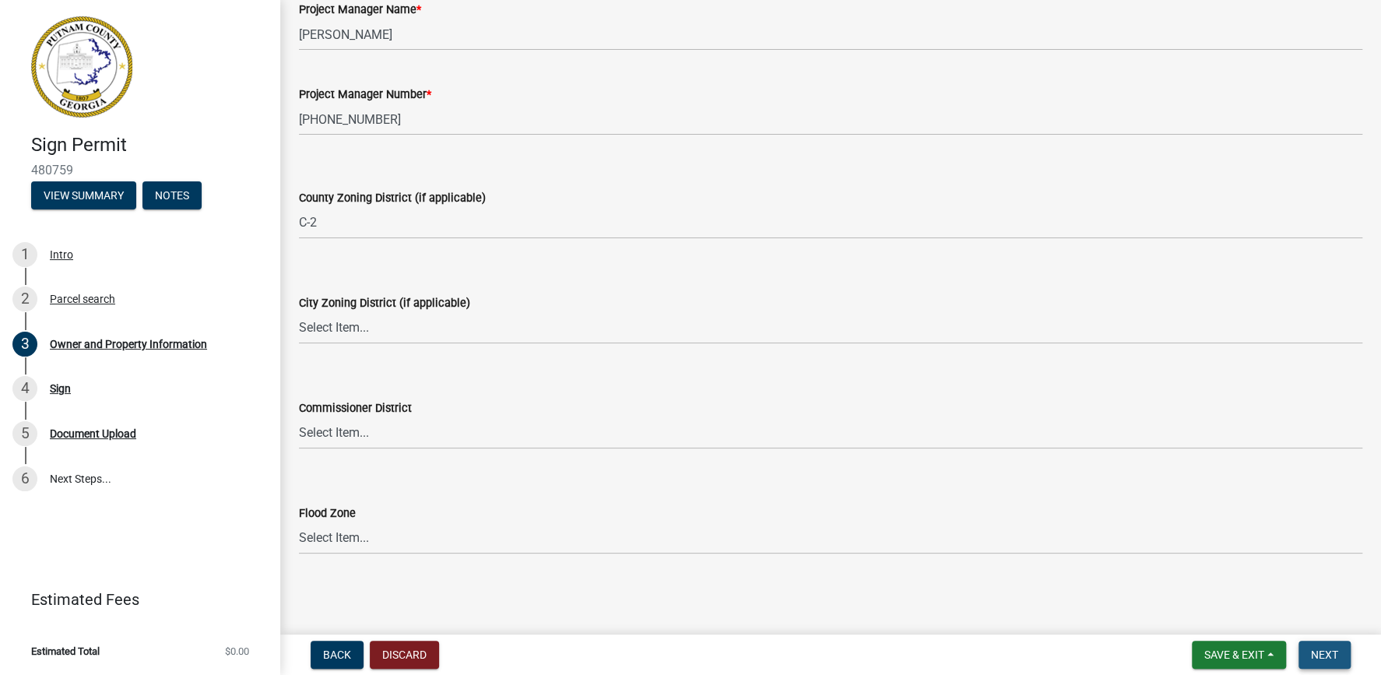
click at [1323, 647] on button "Next" at bounding box center [1325, 655] width 52 height 28
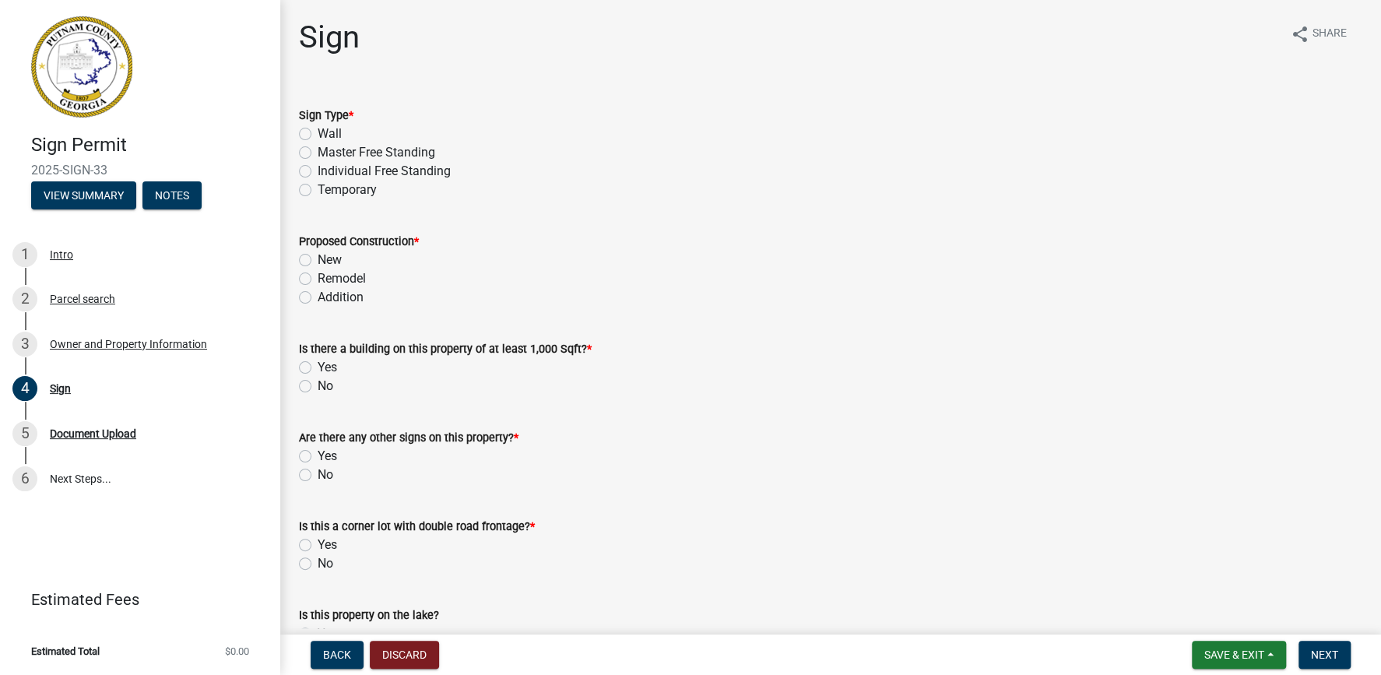
click at [318, 170] on label "Individual Free Standing" at bounding box center [384, 171] width 133 height 19
click at [318, 170] on input "Individual Free Standing" at bounding box center [323, 167] width 10 height 10
radio input "true"
click at [318, 257] on label "New" at bounding box center [330, 260] width 24 height 19
click at [318, 257] on input "New" at bounding box center [323, 256] width 10 height 10
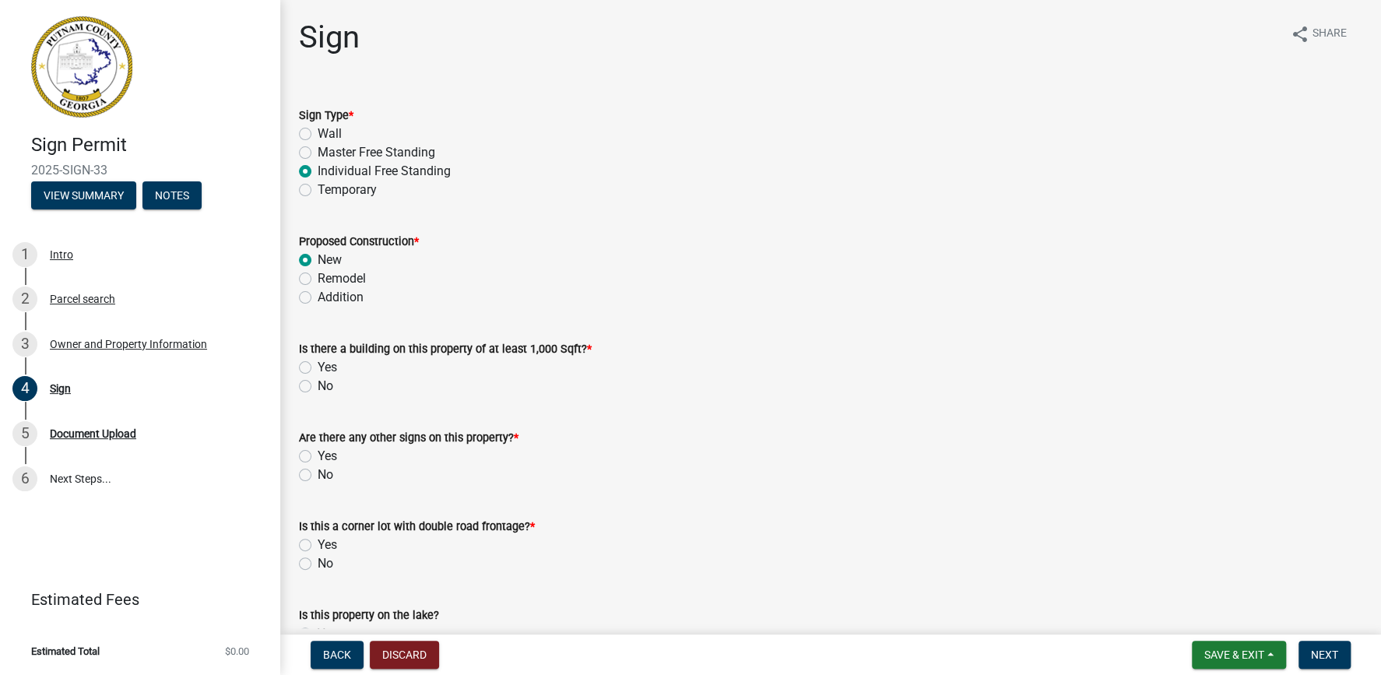
radio input "true"
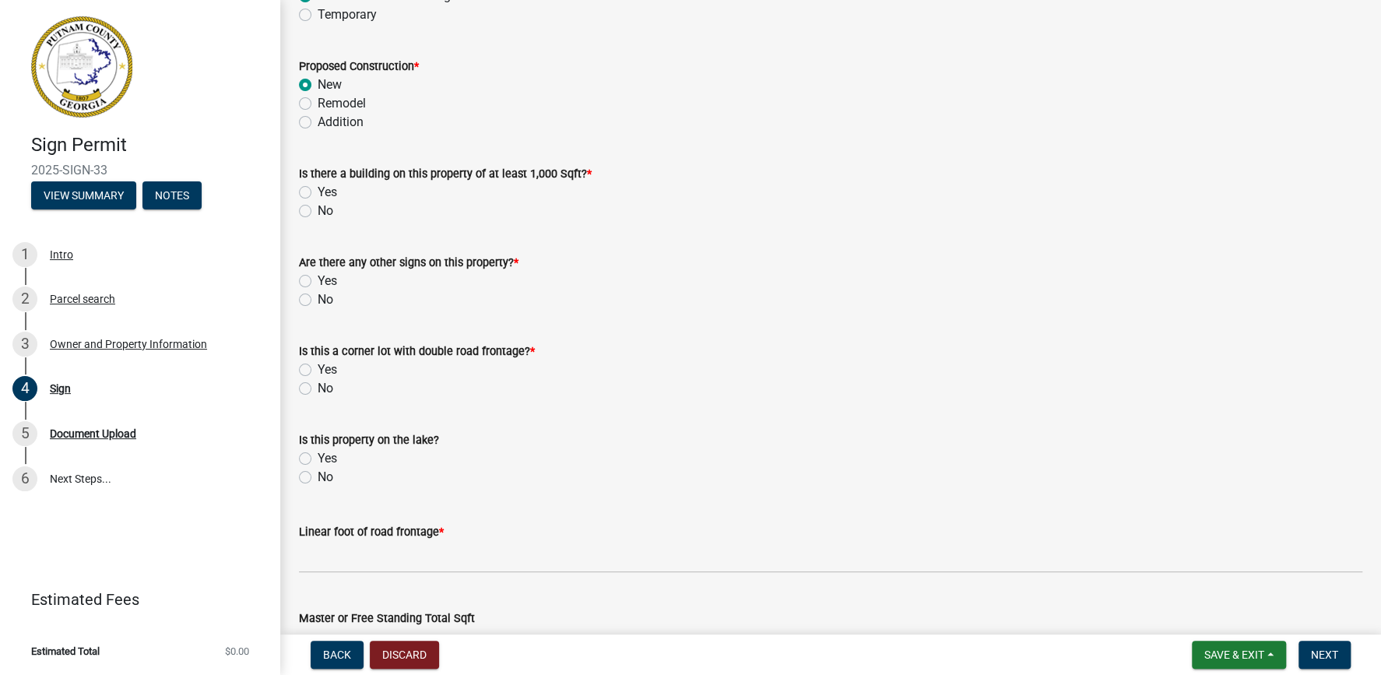
scroll to position [178, 0]
click at [318, 212] on label "No" at bounding box center [326, 208] width 16 height 19
click at [318, 209] on input "No" at bounding box center [323, 204] width 10 height 10
radio input "true"
click at [318, 279] on label "Yes" at bounding box center [327, 278] width 19 height 19
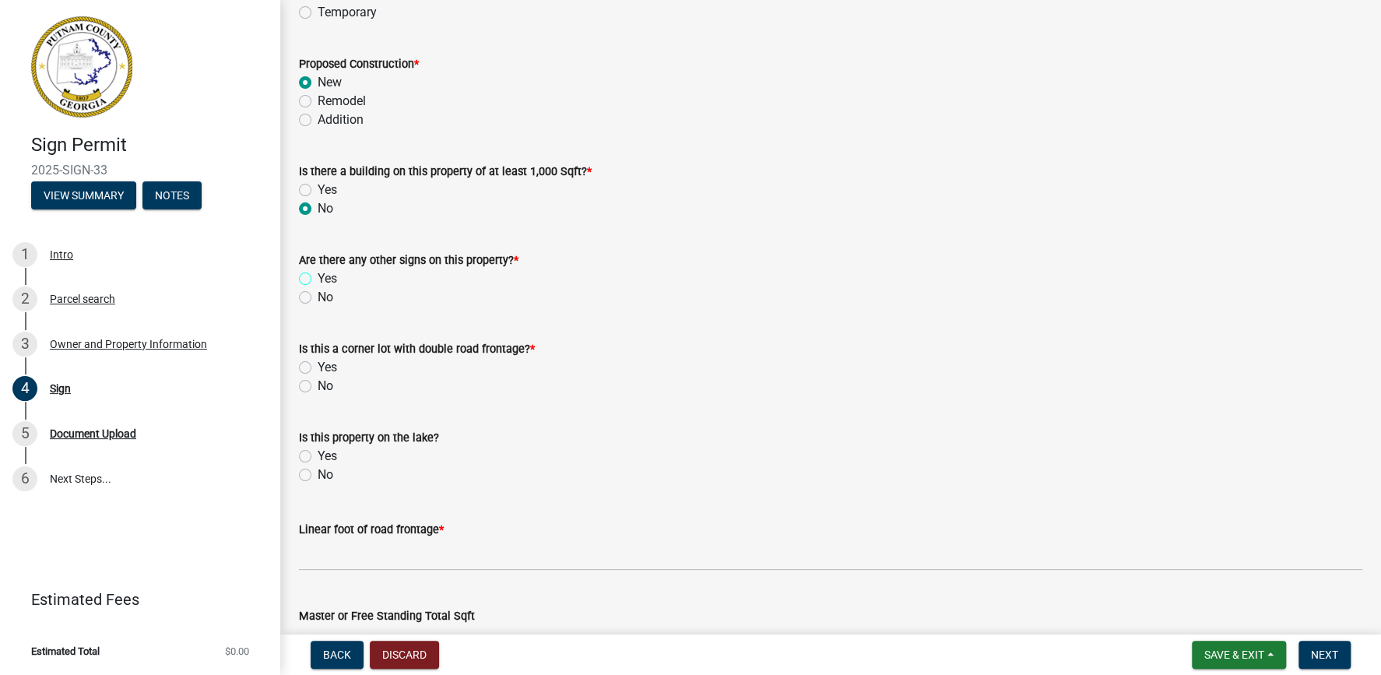
click at [318, 279] on input "Yes" at bounding box center [323, 274] width 10 height 10
radio input "true"
click at [318, 366] on label "Yes" at bounding box center [327, 367] width 19 height 19
click at [318, 366] on input "Yes" at bounding box center [323, 363] width 10 height 10
radio input "true"
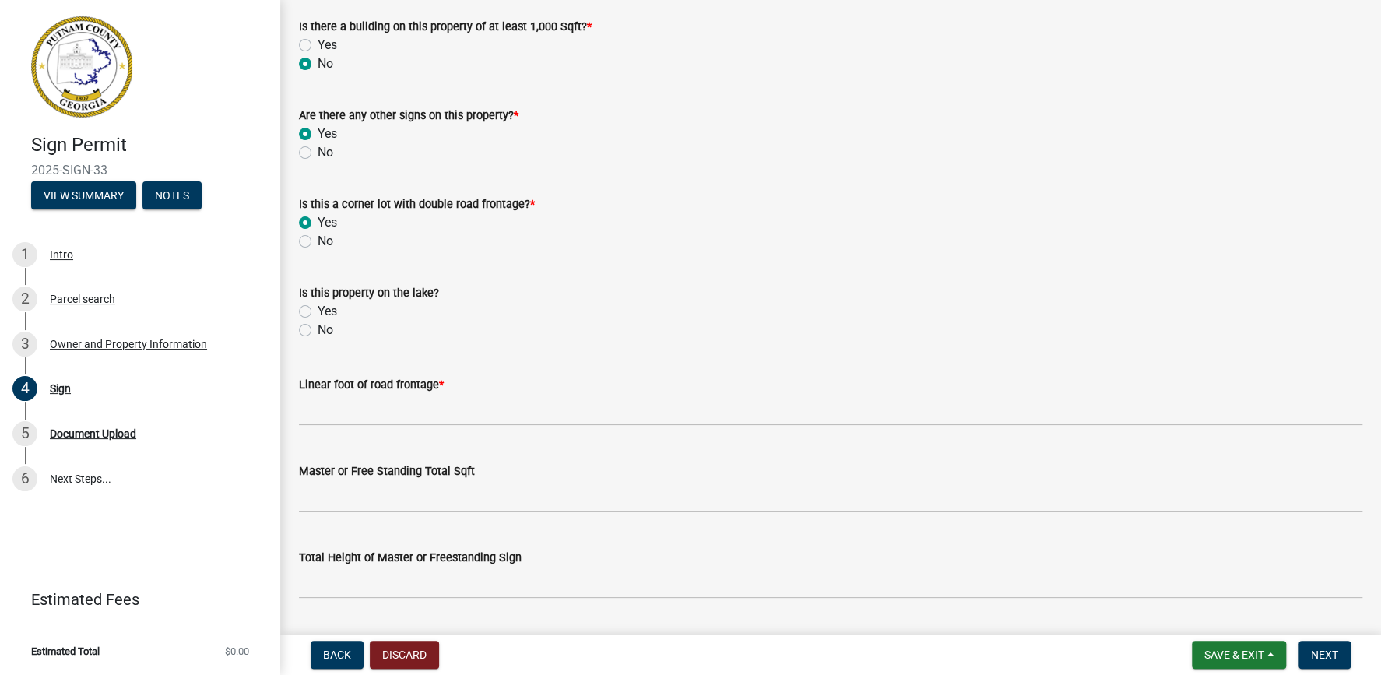
scroll to position [444, 0]
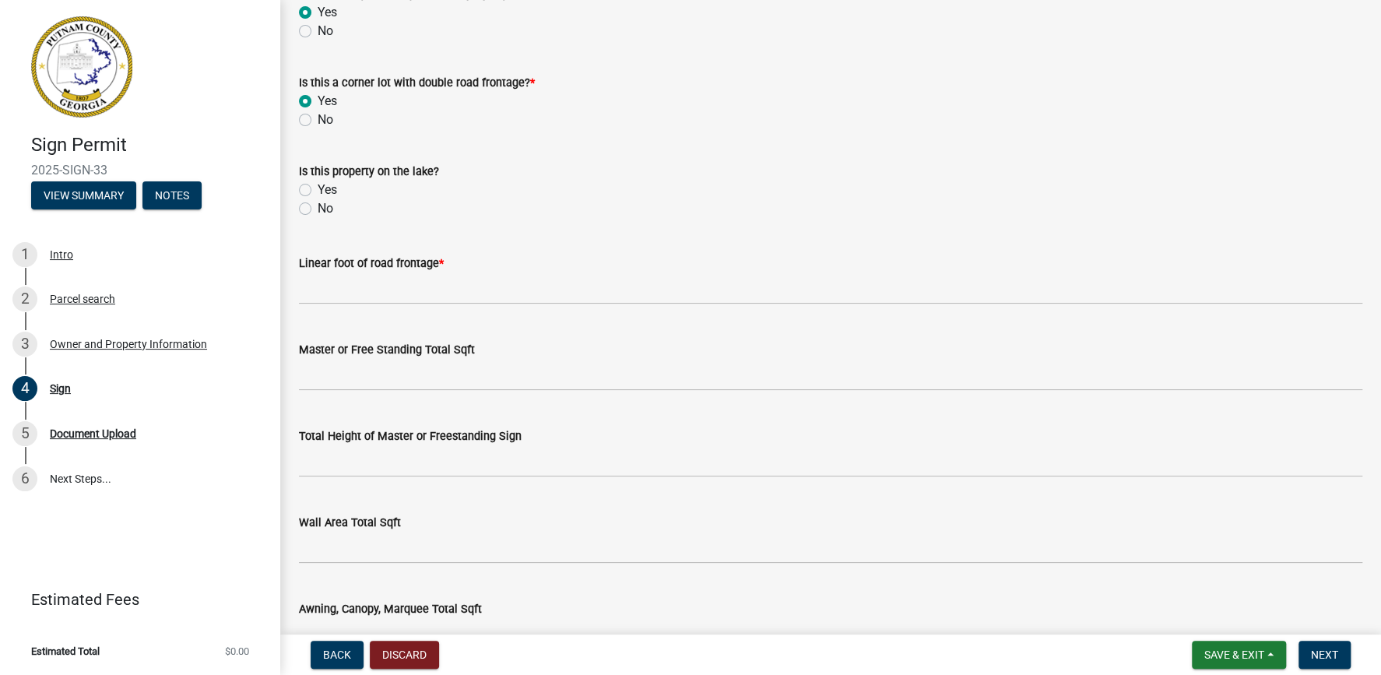
click at [318, 210] on label "No" at bounding box center [326, 208] width 16 height 19
click at [318, 209] on input "No" at bounding box center [323, 204] width 10 height 10
radio input "true"
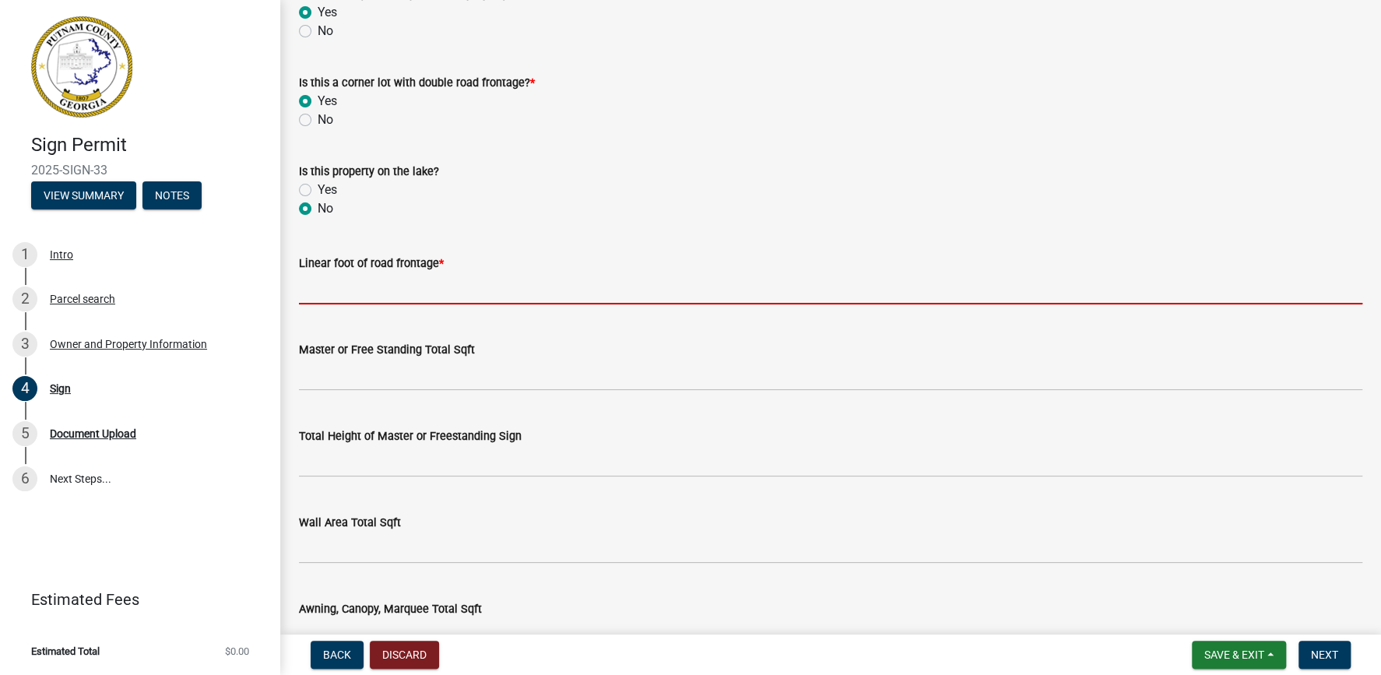
click at [348, 289] on input "text" at bounding box center [830, 288] width 1063 height 32
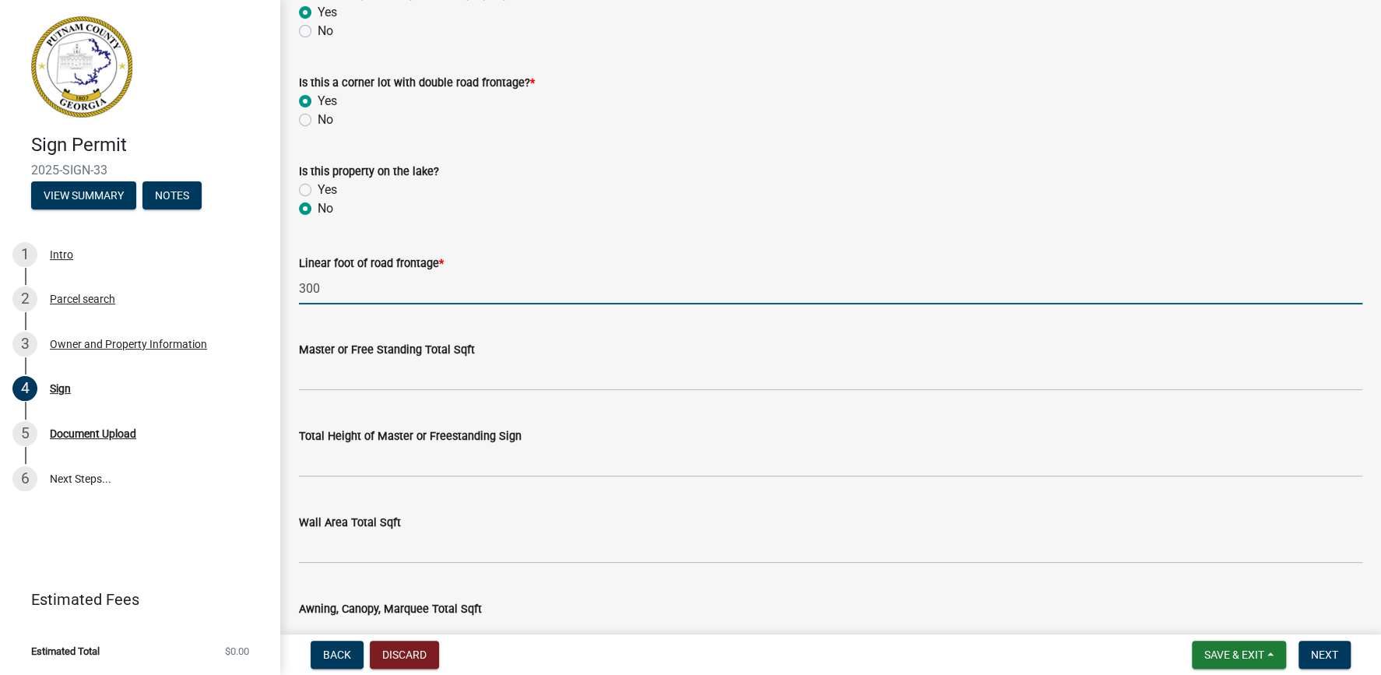
type input "300"
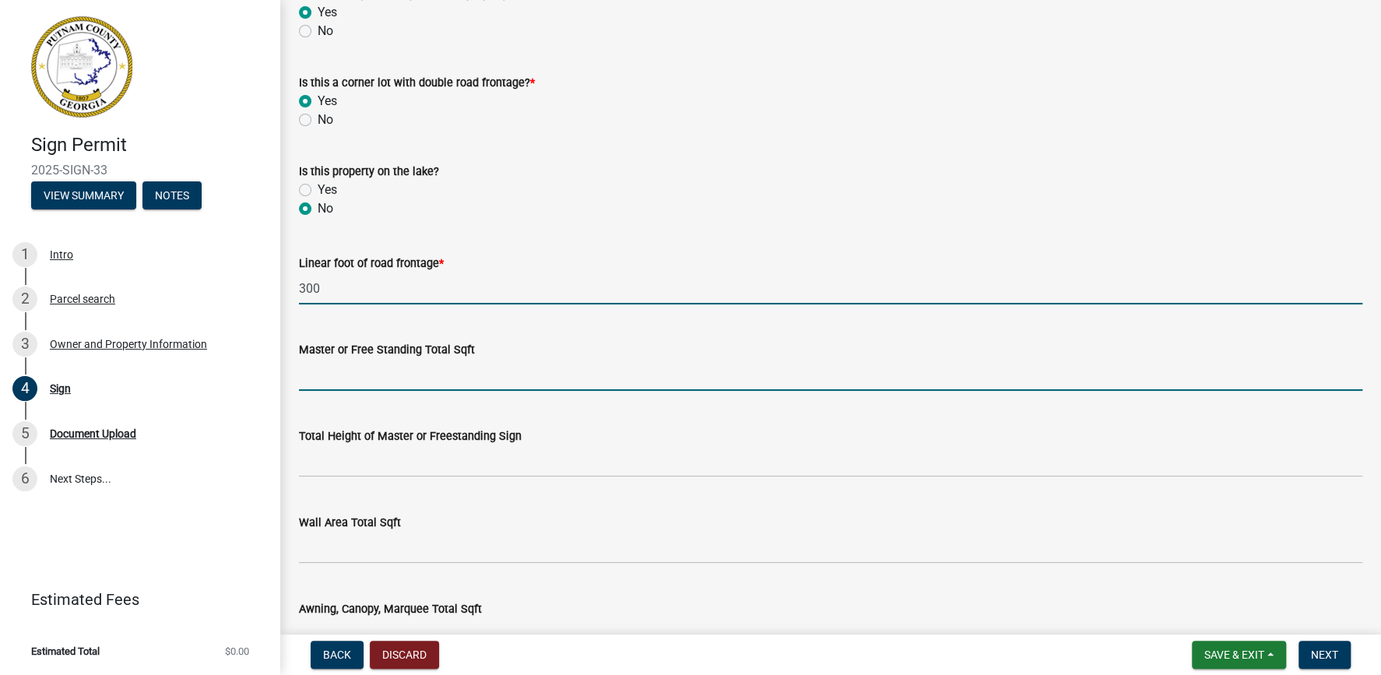
click at [325, 384] on input "text" at bounding box center [830, 375] width 1063 height 32
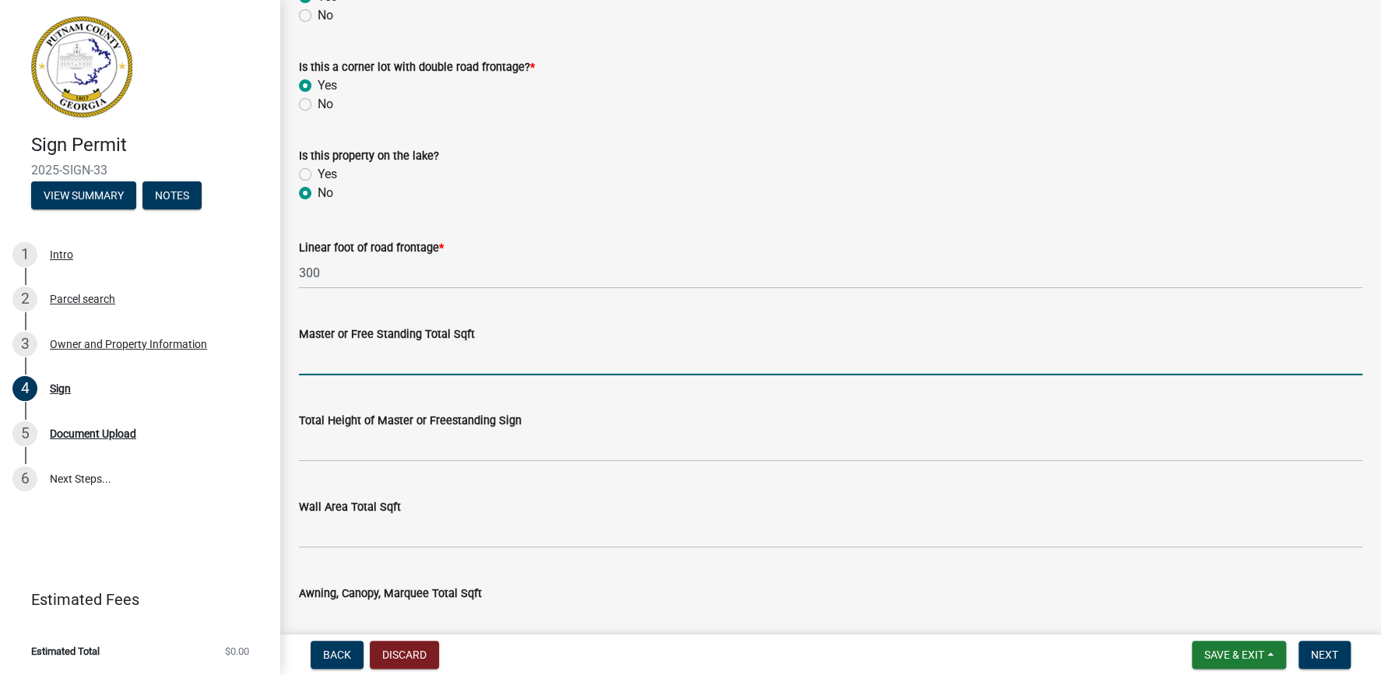
scroll to position [621, 0]
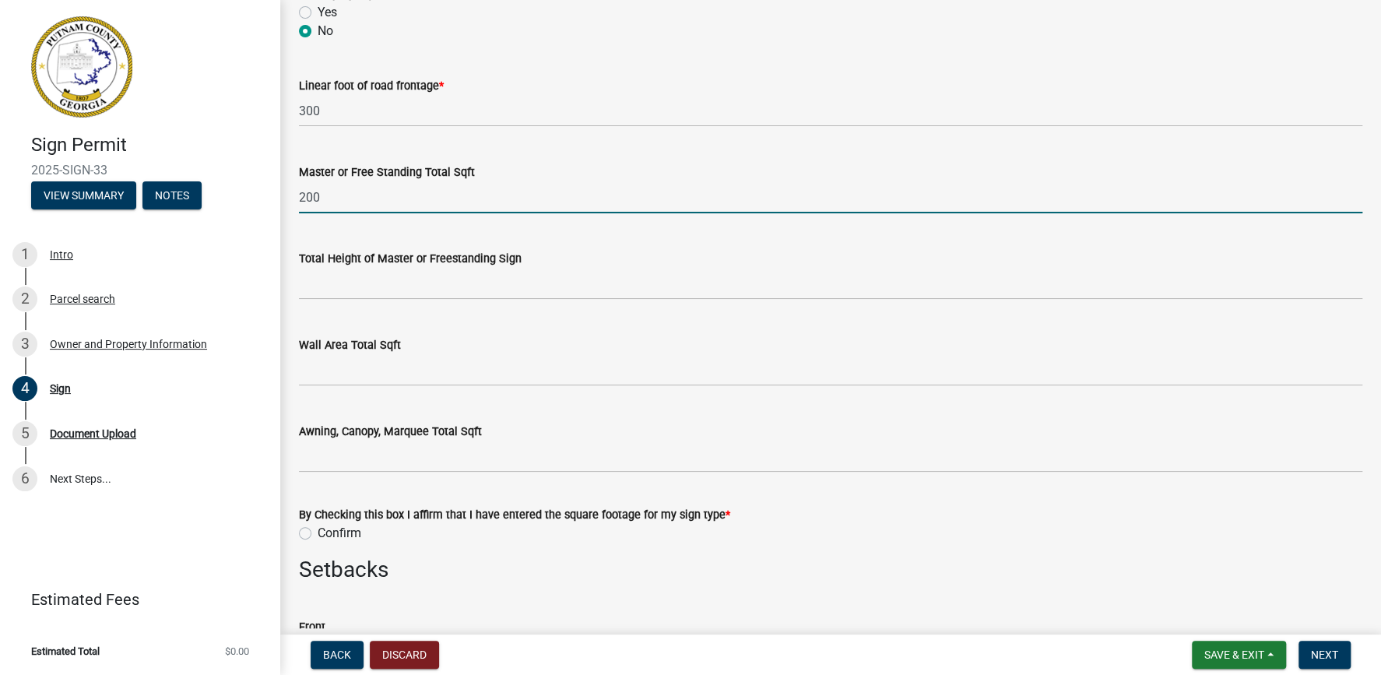
type input "200"
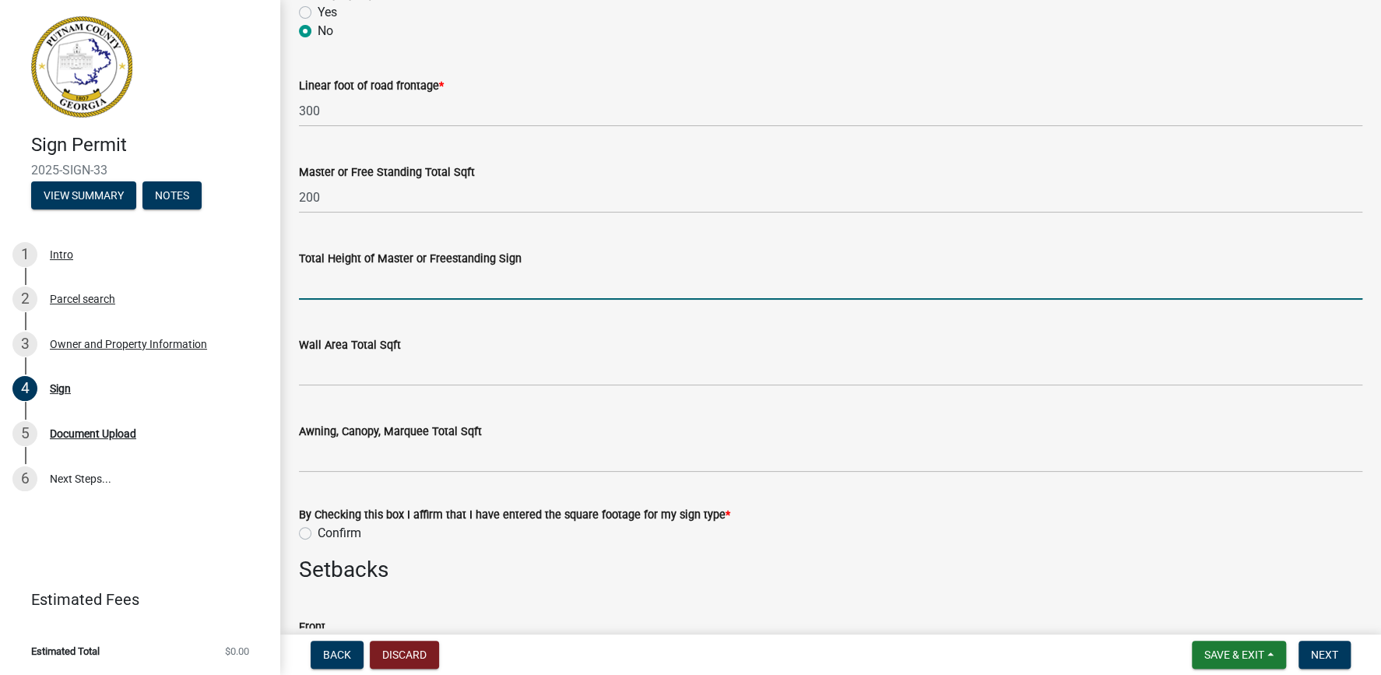
click at [348, 289] on input "text" at bounding box center [830, 284] width 1063 height 32
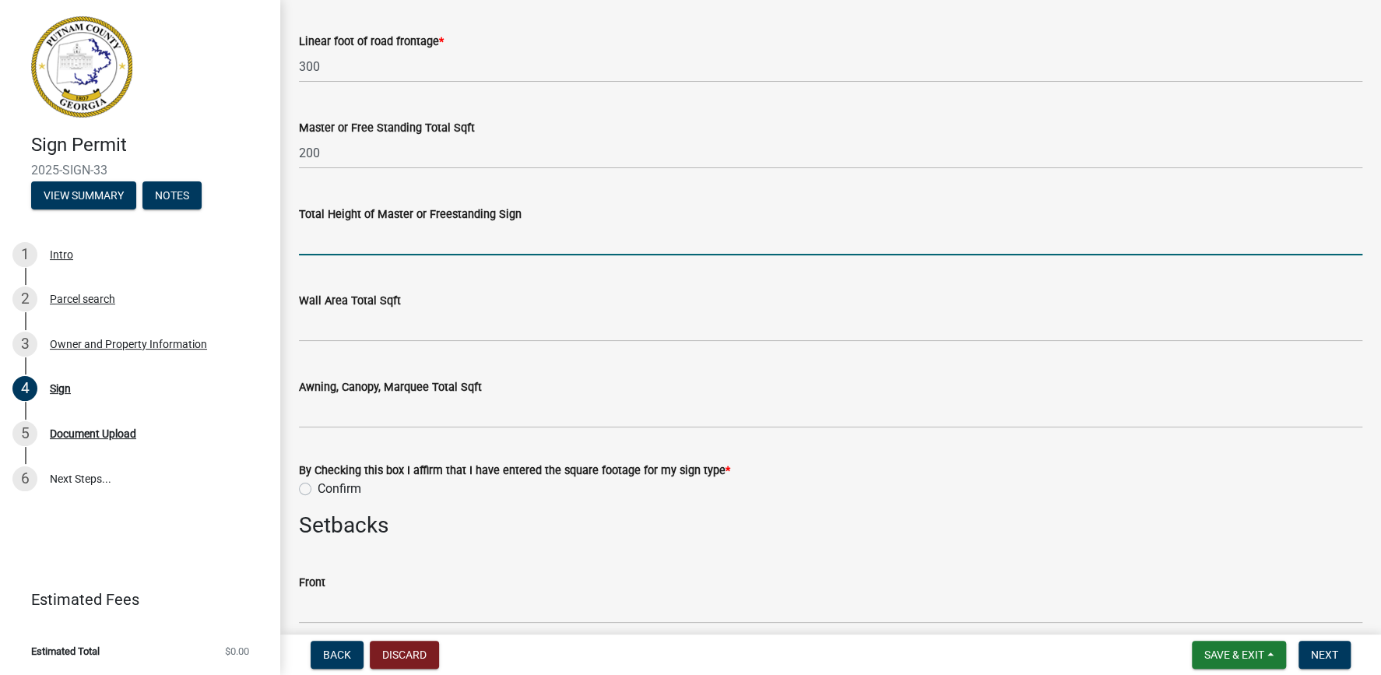
scroll to position [710, 0]
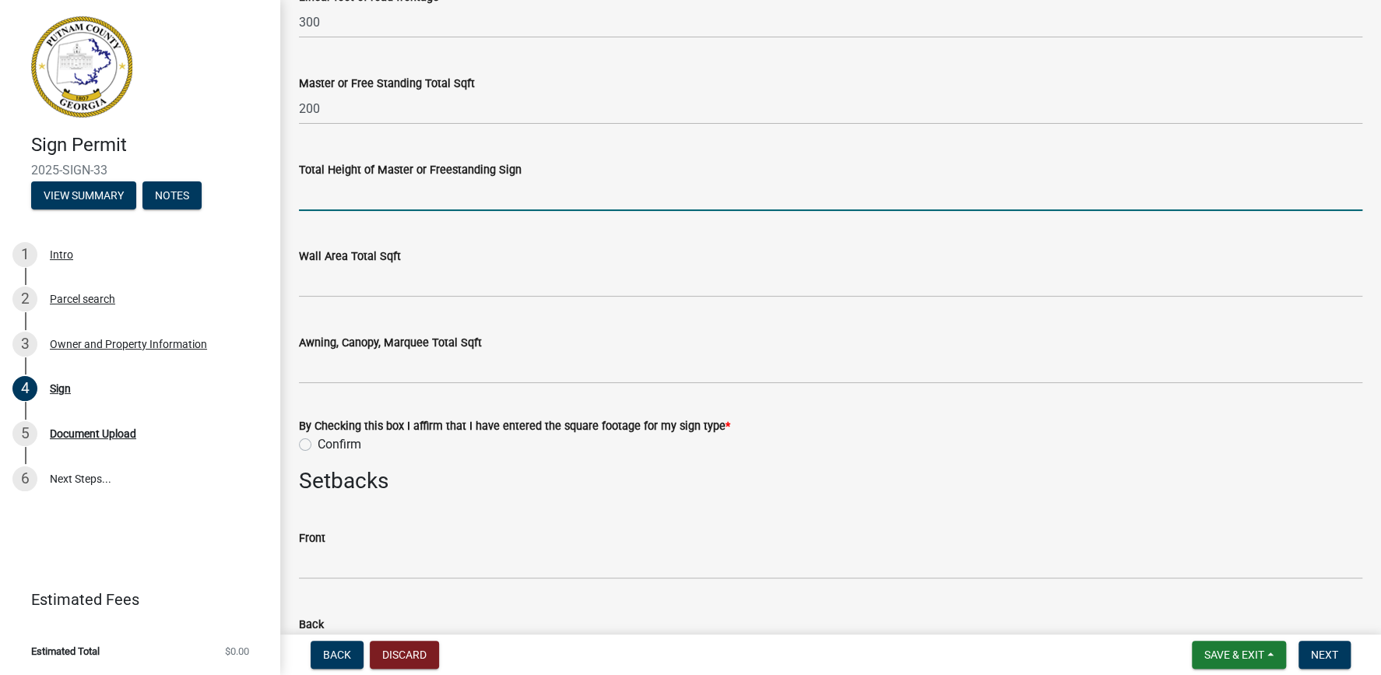
click at [336, 194] on input "text" at bounding box center [830, 195] width 1063 height 32
type input "10"
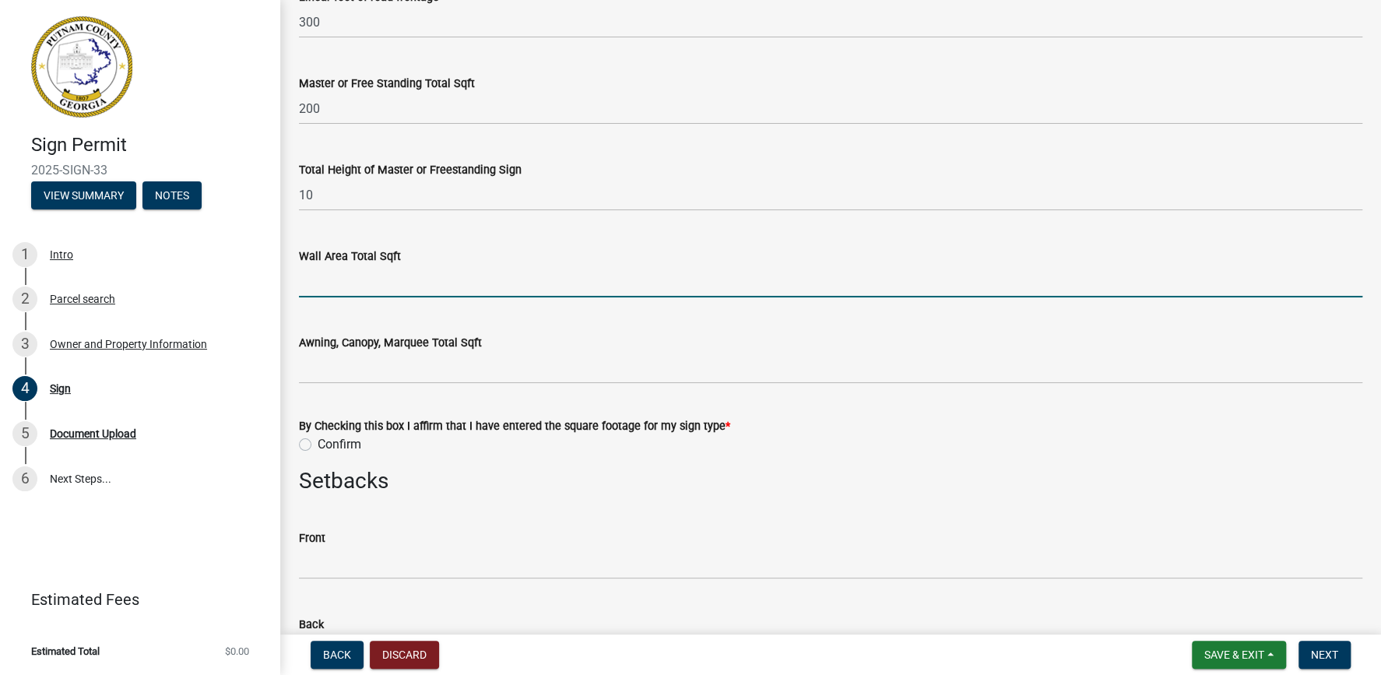
click at [413, 290] on input "text" at bounding box center [830, 281] width 1063 height 32
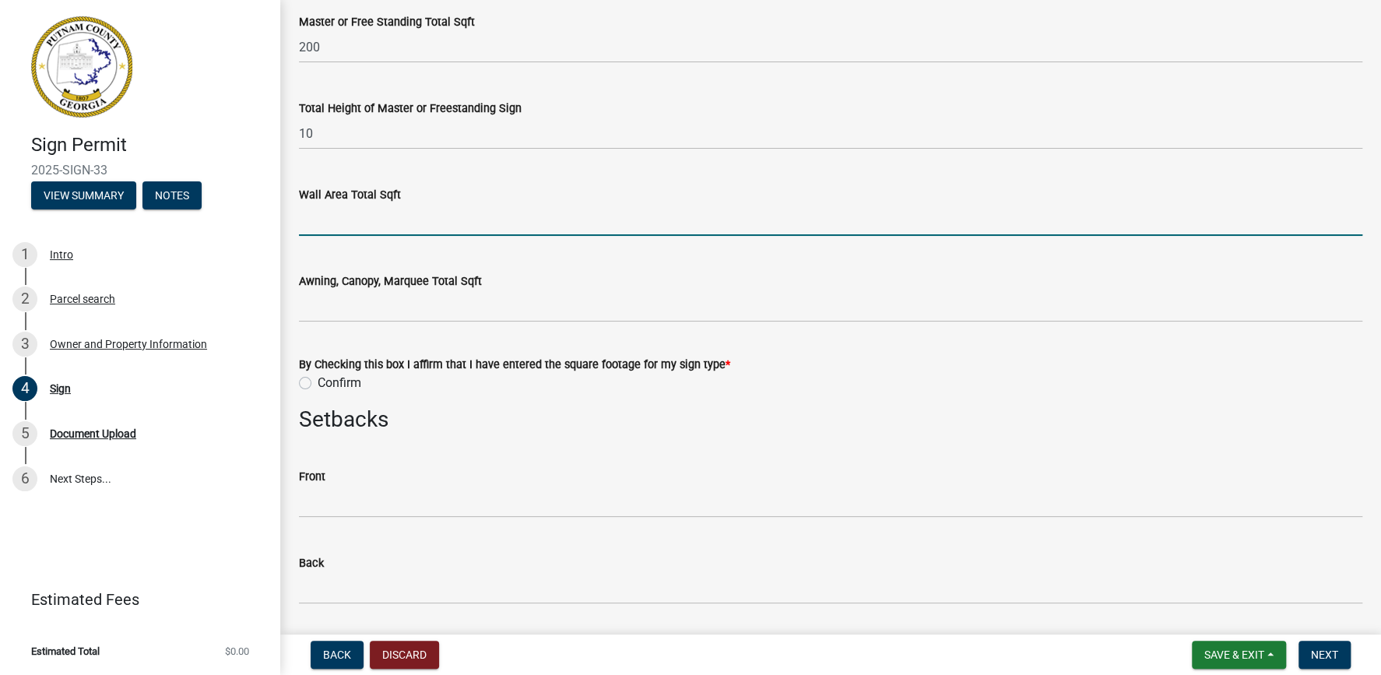
scroll to position [888, 0]
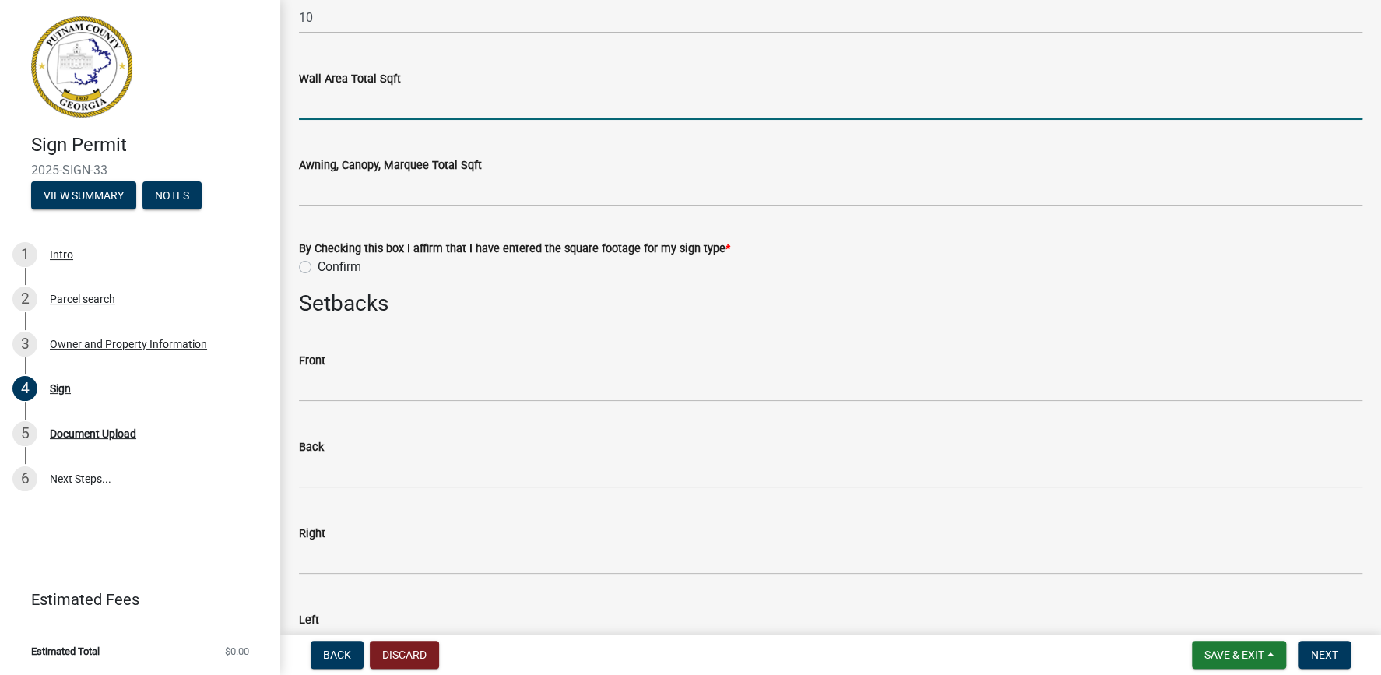
click at [299, 263] on div "By Checking this box I affirm that I have entered the square footage for my sig…" at bounding box center [830, 248] width 1087 height 56
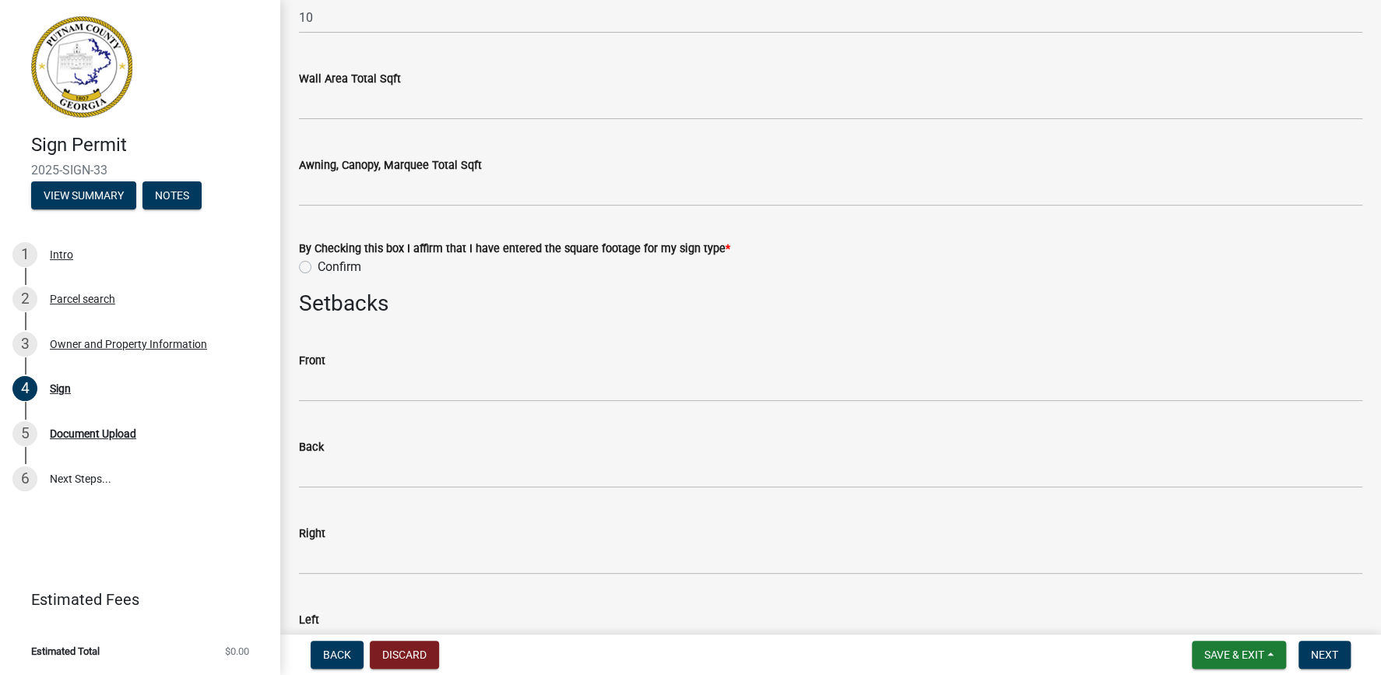
click at [318, 266] on label "Confirm" at bounding box center [340, 267] width 44 height 19
click at [318, 266] on input "Confirm" at bounding box center [323, 263] width 10 height 10
radio input "true"
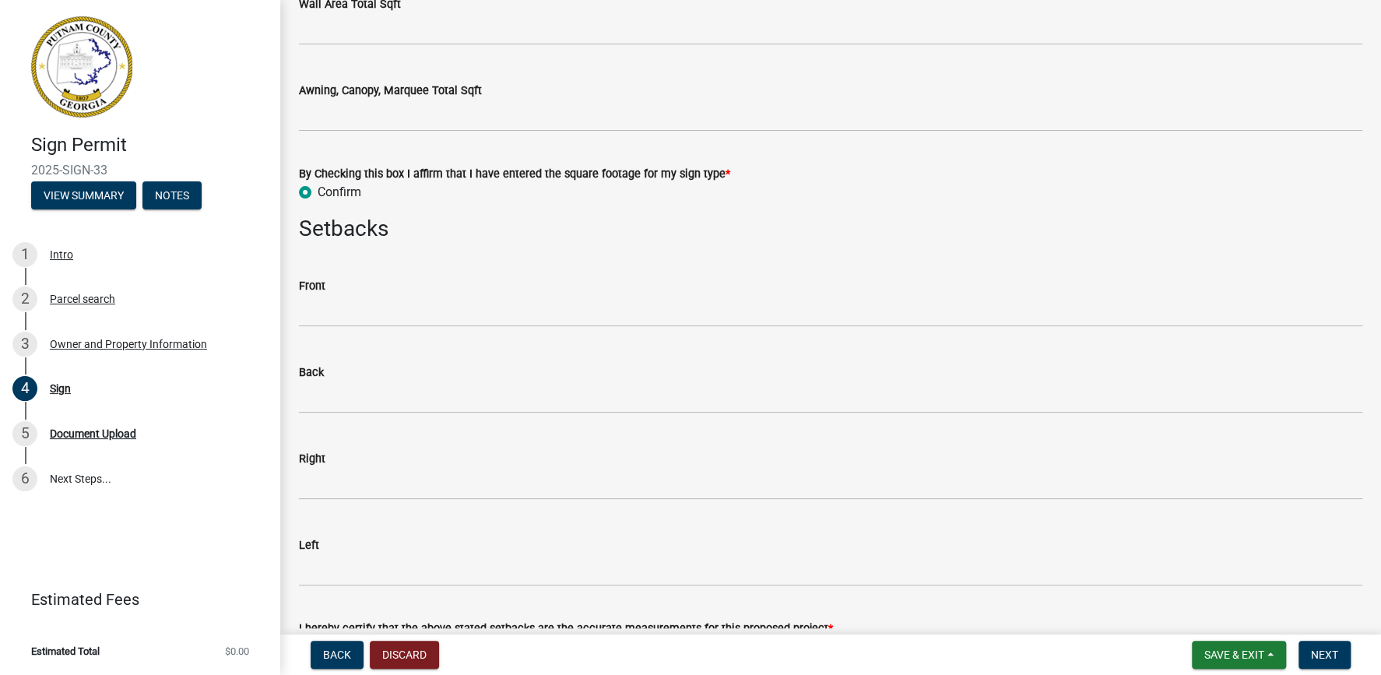
scroll to position [1065, 0]
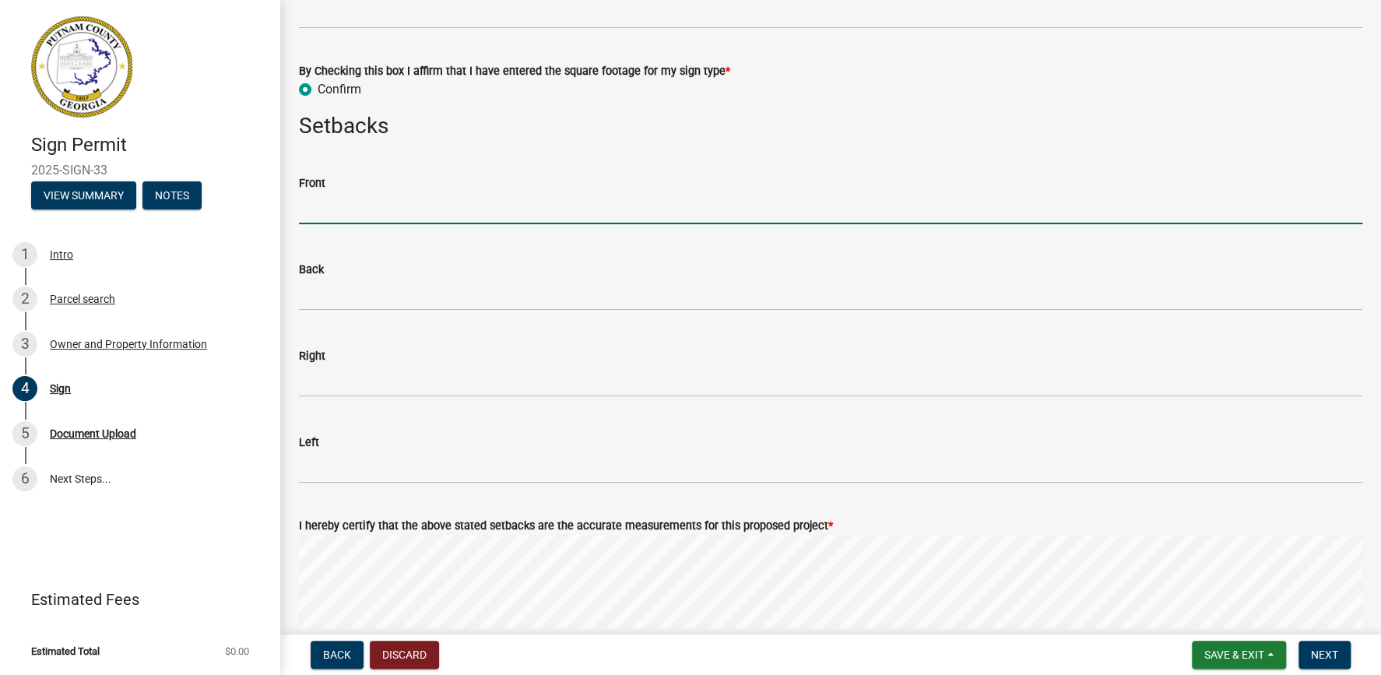
click at [340, 209] on input "text" at bounding box center [830, 208] width 1063 height 32
type input "2"
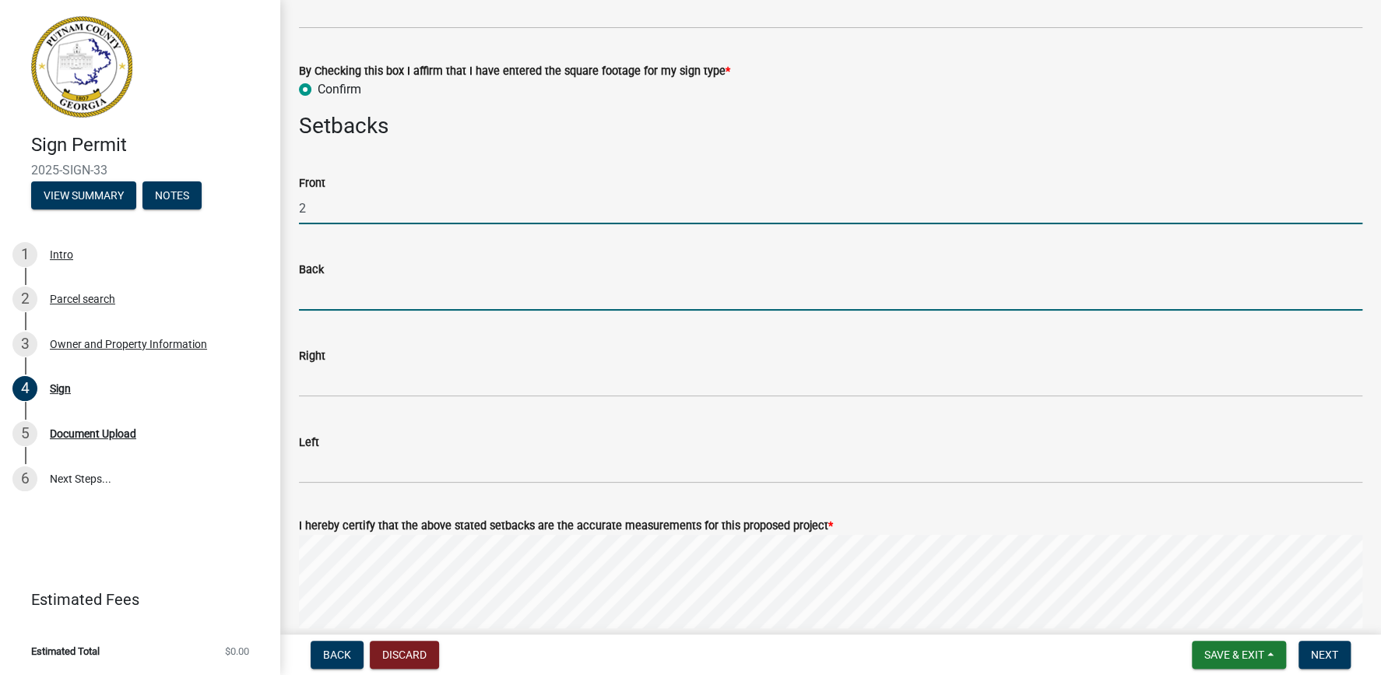
click at [315, 289] on input "text" at bounding box center [830, 295] width 1063 height 32
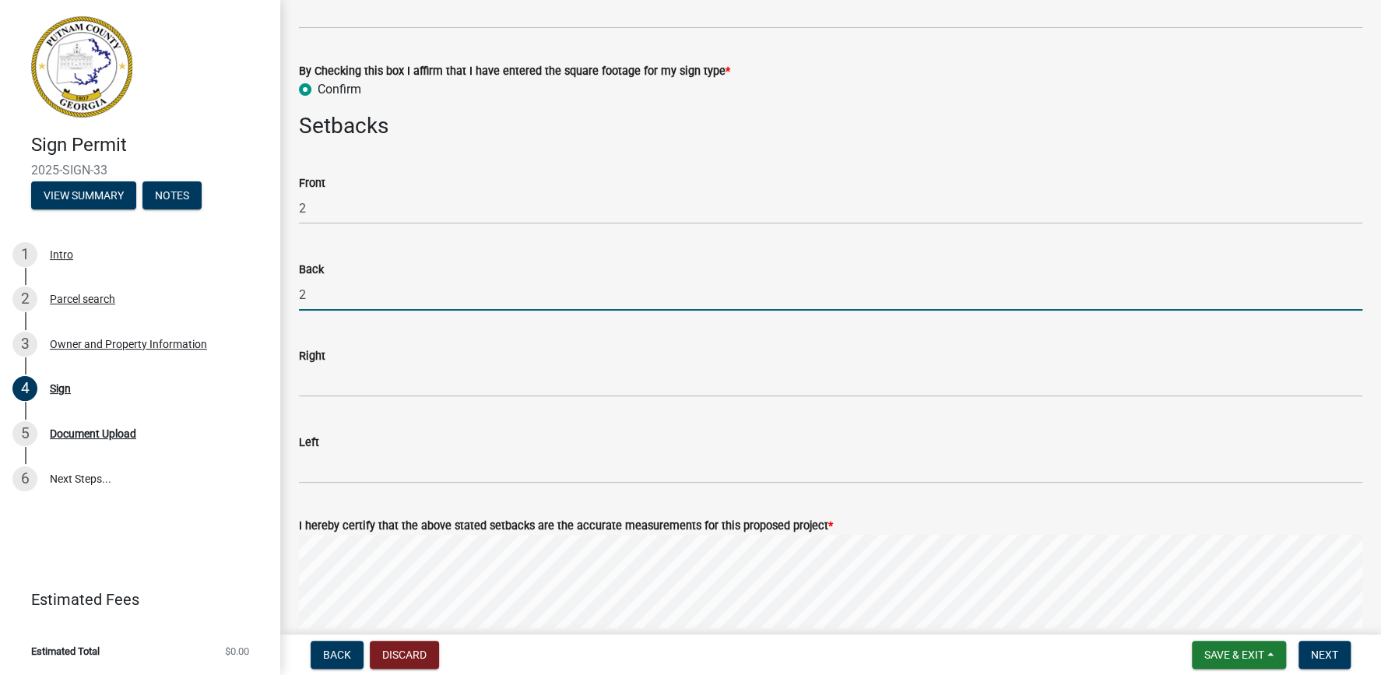
type input "2"
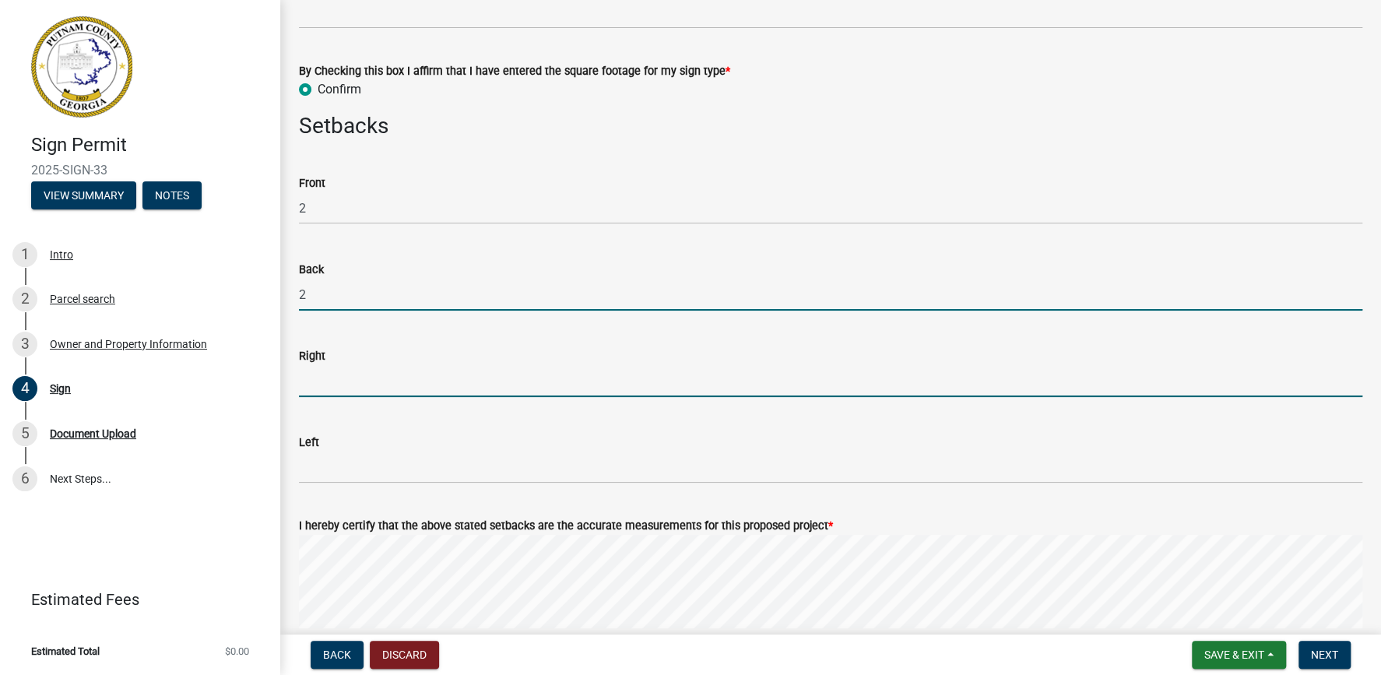
click at [333, 376] on input "text" at bounding box center [830, 381] width 1063 height 32
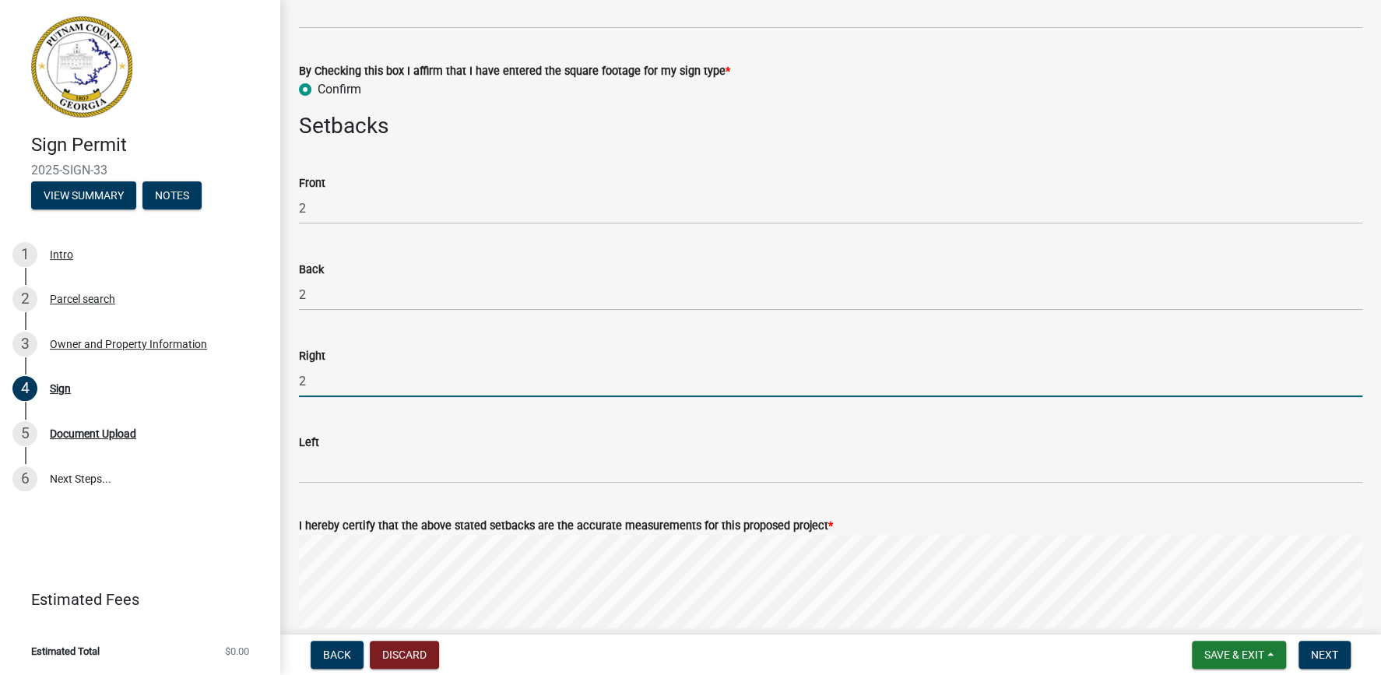
type input "2"
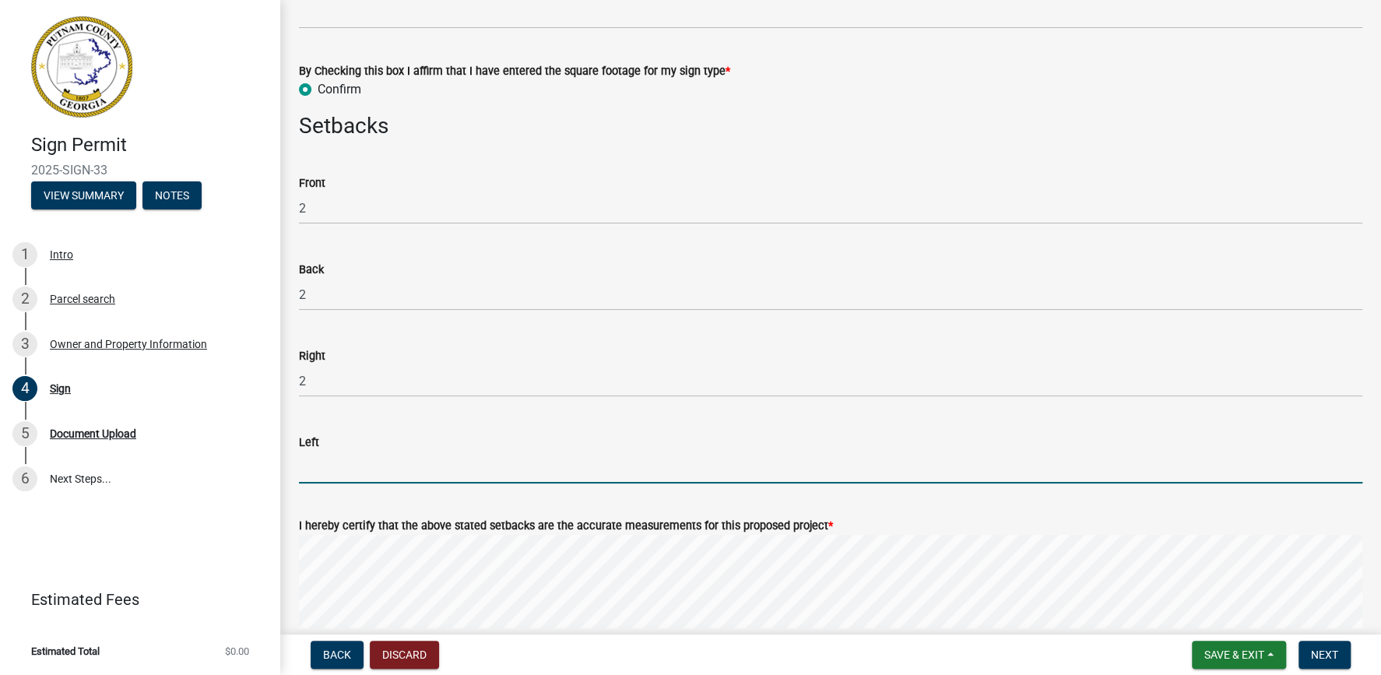
click at [332, 465] on input "text" at bounding box center [830, 468] width 1063 height 32
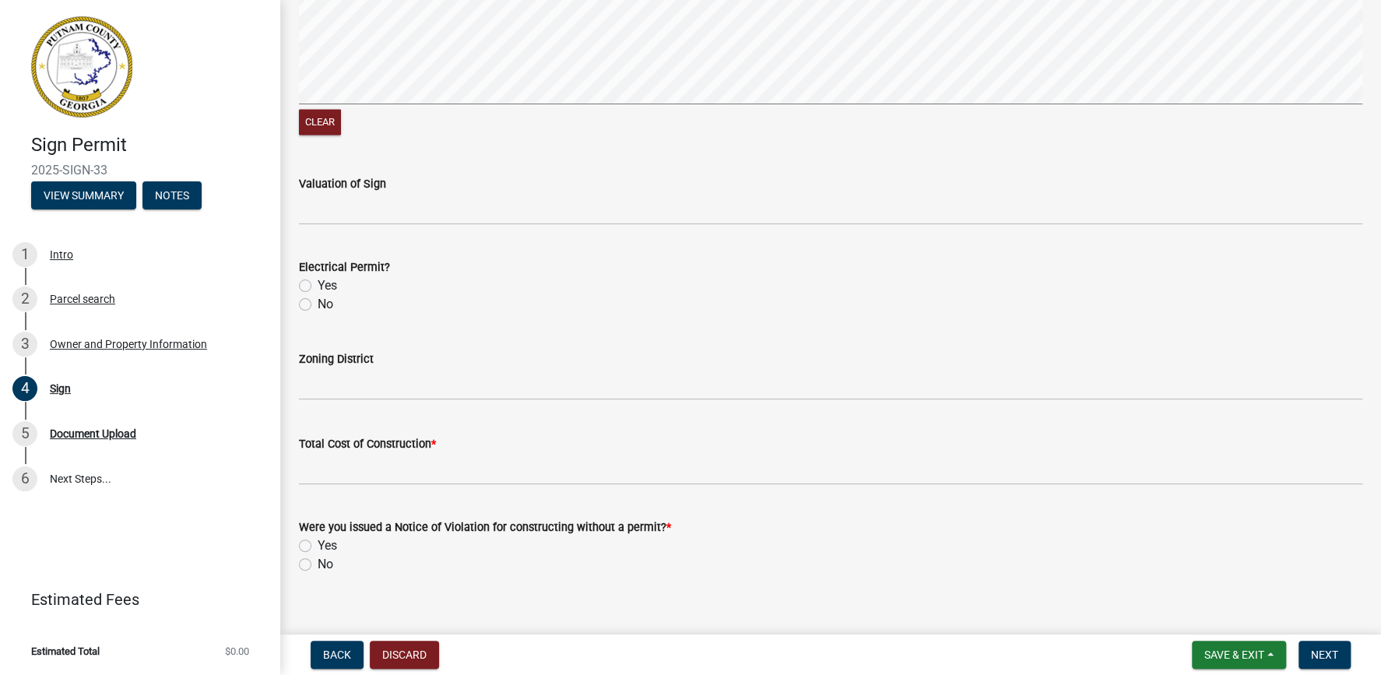
scroll to position [1628, 0]
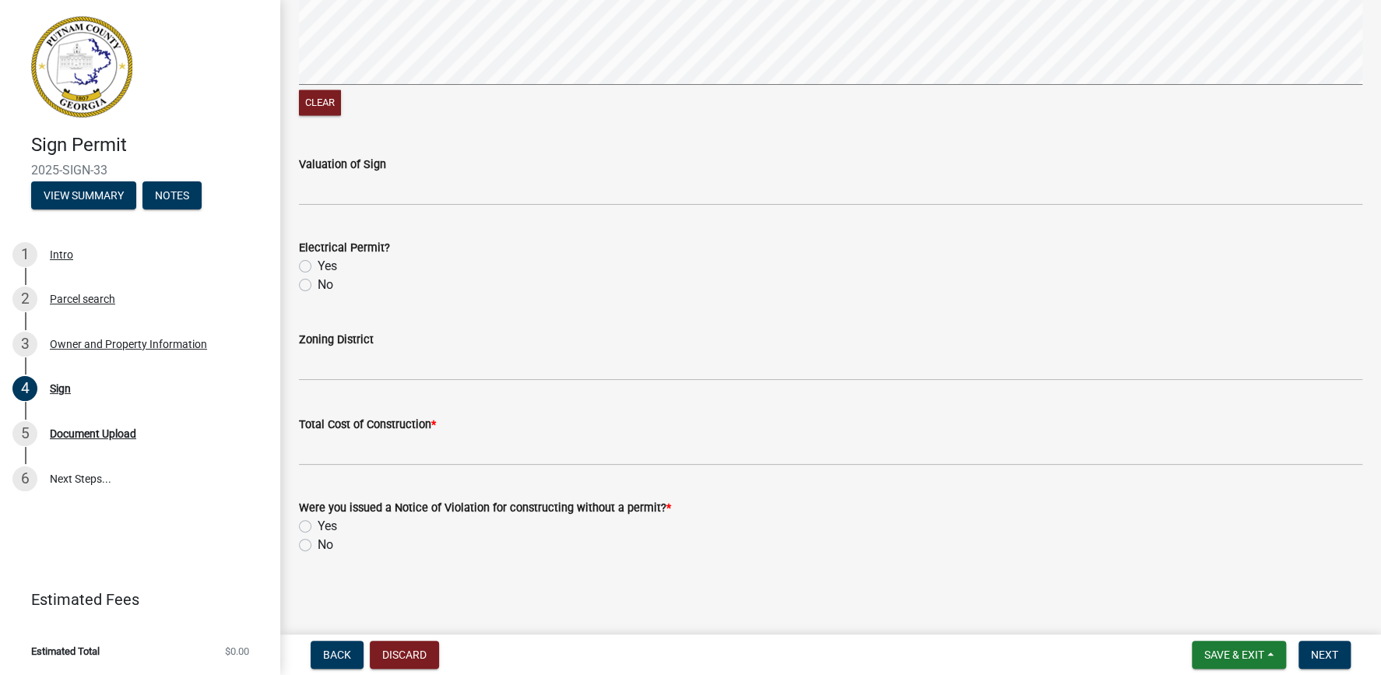
type input "2"
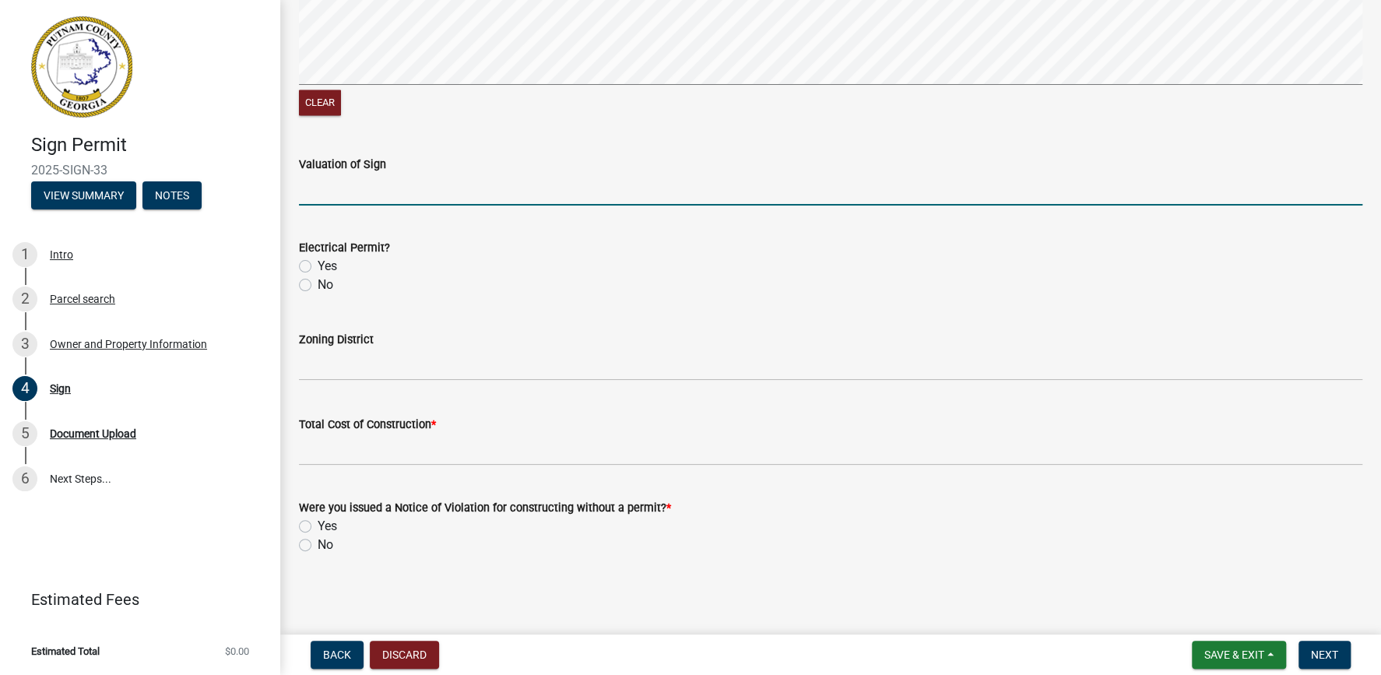
click at [340, 199] on input "text" at bounding box center [830, 190] width 1063 height 32
type input "30000"
click at [318, 265] on label "Yes" at bounding box center [327, 266] width 19 height 19
click at [318, 265] on input "Yes" at bounding box center [323, 262] width 10 height 10
radio input "true"
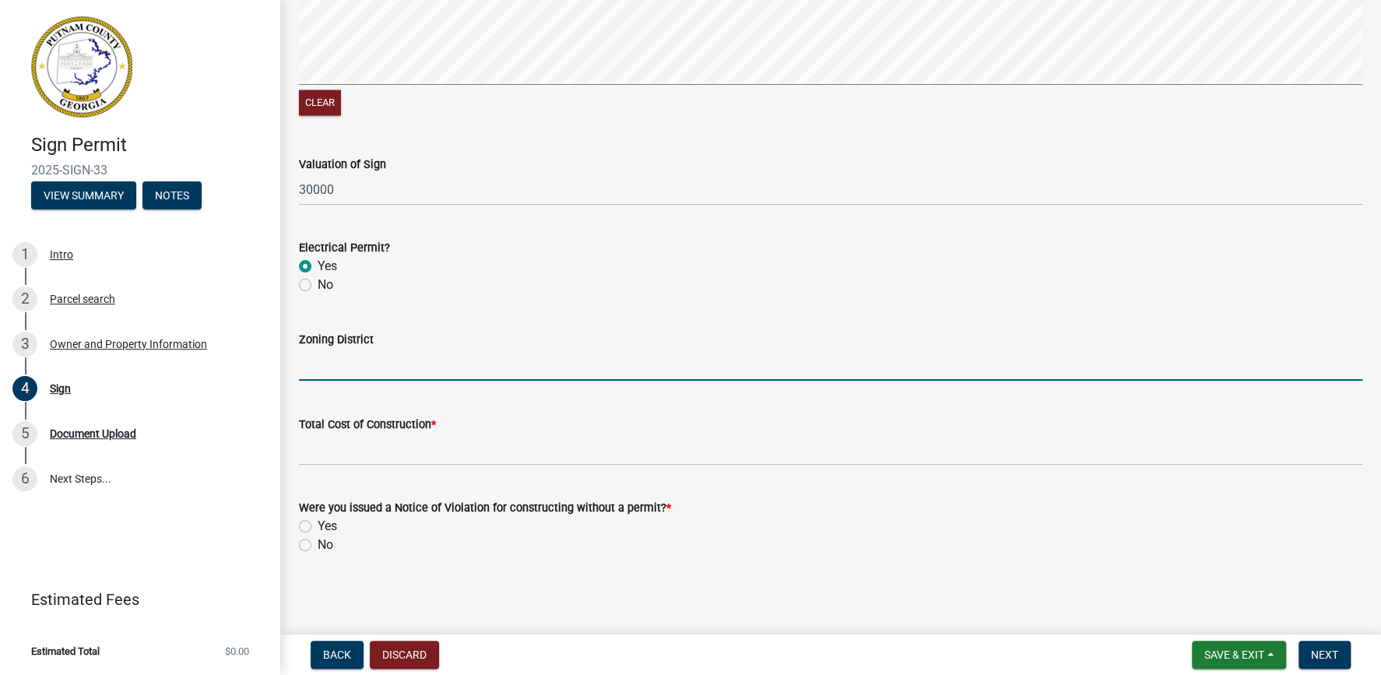
click at [322, 369] on input "Zoning District" at bounding box center [830, 365] width 1063 height 32
type input "c"
type input "c-2"
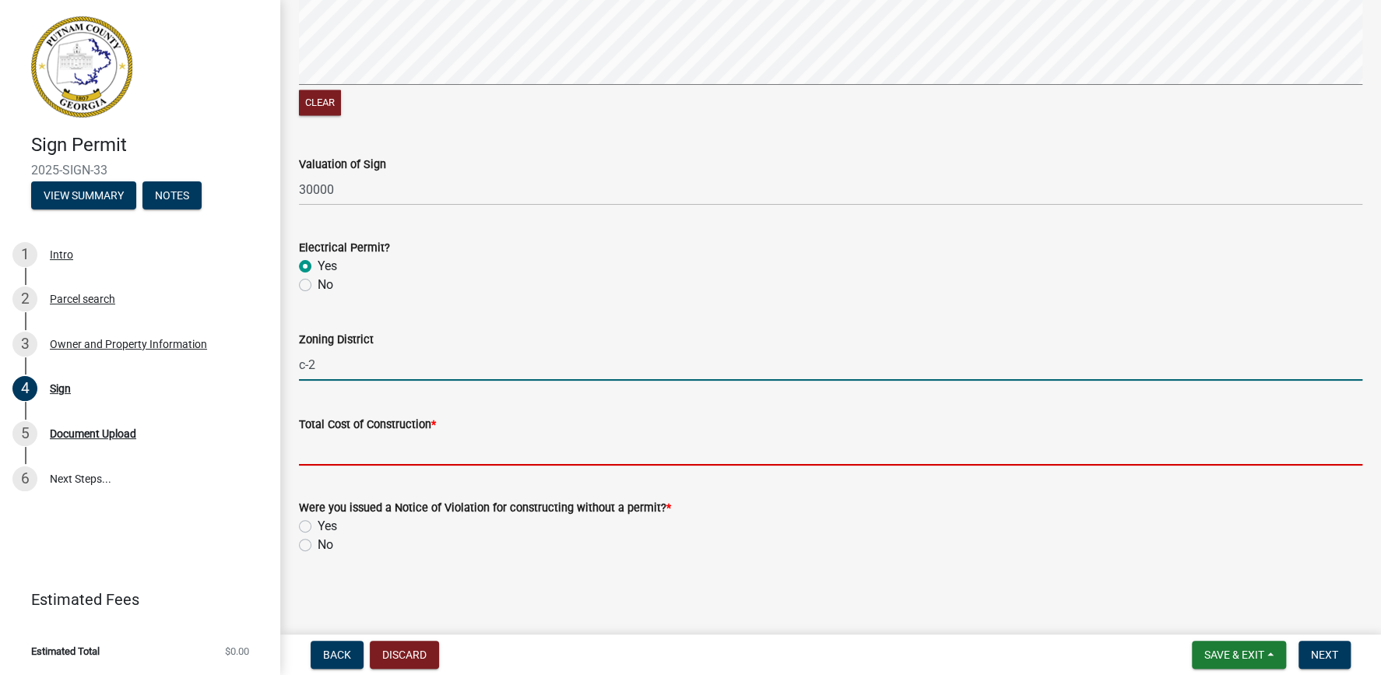
click at [375, 459] on input "text" at bounding box center [830, 450] width 1063 height 32
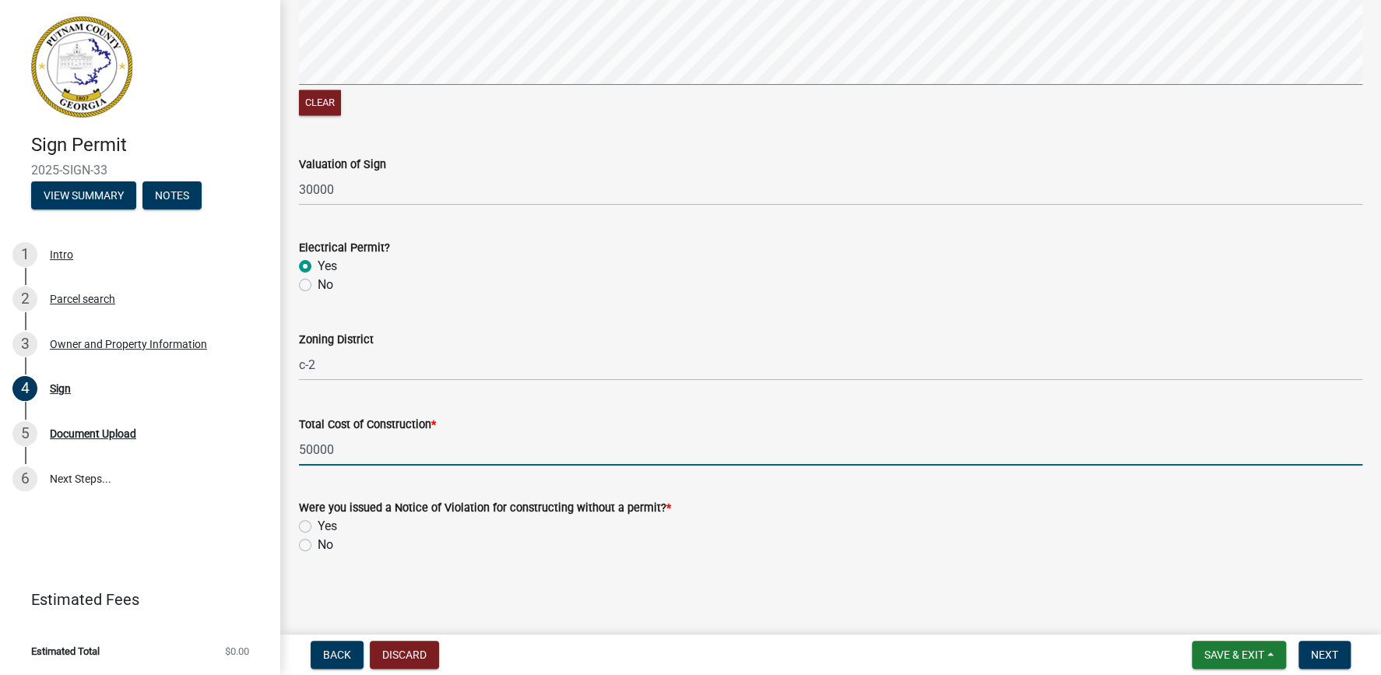
type input "50000"
click at [318, 544] on label "No" at bounding box center [326, 545] width 16 height 19
click at [318, 544] on input "No" at bounding box center [323, 541] width 10 height 10
radio input "true"
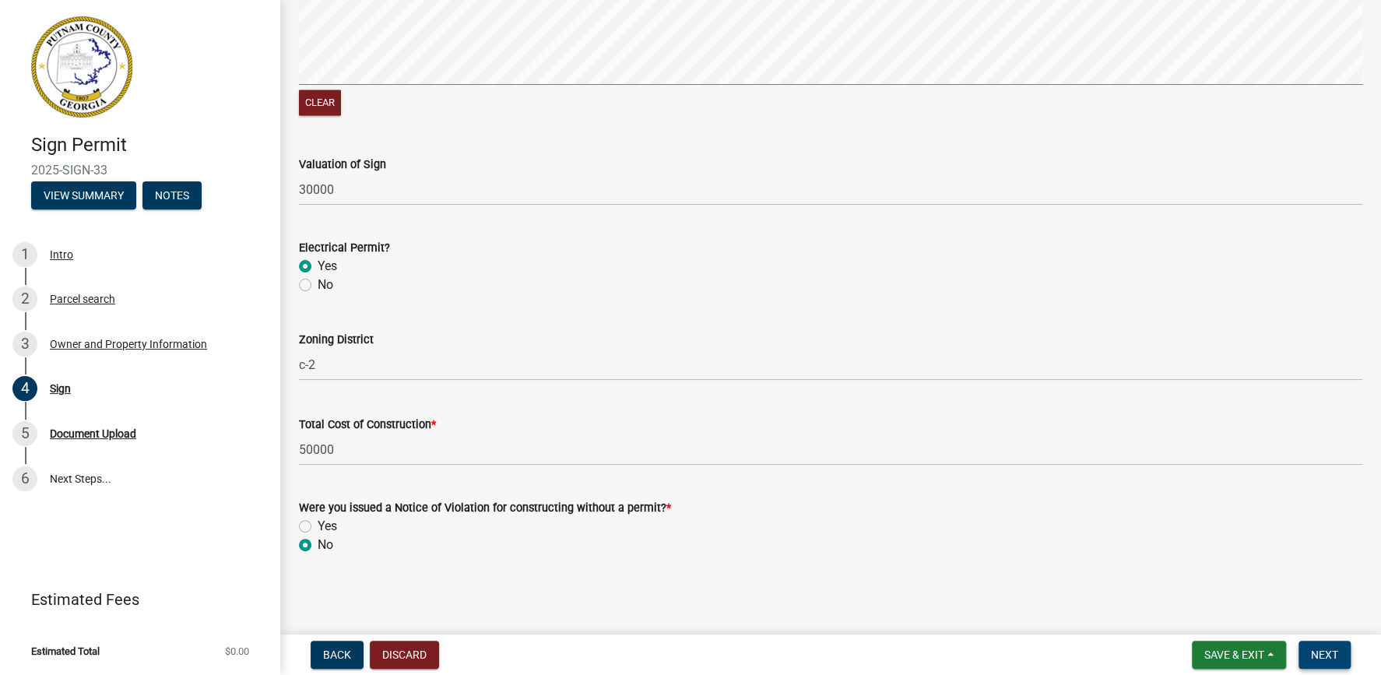
click at [1328, 654] on span "Next" at bounding box center [1324, 655] width 27 height 12
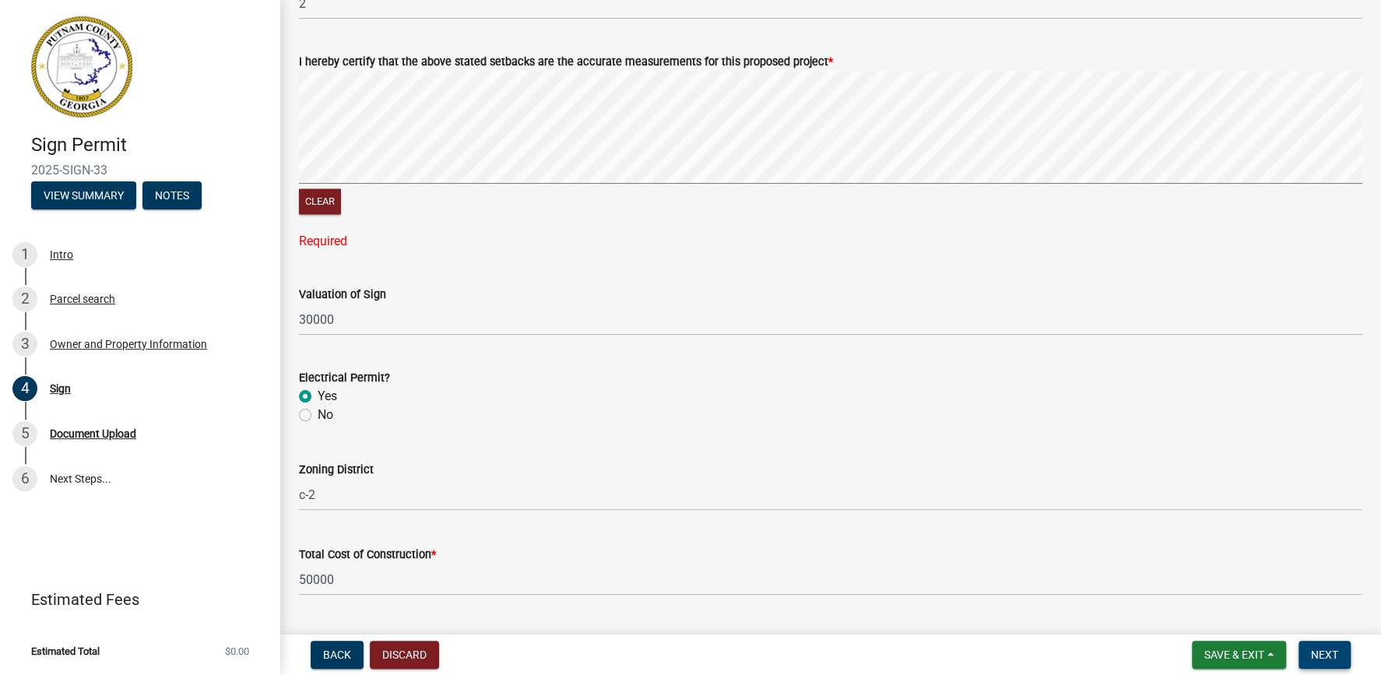
scroll to position [1450, 0]
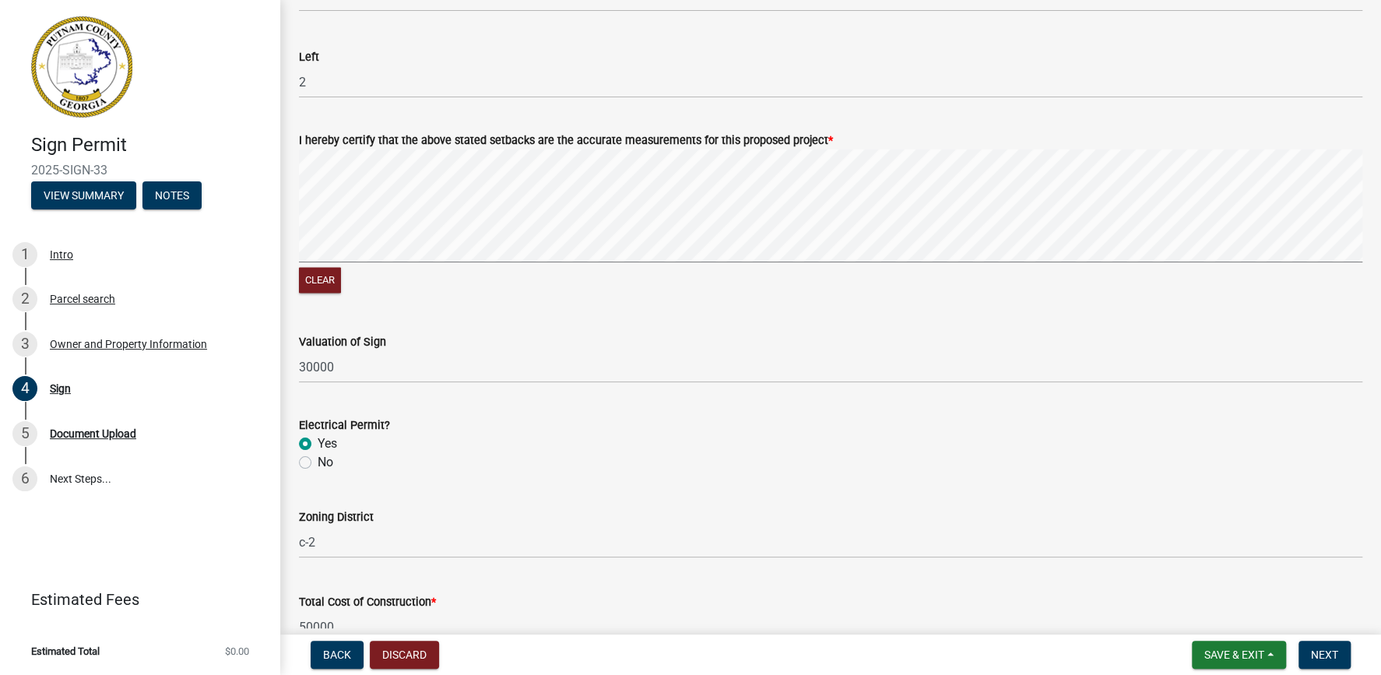
click at [559, 329] on div "Valuation of Sign 30000" at bounding box center [830, 347] width 1063 height 72
click at [1323, 649] on span "Next" at bounding box center [1324, 655] width 27 height 12
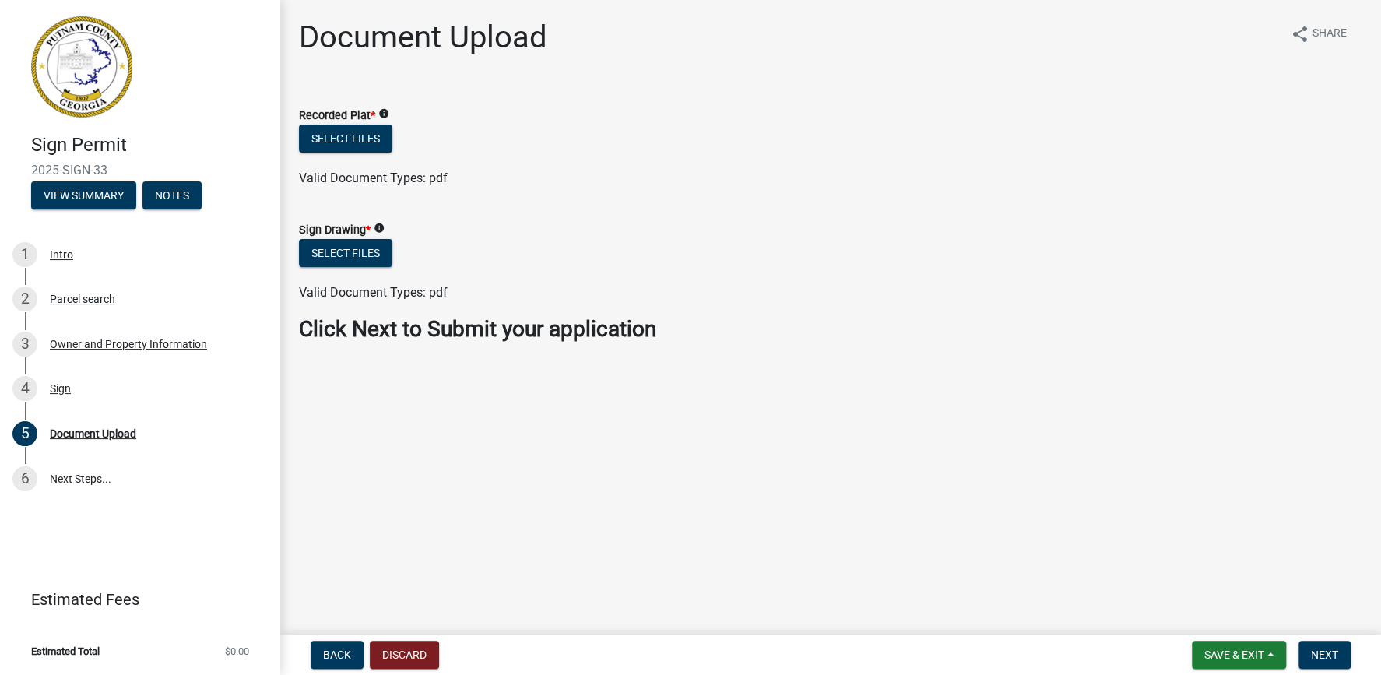
click at [388, 111] on icon "info" at bounding box center [383, 113] width 11 height 11
click at [541, 524] on main "Document Upload share Share Recorded Plat * info Select files Valid Document Ty…" at bounding box center [830, 314] width 1101 height 628
click at [1239, 657] on span "Save & Exit" at bounding box center [1234, 655] width 60 height 12
click at [1199, 617] on button "Save & Exit" at bounding box center [1224, 614] width 125 height 37
